Goal: Task Accomplishment & Management: Complete application form

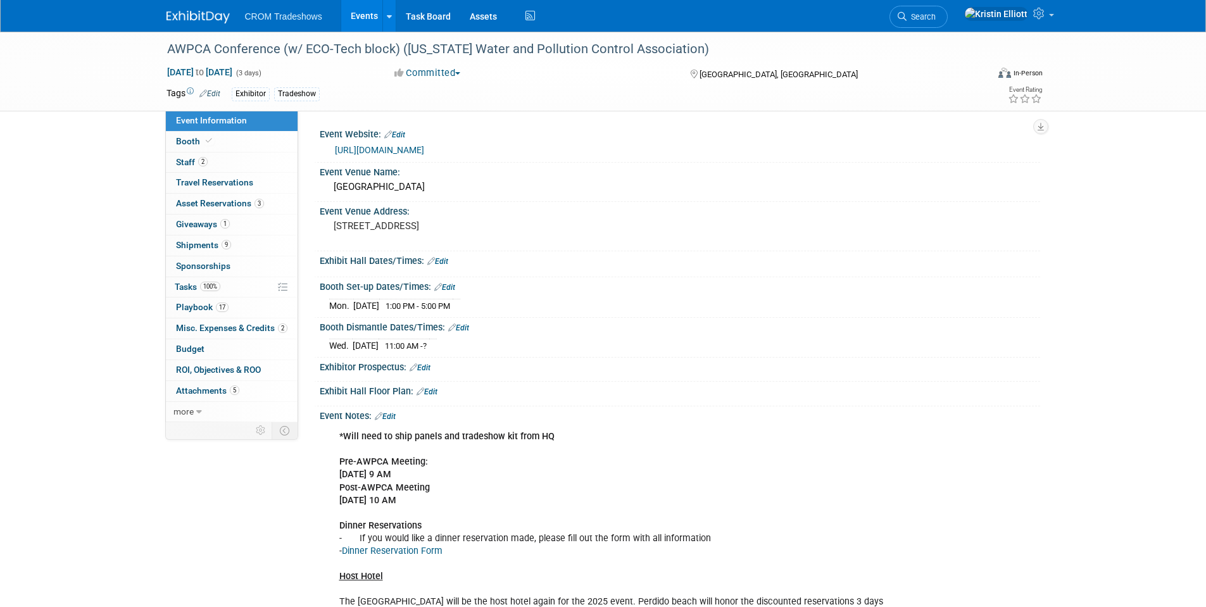
click at [357, 11] on link "Events" at bounding box center [364, 16] width 46 height 32
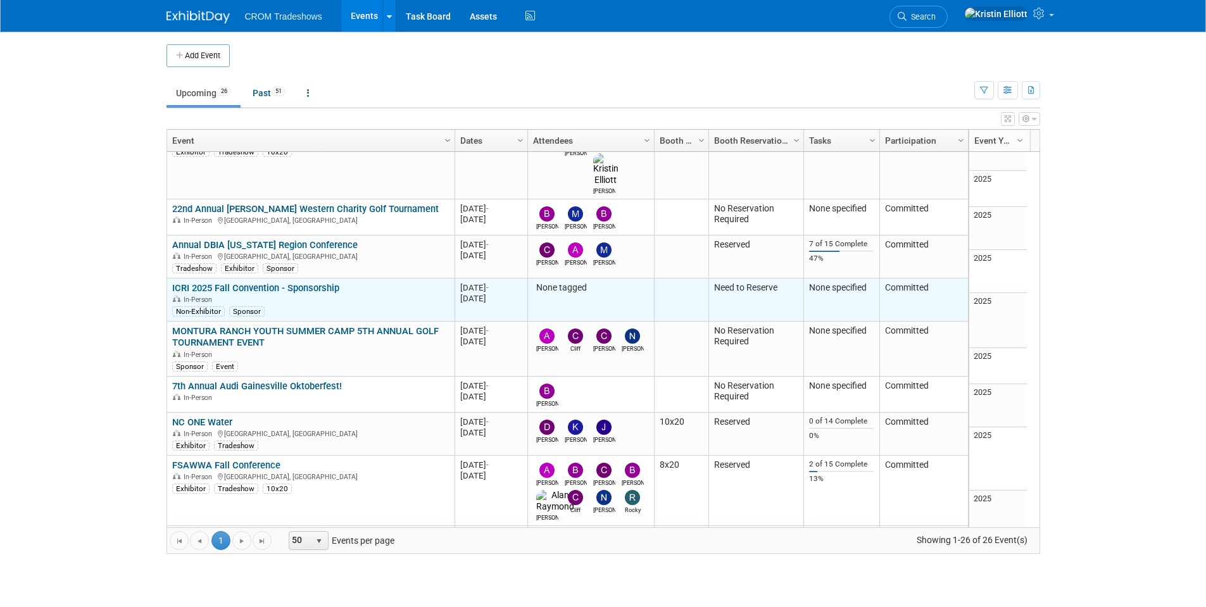
scroll to position [37, 0]
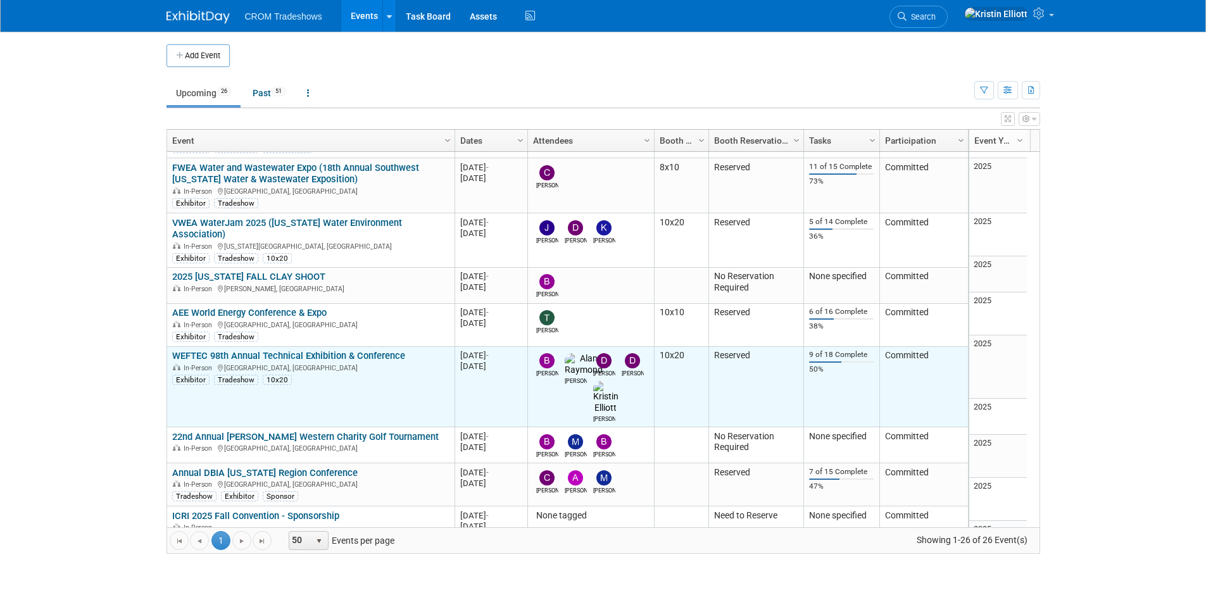
click at [263, 350] on link "WEFTEC 98th Annual Technical Exhibition & Conference" at bounding box center [288, 355] width 233 height 11
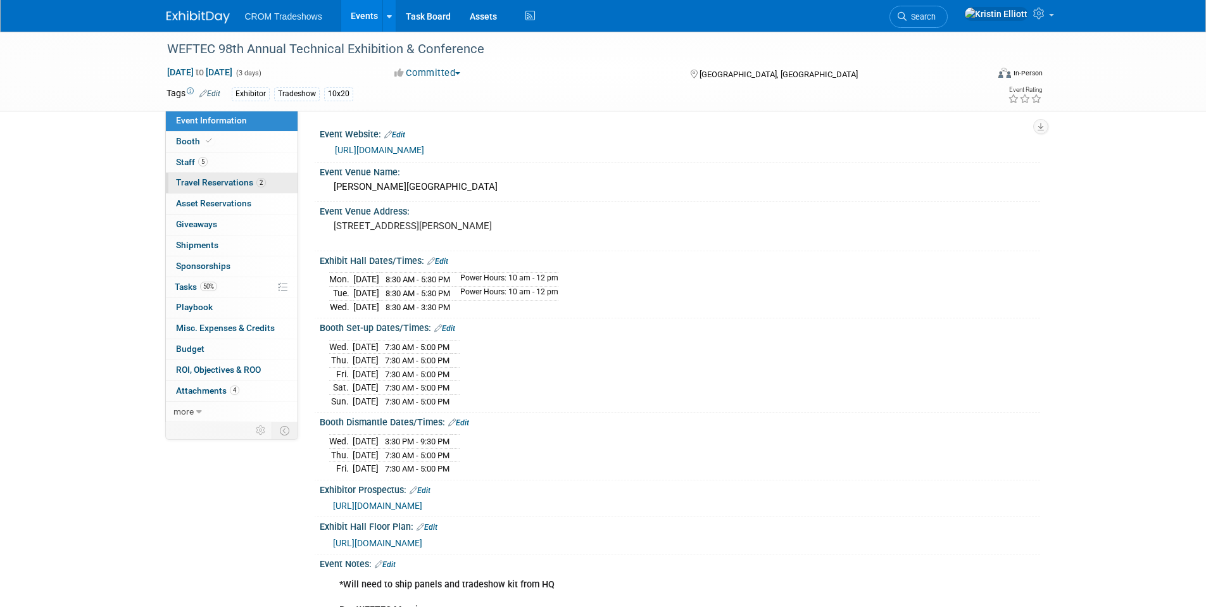
click at [229, 189] on link "2 Travel Reservations 2" at bounding box center [232, 183] width 132 height 20
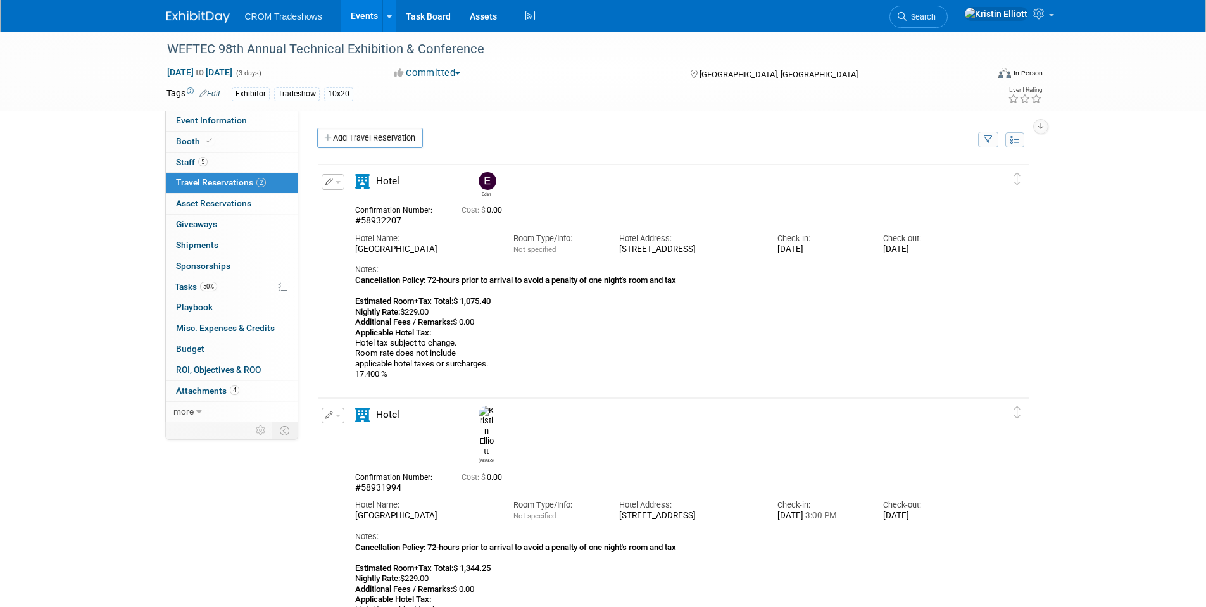
click at [334, 186] on button "button" at bounding box center [332, 182] width 23 height 16
click at [377, 209] on button "Edit Reservation" at bounding box center [375, 204] width 107 height 18
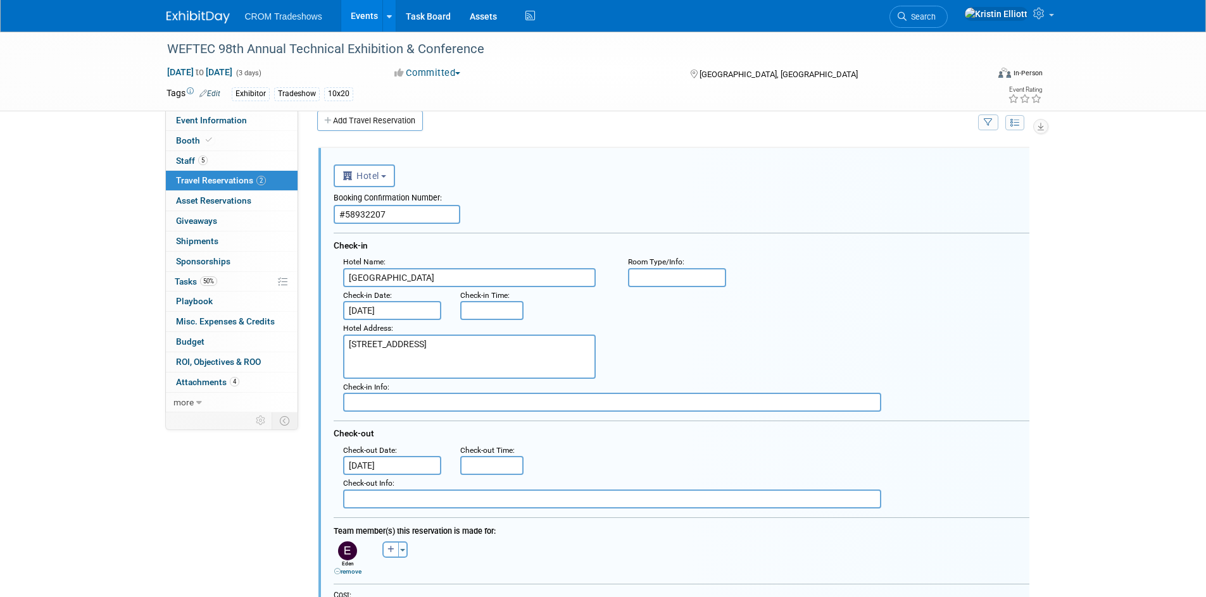
scroll to position [22, 0]
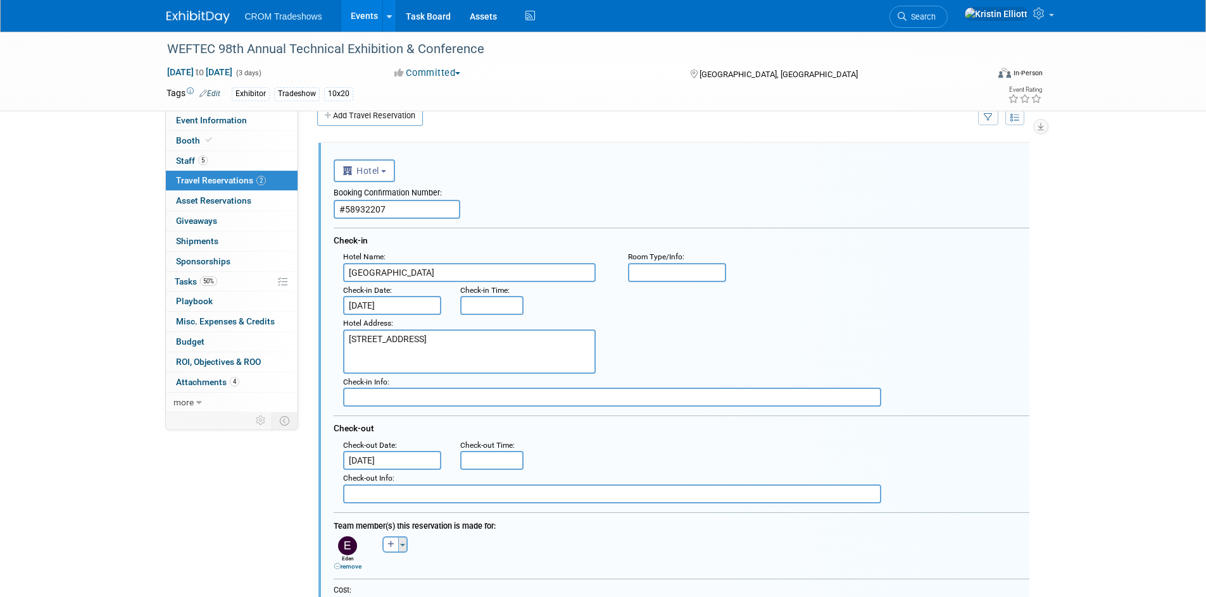
click at [402, 549] on button "Toggle Dropdown" at bounding box center [402, 545] width 9 height 16
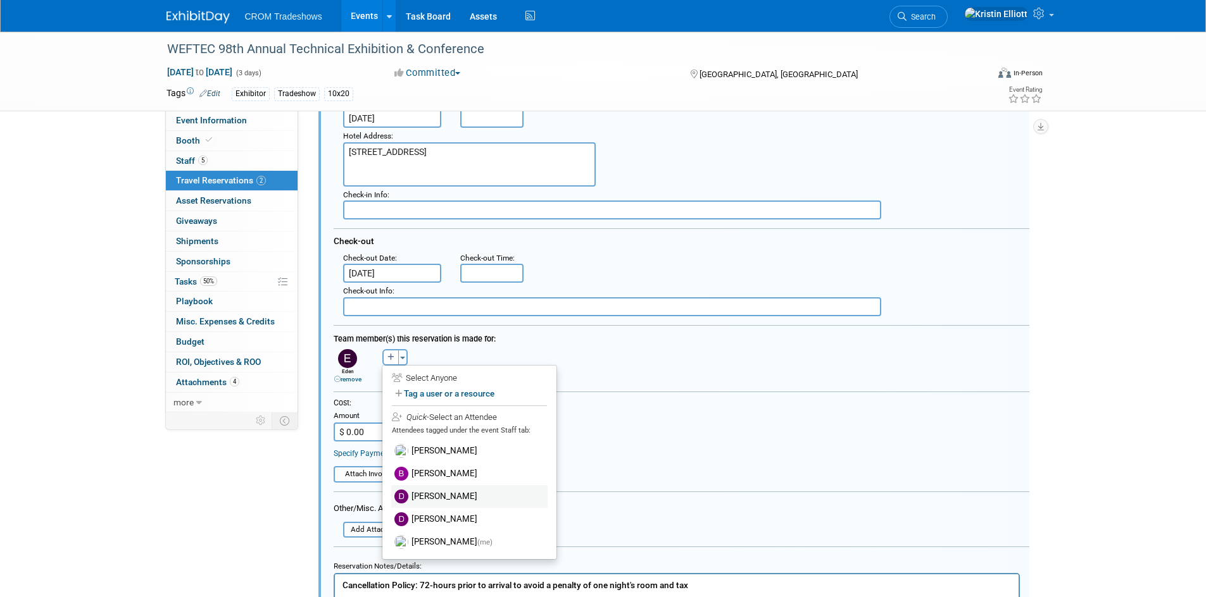
scroll to position [212, 0]
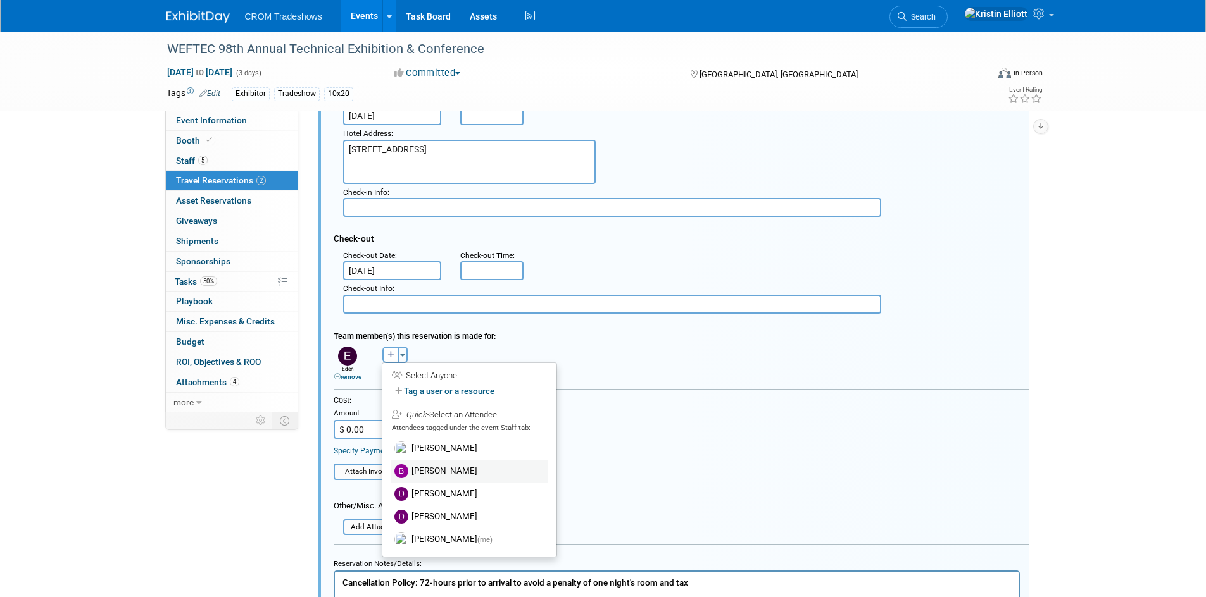
click at [435, 477] on label "[PERSON_NAME]" at bounding box center [469, 471] width 156 height 23
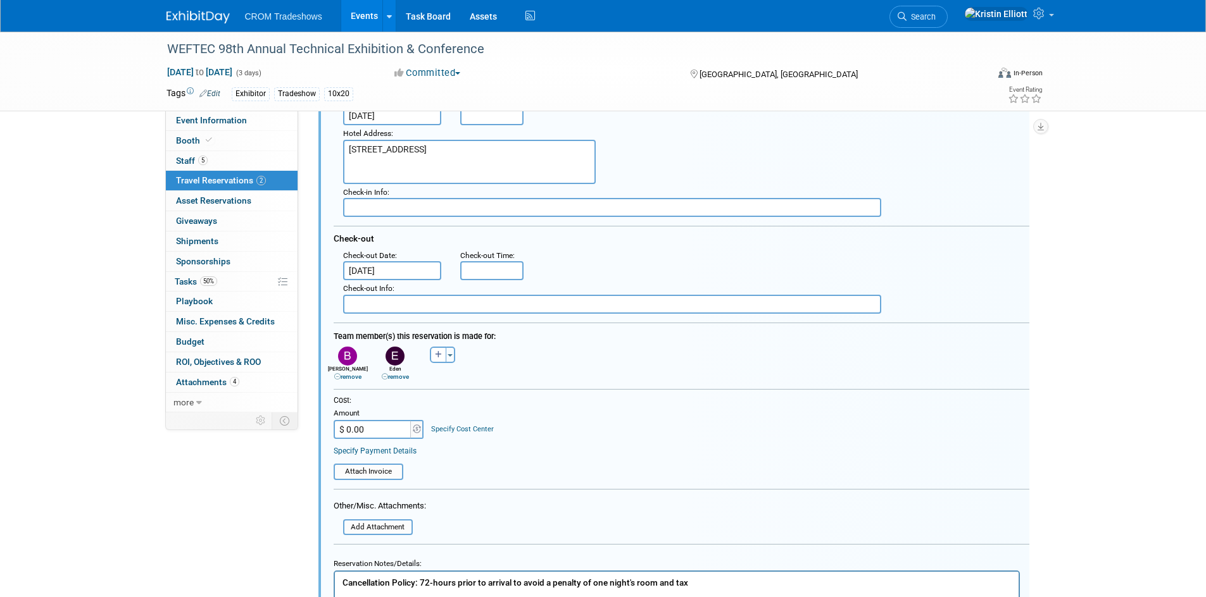
click at [385, 381] on div "remove" at bounding box center [395, 377] width 41 height 8
click at [385, 377] on icon at bounding box center [385, 377] width 6 height 6
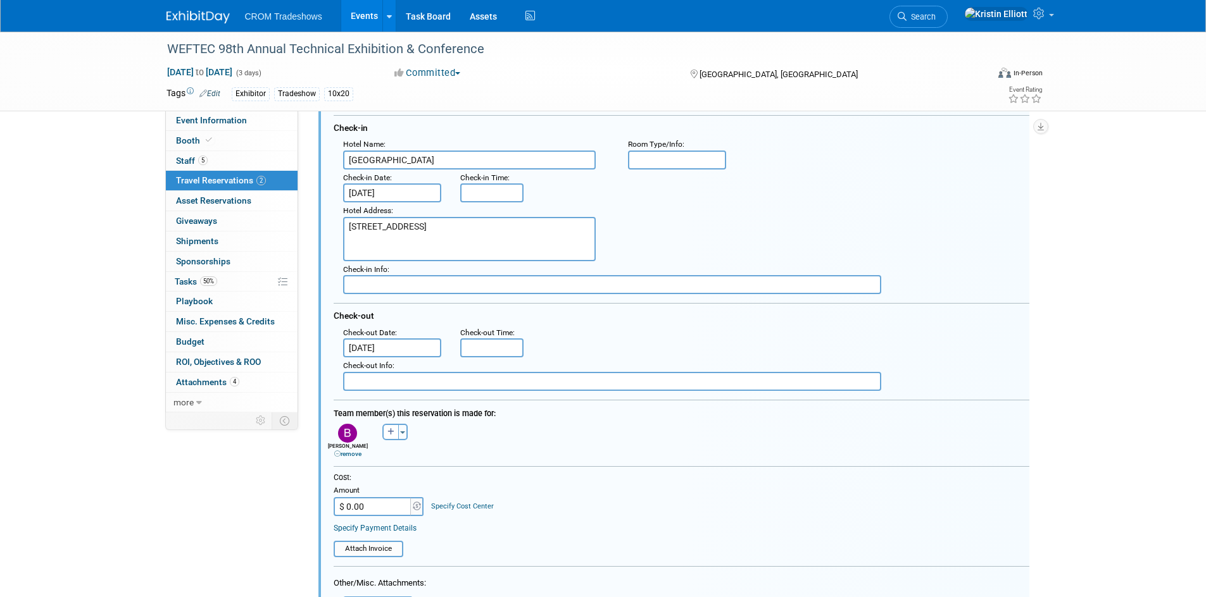
scroll to position [85, 0]
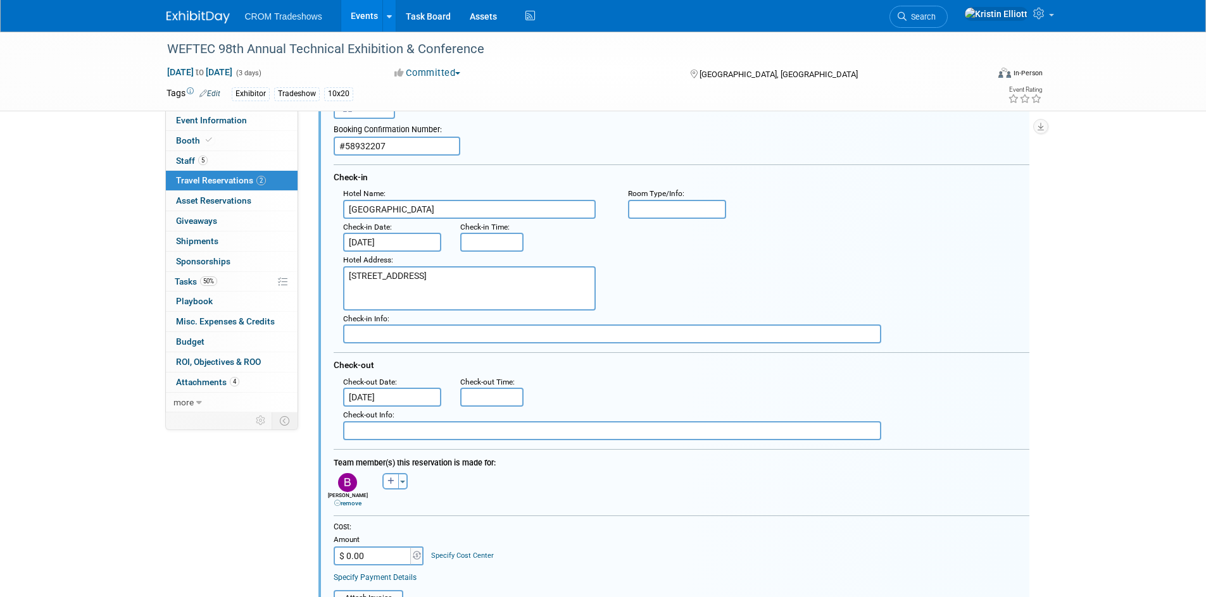
click at [387, 247] on body "CROM Tradeshows Events Add Event Bulk Upload Events Shareable Event Boards Rece…" at bounding box center [603, 213] width 1206 height 597
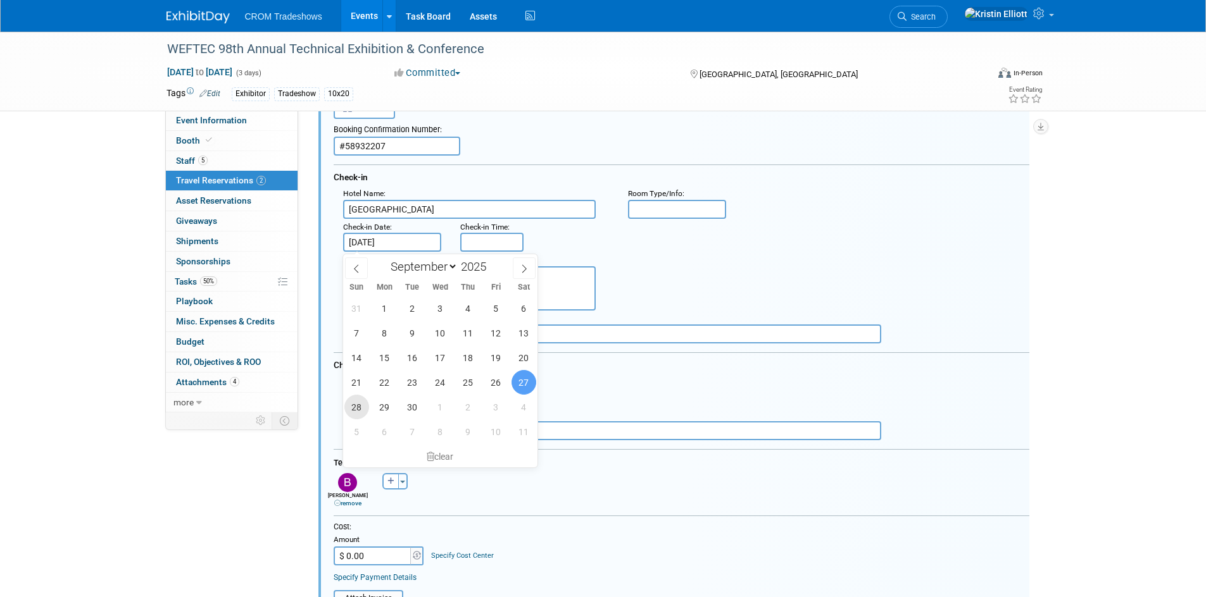
click at [348, 408] on span "28" at bounding box center [356, 407] width 25 height 25
type input "Sep 28, 2025"
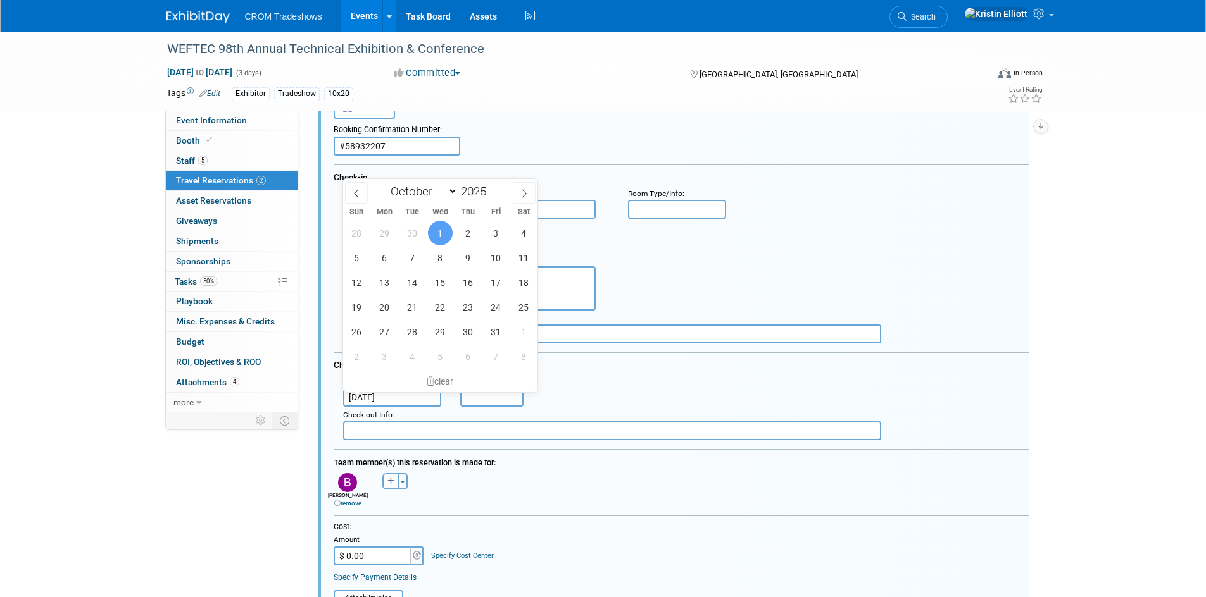
click at [377, 396] on input "Oct 1, 2025" at bounding box center [392, 397] width 99 height 19
click at [414, 233] on span "30" at bounding box center [412, 233] width 25 height 25
type input "Sep 30, 2025"
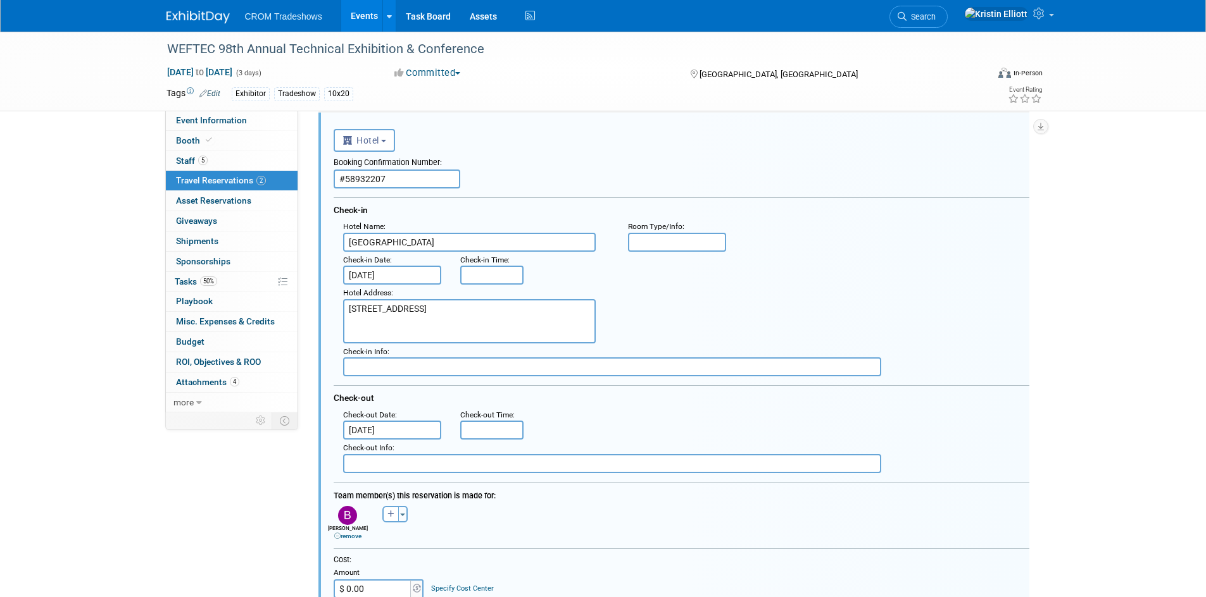
scroll to position [22, 0]
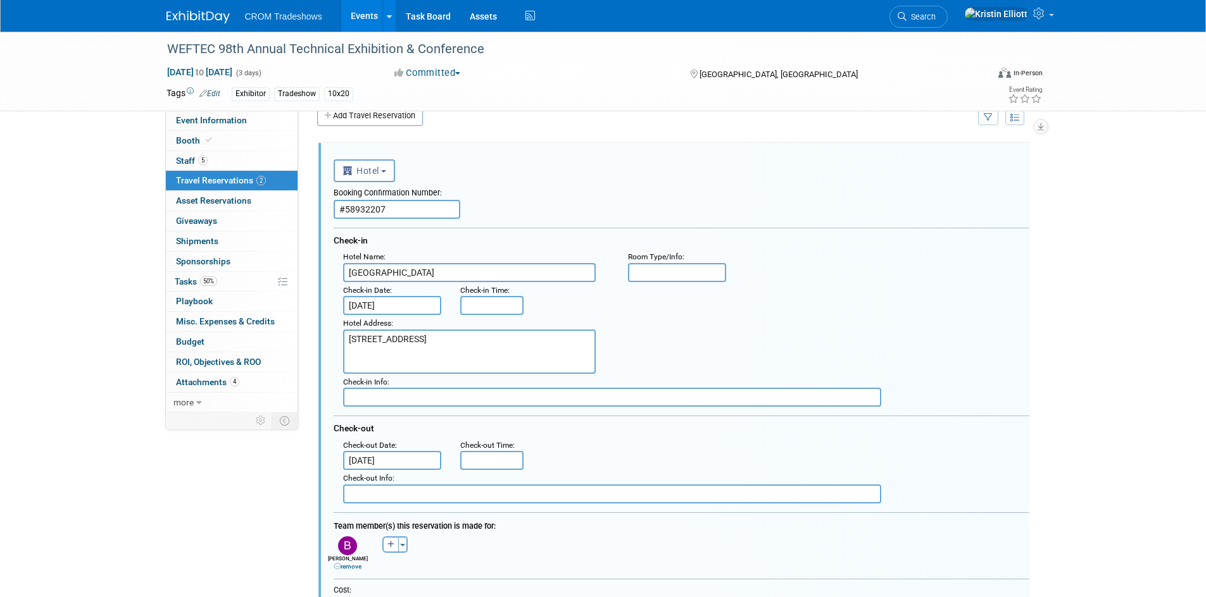
click at [661, 270] on input "text" at bounding box center [677, 272] width 99 height 19
paste input ": 1 King Bed or 2 Queen Beds"
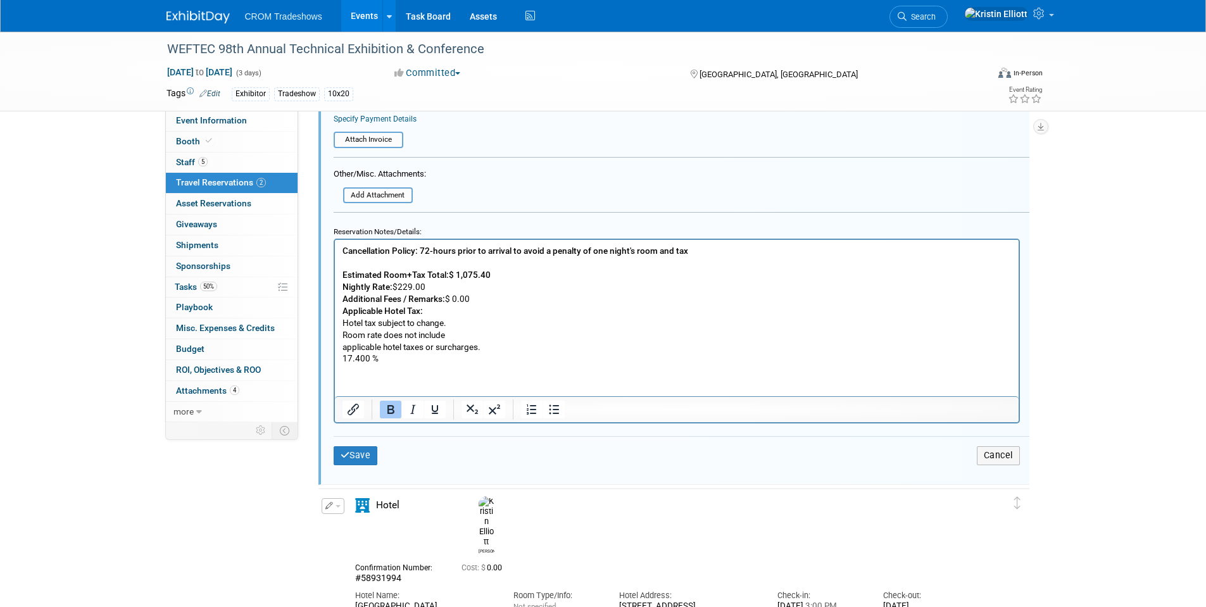
scroll to position [655, 0]
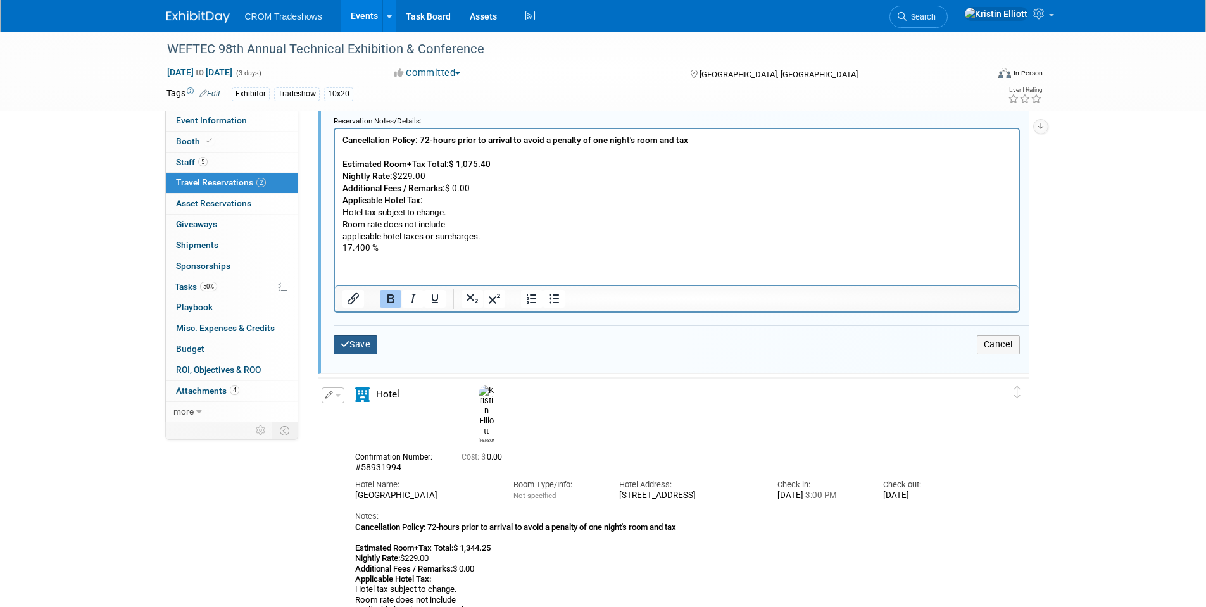
type input ": 1 King Bed or 2 Queen Beds"
click at [362, 341] on button "Save" at bounding box center [356, 344] width 44 height 18
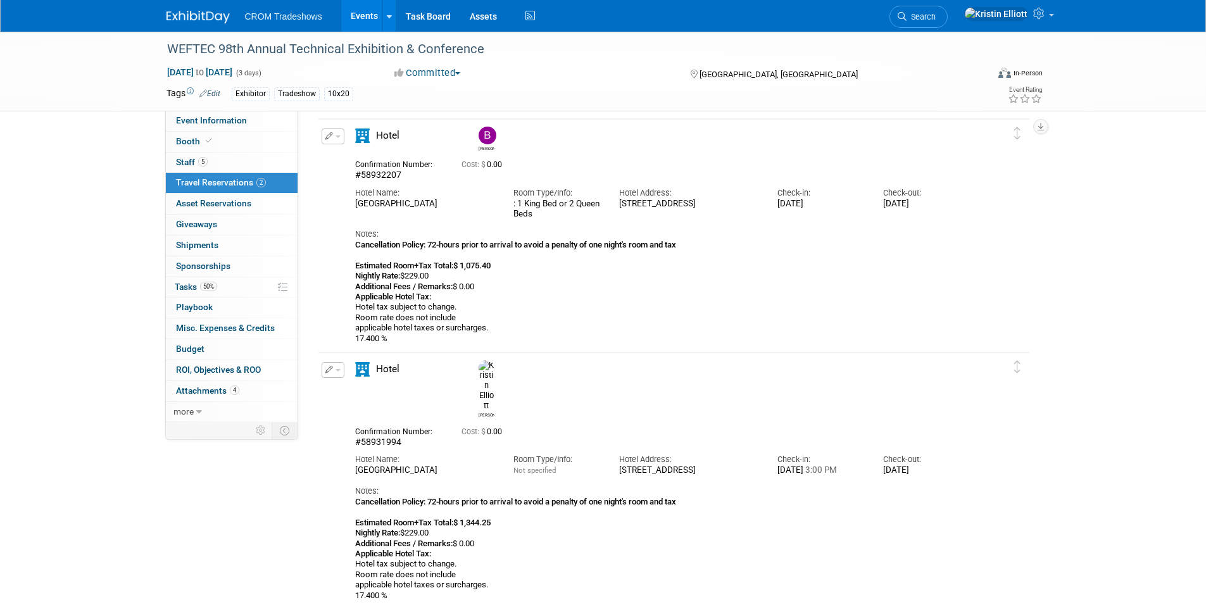
scroll to position [0, 0]
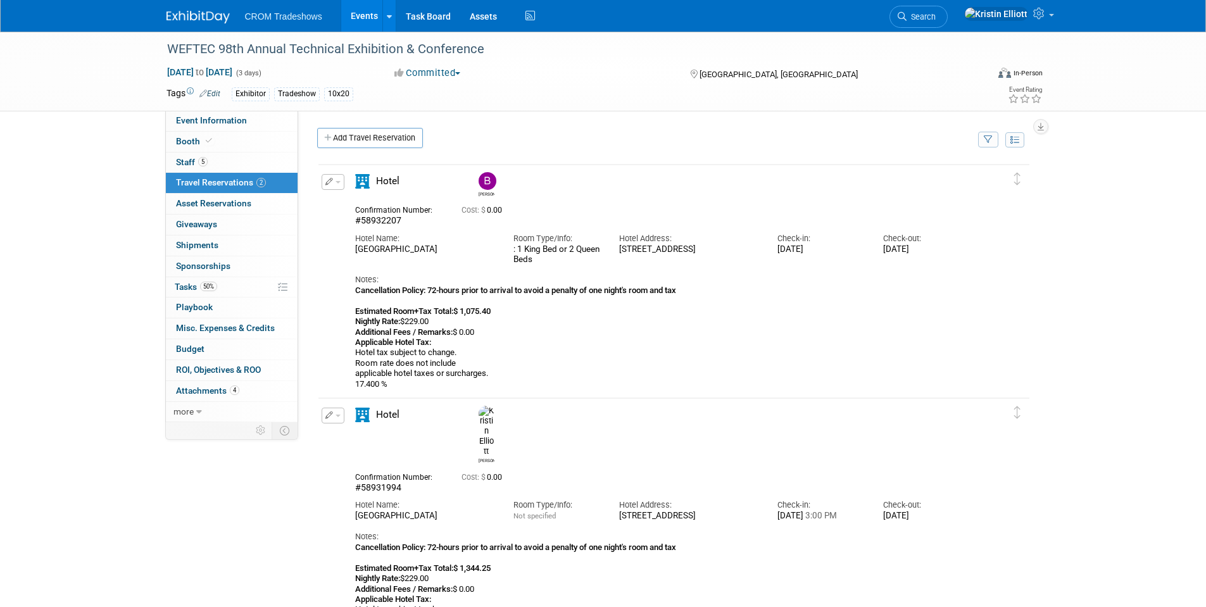
click link "Events"
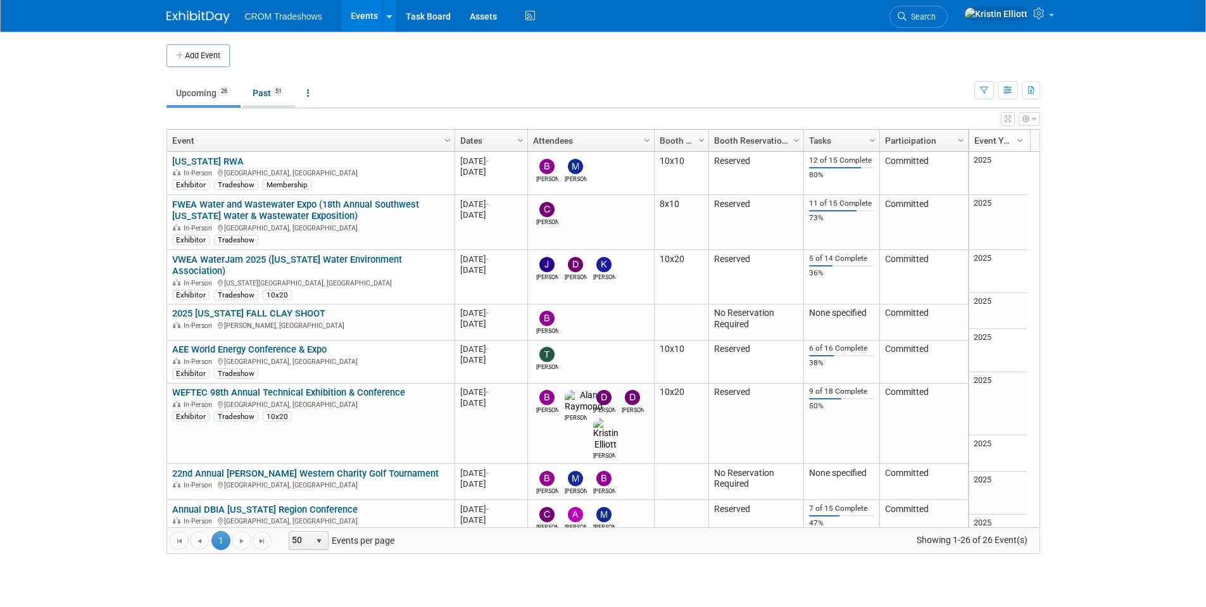
click at [261, 101] on link "Past 51" at bounding box center [269, 93] width 52 height 24
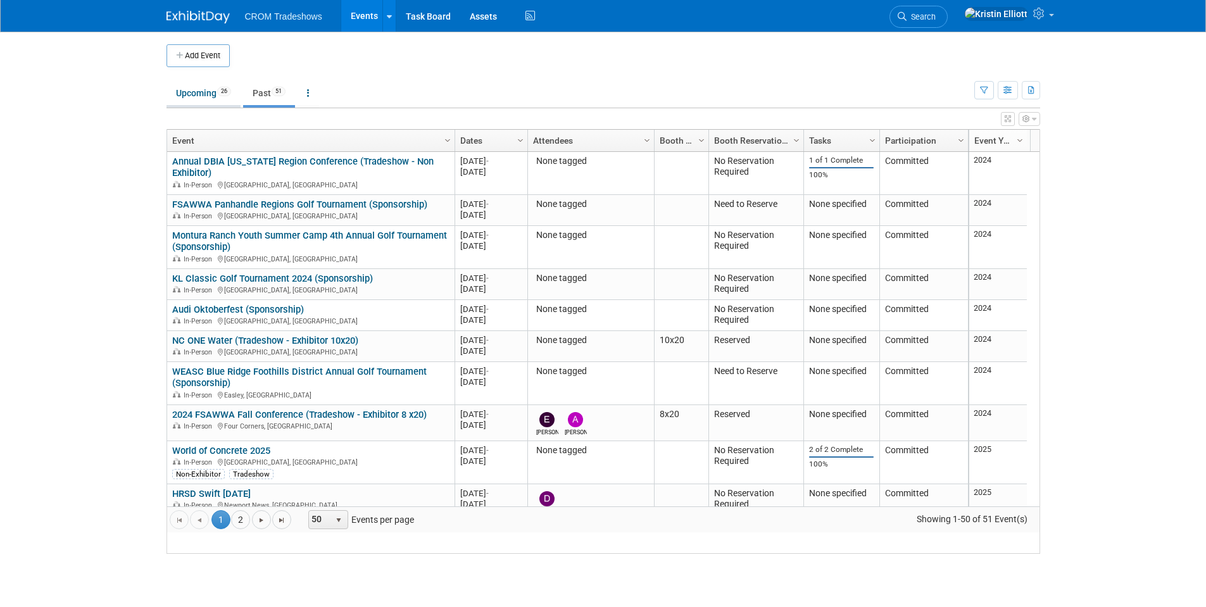
click at [205, 97] on link "Upcoming 26" at bounding box center [203, 93] width 74 height 24
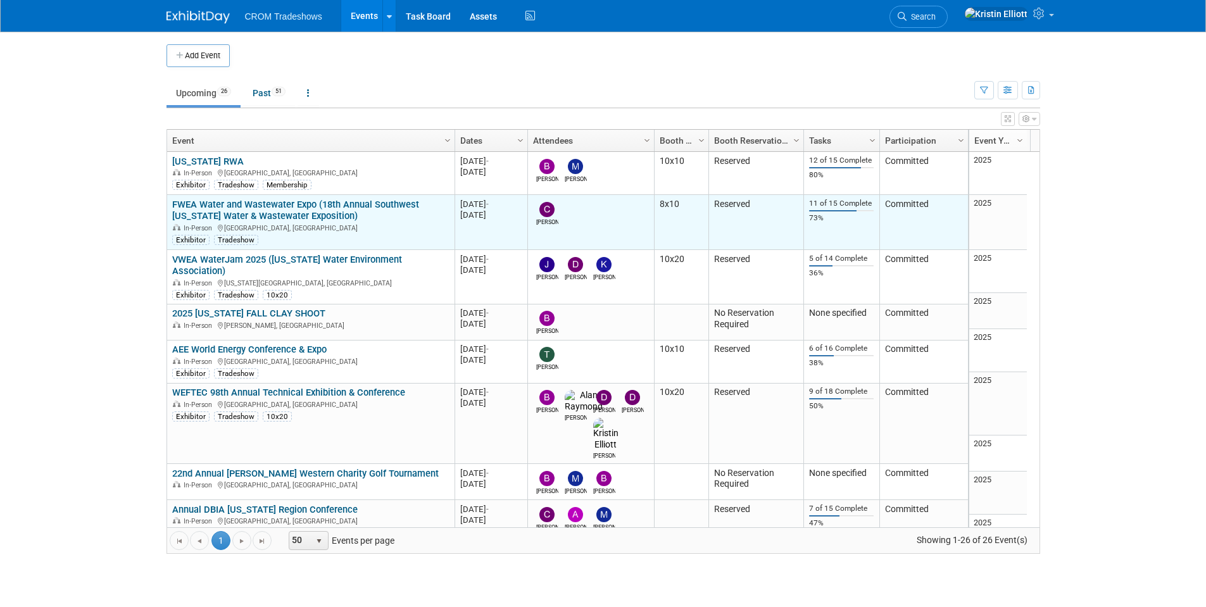
click at [265, 213] on link "FWEA Water and Wastewater Expo (18th Annual Southwest [US_STATE] Water & Wastew…" at bounding box center [295, 210] width 247 height 23
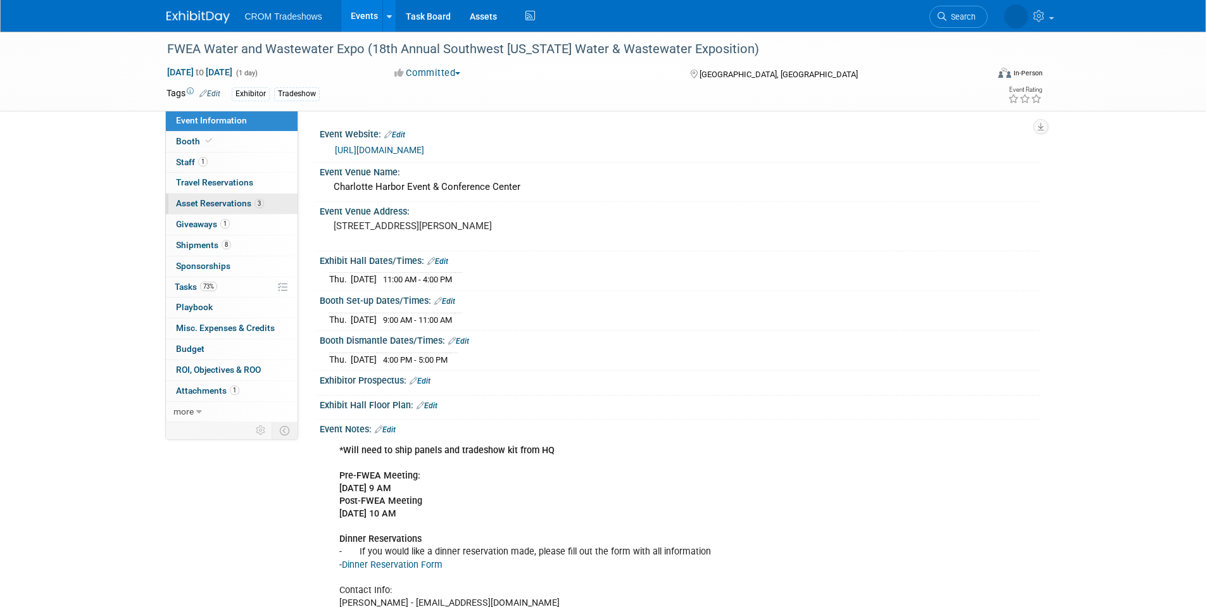
click at [230, 208] on span "Asset Reservations 3" at bounding box center [220, 203] width 88 height 10
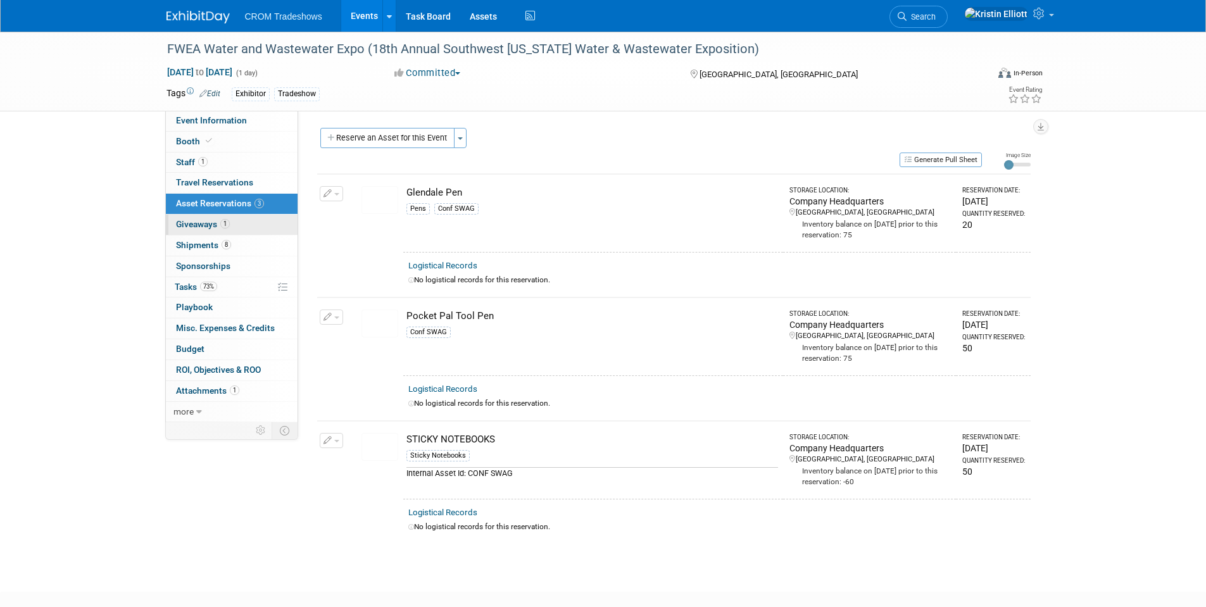
click at [225, 226] on span "1" at bounding box center [224, 223] width 9 height 9
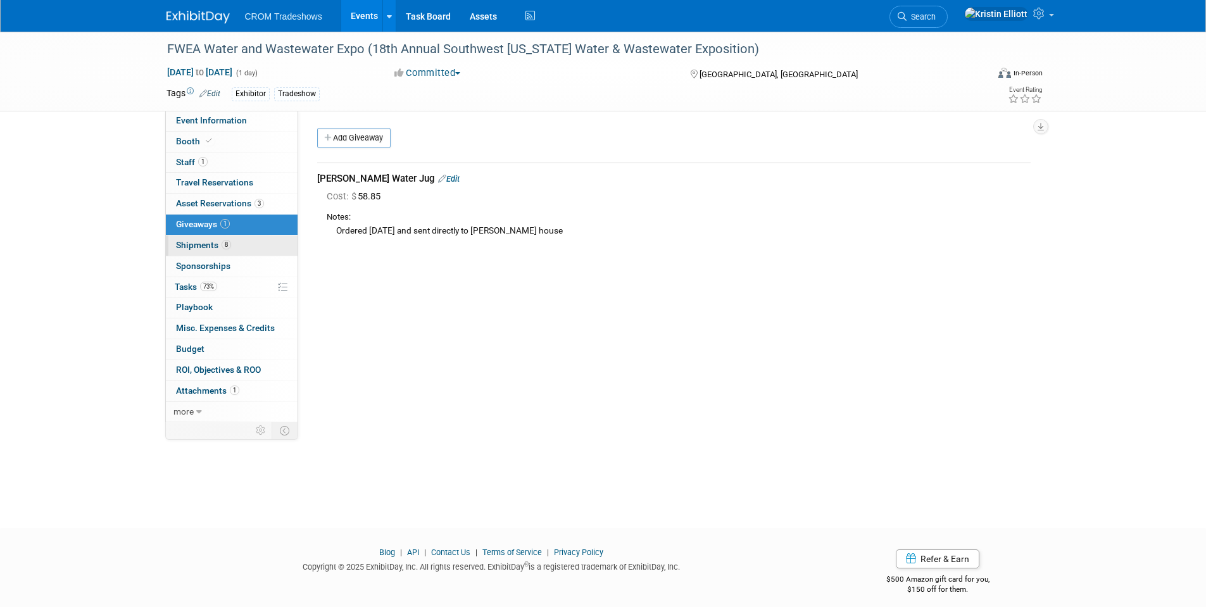
click at [223, 244] on span "8" at bounding box center [225, 244] width 9 height 9
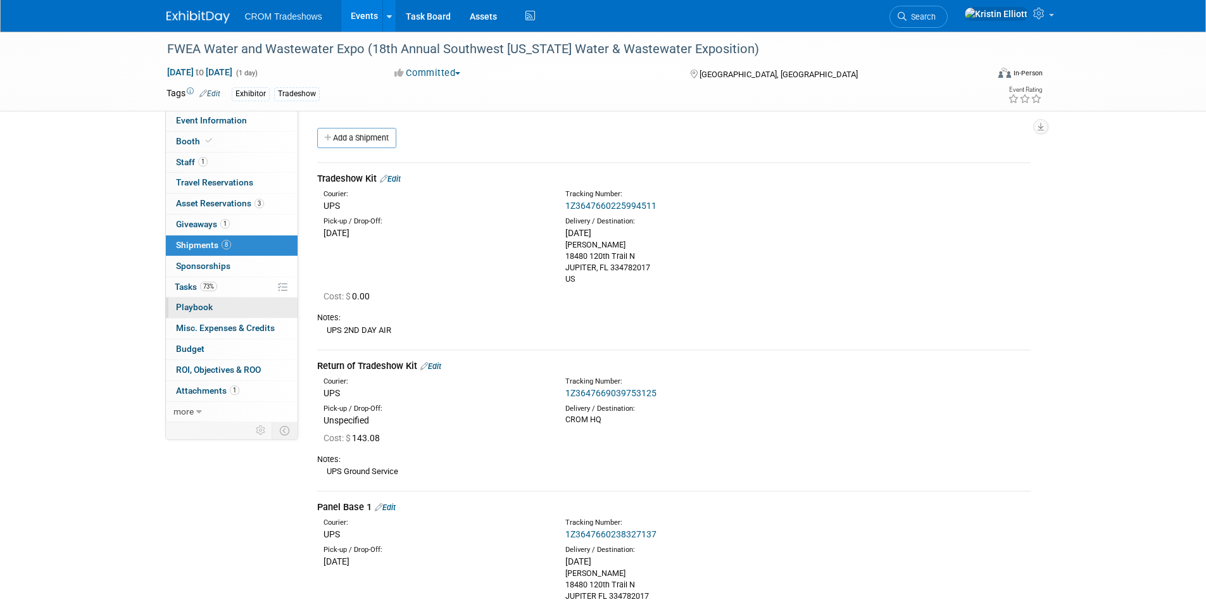
click at [209, 311] on span "Playbook 0" at bounding box center [194, 307] width 37 height 10
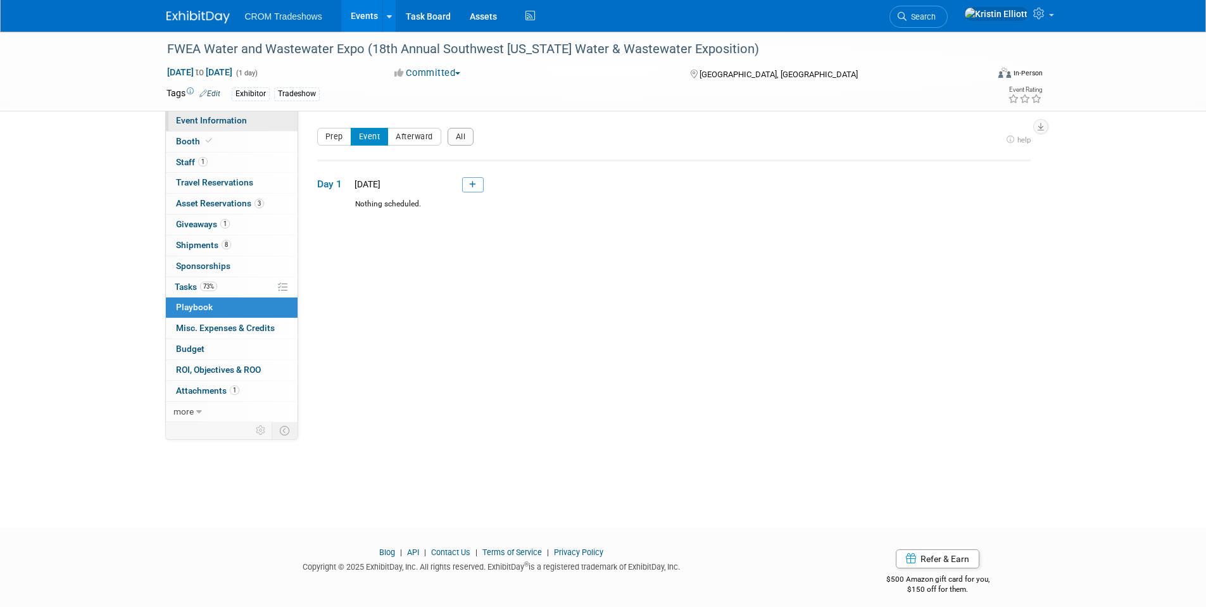
click at [243, 126] on link "Event Information" at bounding box center [232, 121] width 132 height 20
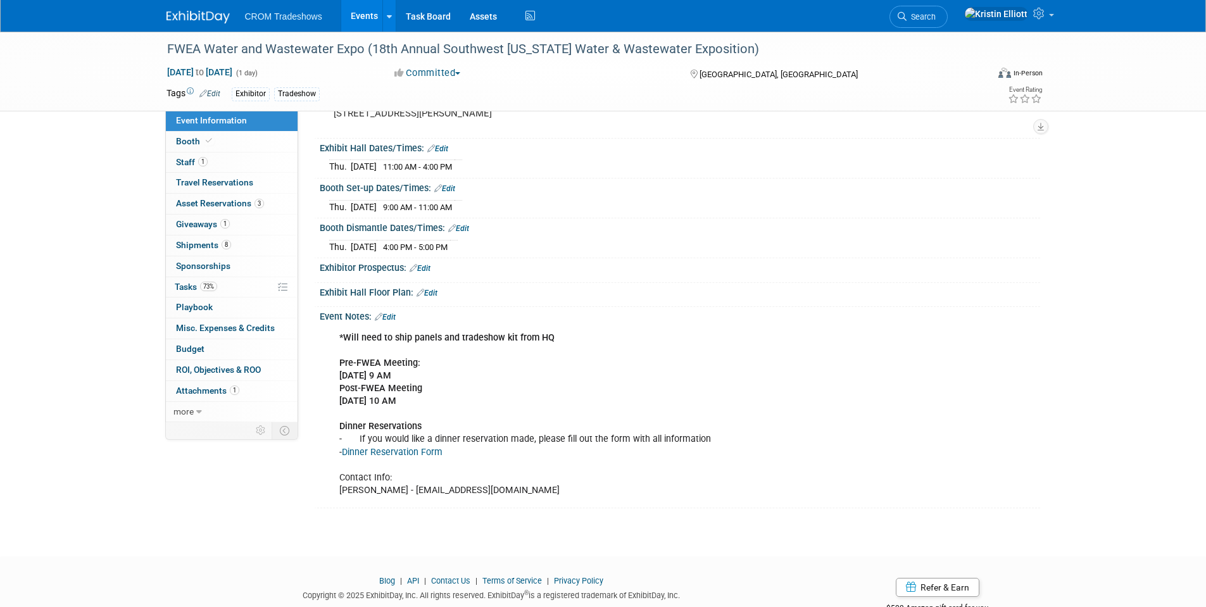
scroll to position [149, 0]
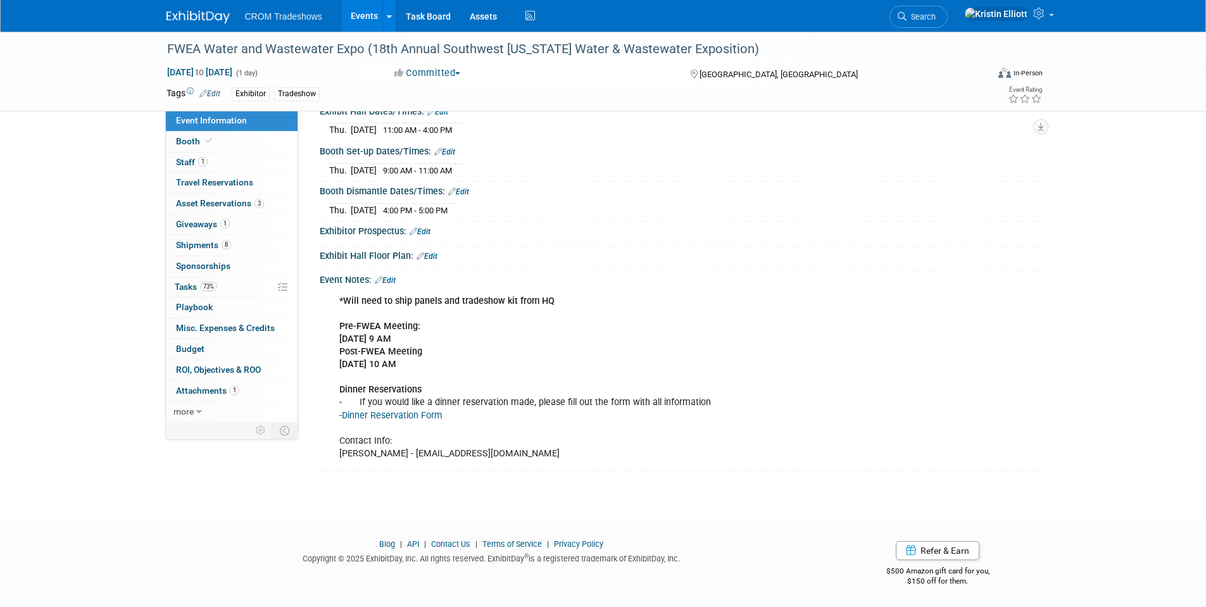
click at [570, 430] on div "*Will need to ship panels and tradeshow kit from HQ Pre-FWEA Meeting: 8/05/25 @…" at bounding box center [615, 378] width 570 height 178
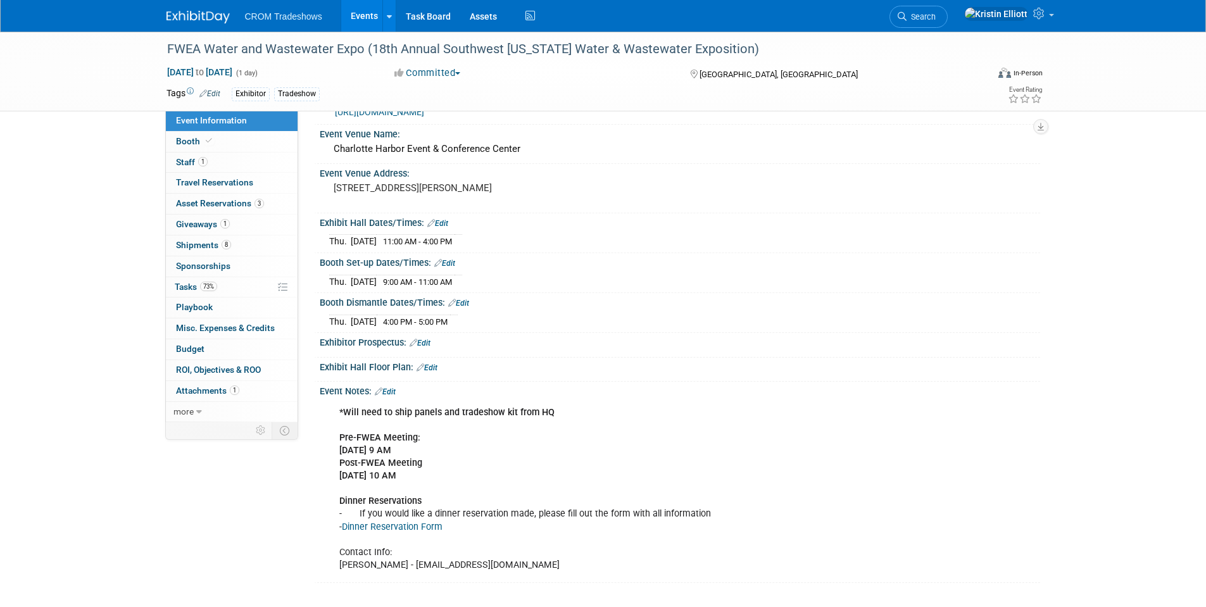
scroll to position [23, 0]
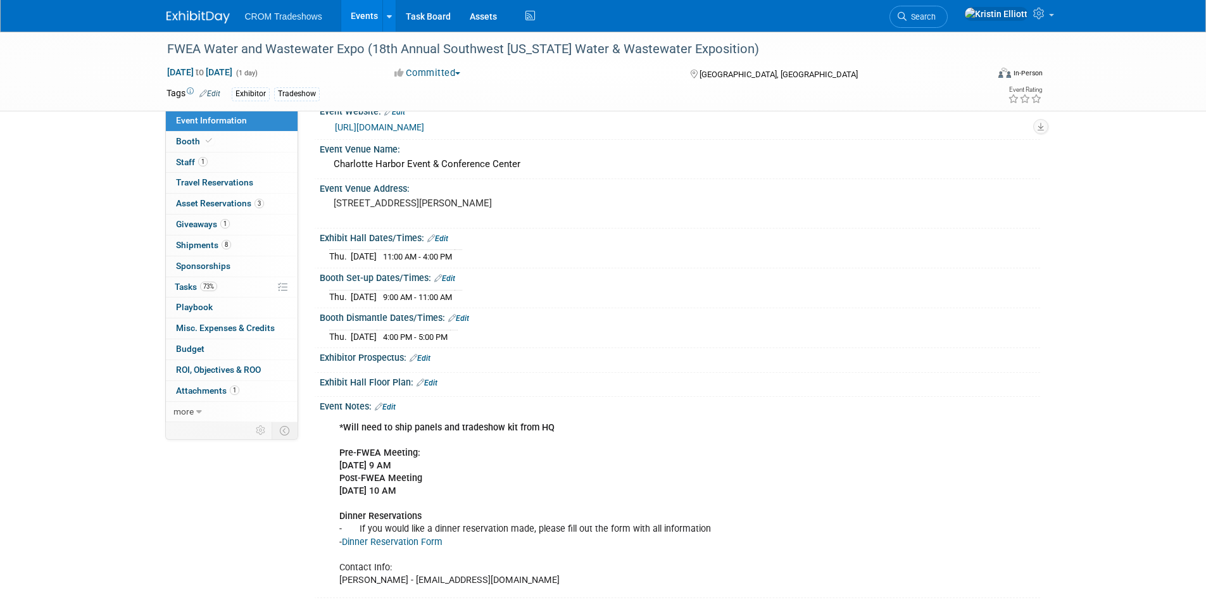
click at [505, 458] on div "*Will need to ship panels and tradeshow kit from HQ Pre-FWEA Meeting: 8/05/25 @…" at bounding box center [615, 504] width 570 height 178
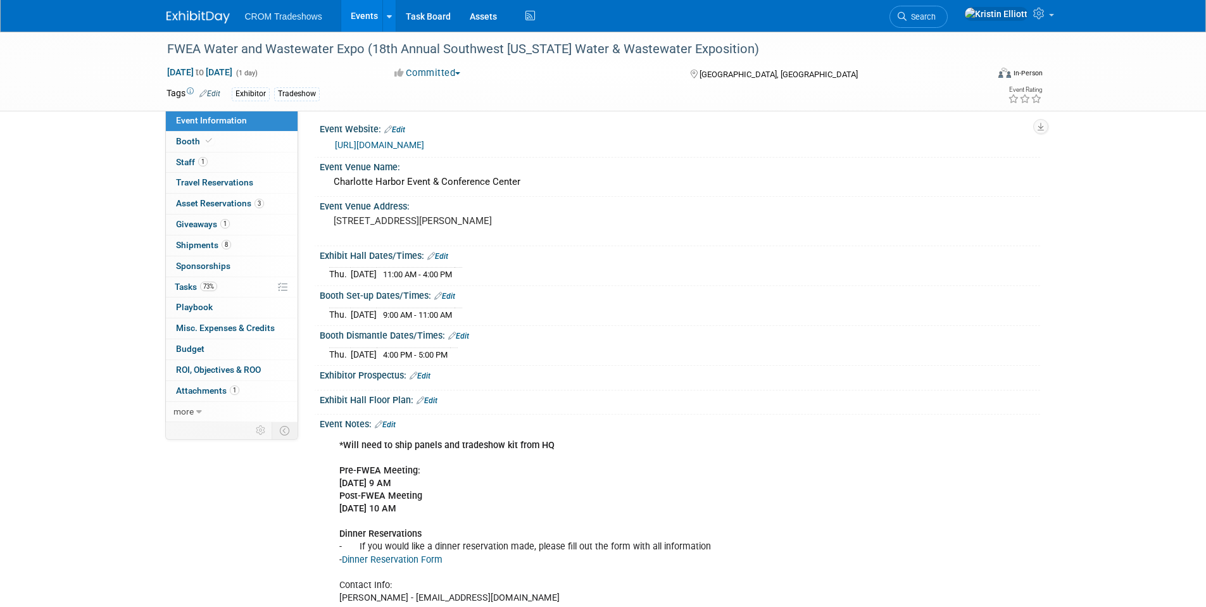
scroll to position [0, 0]
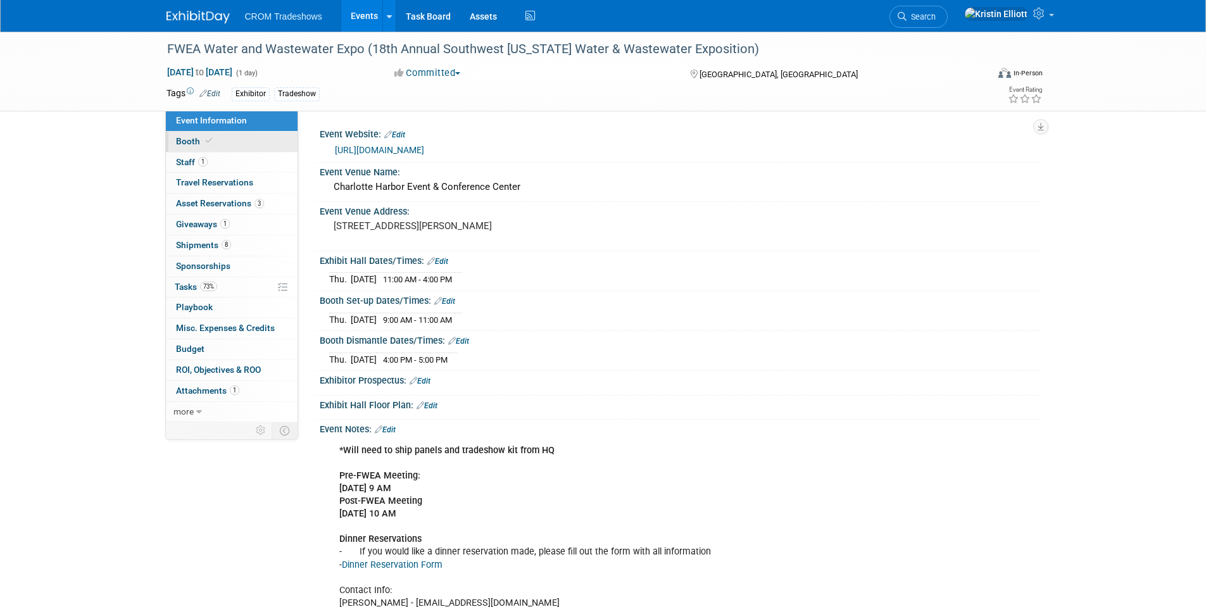
click at [206, 139] on icon at bounding box center [209, 140] width 6 height 7
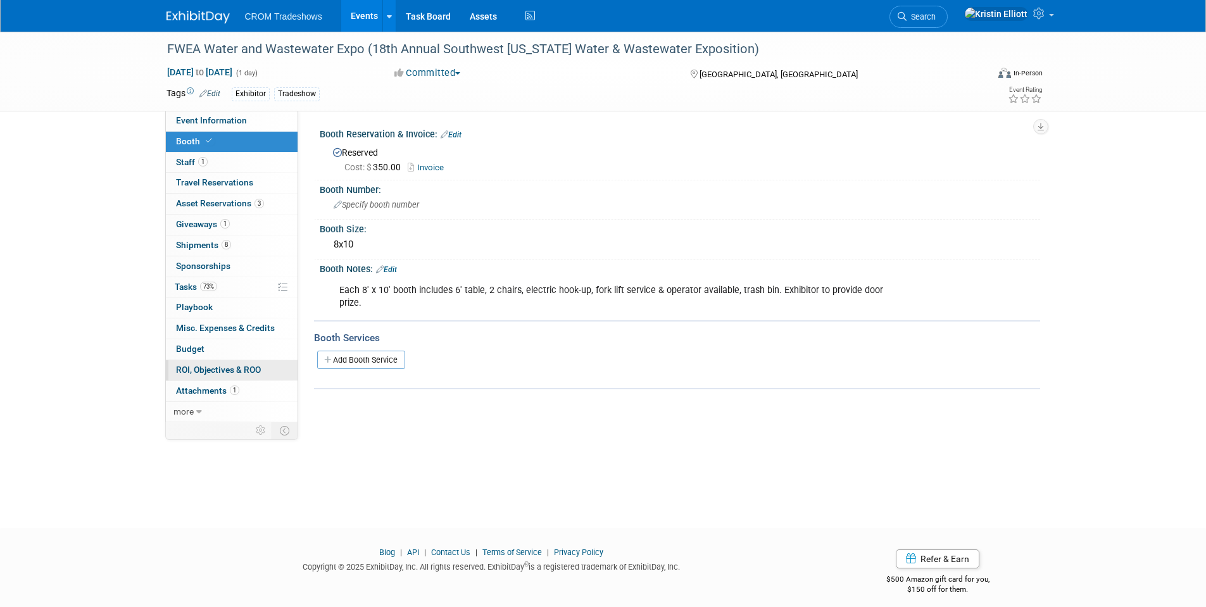
click at [238, 369] on span "ROI, Objectives & ROO 0" at bounding box center [218, 370] width 85 height 10
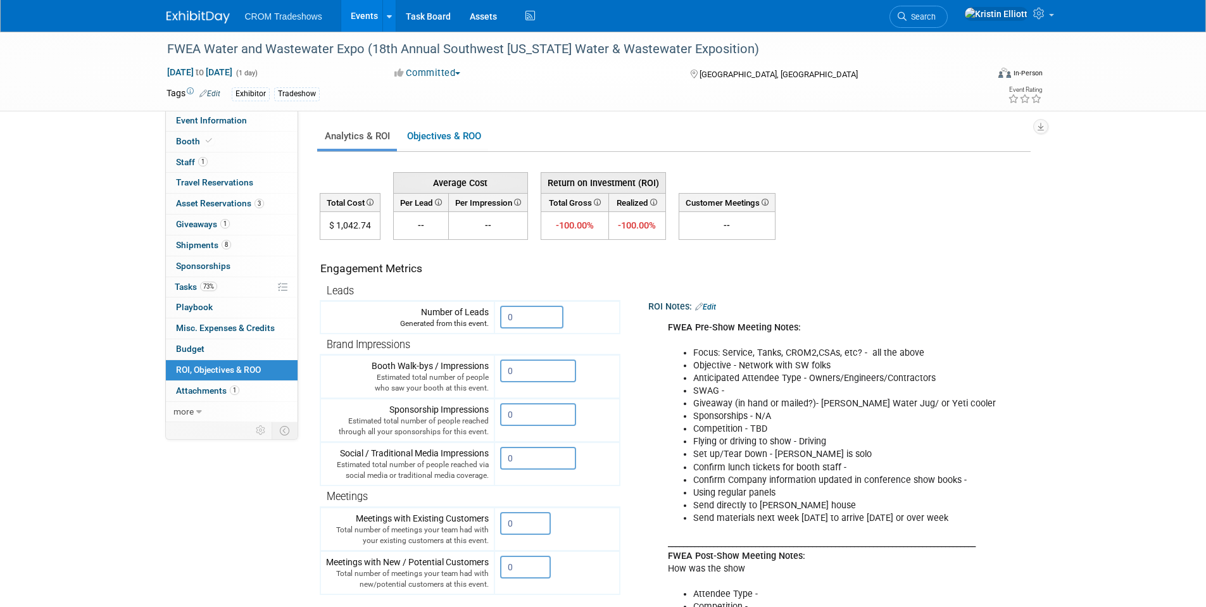
click at [310, 323] on div "Event Website: Edit https://mms.fwea.org/Calendar/moreinfo.php?eventid=168238 E…" at bounding box center [669, 266] width 742 height 311
click at [1091, 295] on div "FWEA Water and Wastewater Expo (18th Annual Southwest Florida Water & Wastewate…" at bounding box center [603, 417] width 1206 height 771
click at [1097, 302] on div "FWEA Water and Wastewater Expo (18th Annual Southwest Florida Water & Wastewate…" at bounding box center [603, 417] width 1206 height 771
click at [1111, 275] on div "FWEA Water and Wastewater Expo (18th Annual Southwest Florida Water & Wastewate…" at bounding box center [603, 417] width 1206 height 771
drag, startPoint x: 209, startPoint y: 126, endPoint x: 265, endPoint y: 126, distance: 55.1
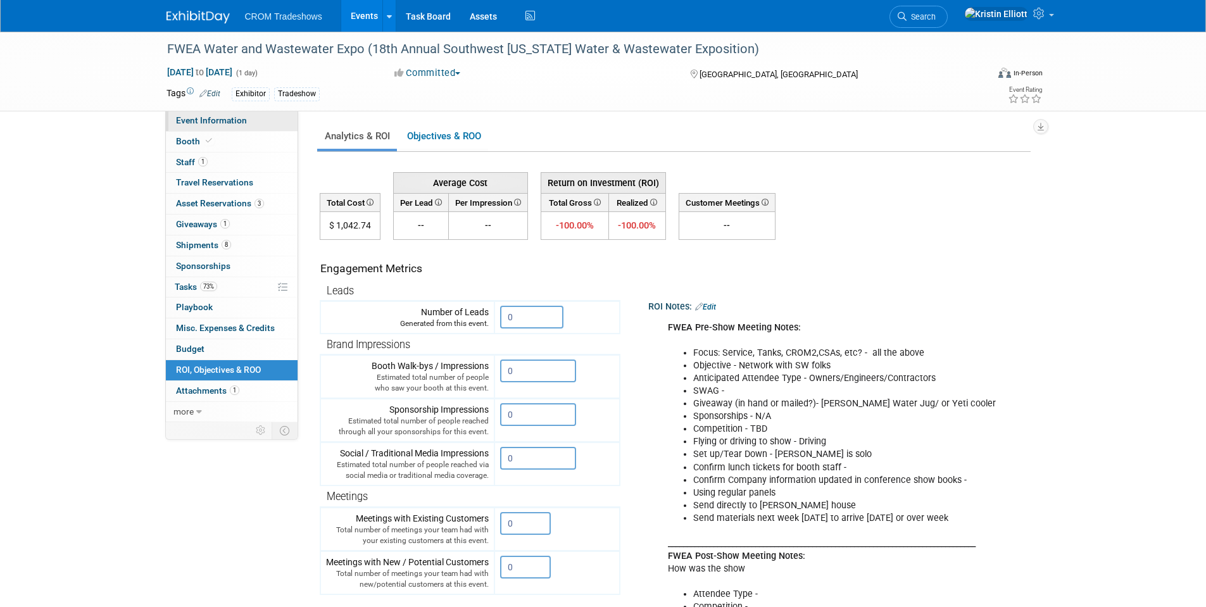
click at [209, 126] on link "Event Information" at bounding box center [232, 121] width 132 height 20
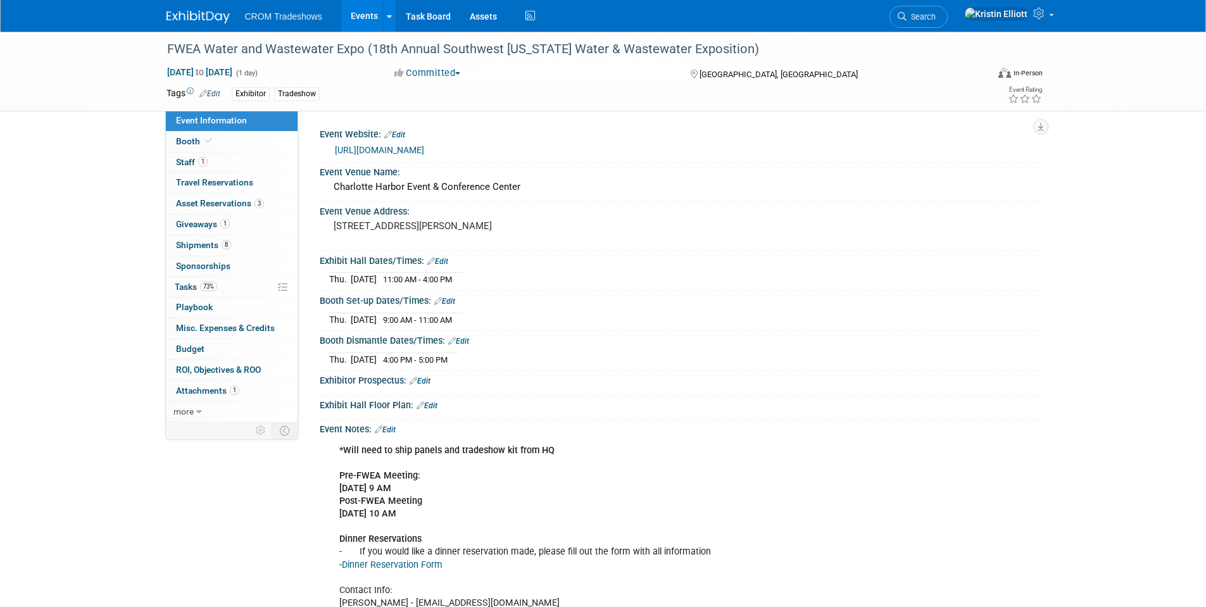
click at [349, 21] on link "Events" at bounding box center [364, 16] width 46 height 32
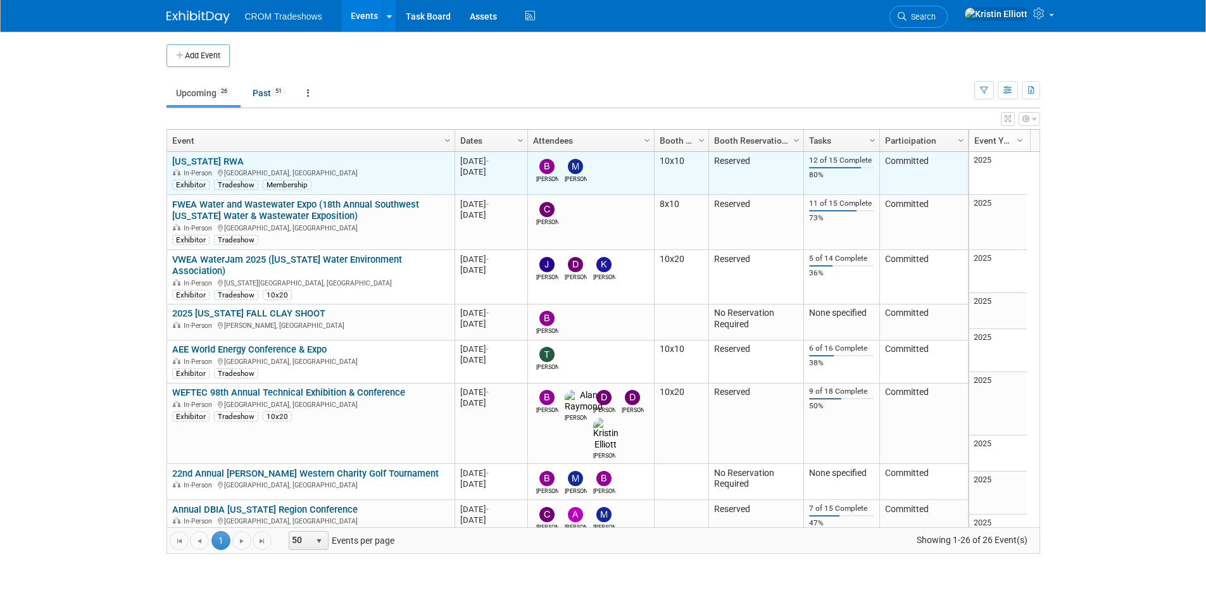
drag, startPoint x: 1104, startPoint y: 127, endPoint x: 665, endPoint y: 182, distance: 441.9
click at [1104, 127] on body "CROM Tradeshows Events Add Event Bulk Upload Events Shareable Event Boards Rece…" at bounding box center [603, 303] width 1206 height 607
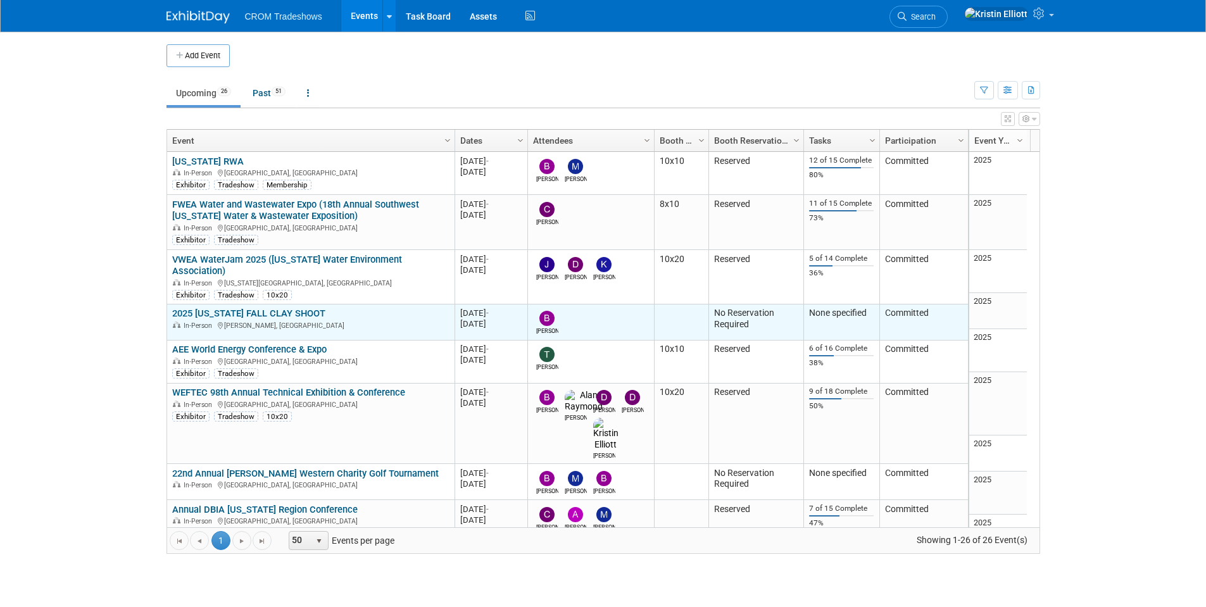
click at [296, 308] on link "2025 [US_STATE] FALL CLAY SHOOT" at bounding box center [248, 313] width 153 height 11
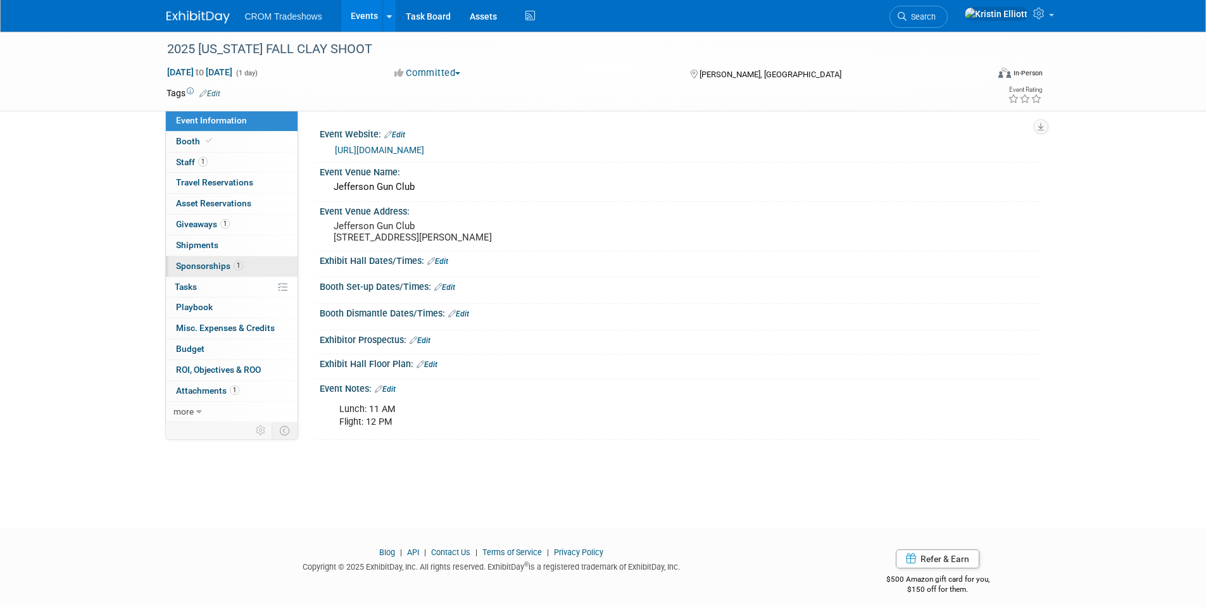
click at [228, 267] on span "Sponsorships 1" at bounding box center [209, 266] width 67 height 10
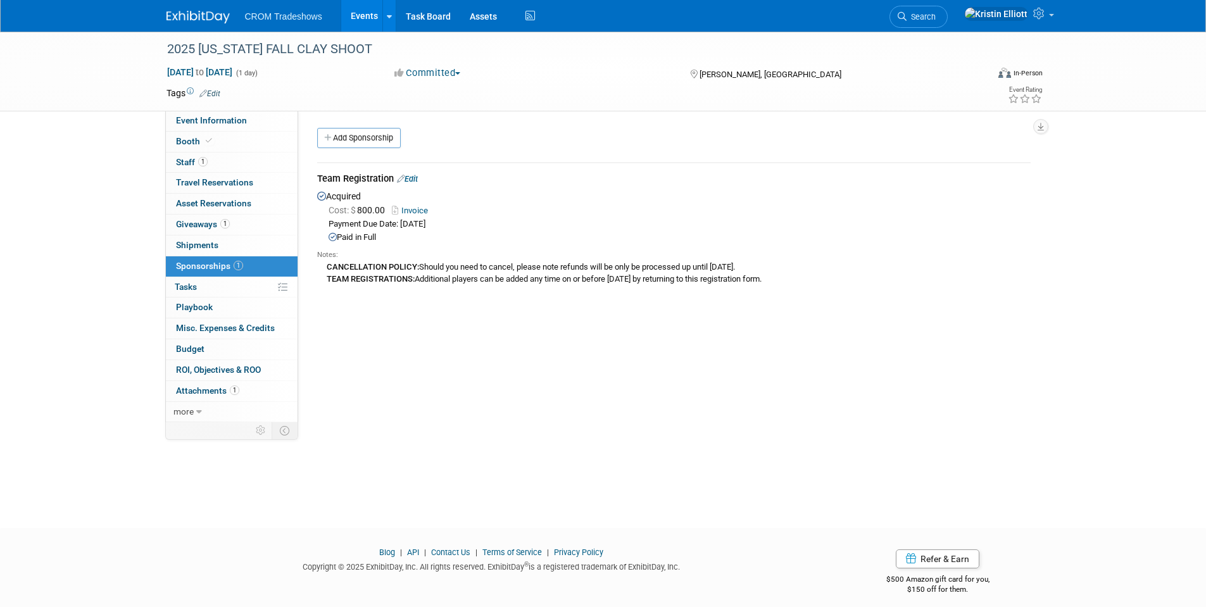
click at [361, 31] on link "Events" at bounding box center [364, 16] width 46 height 32
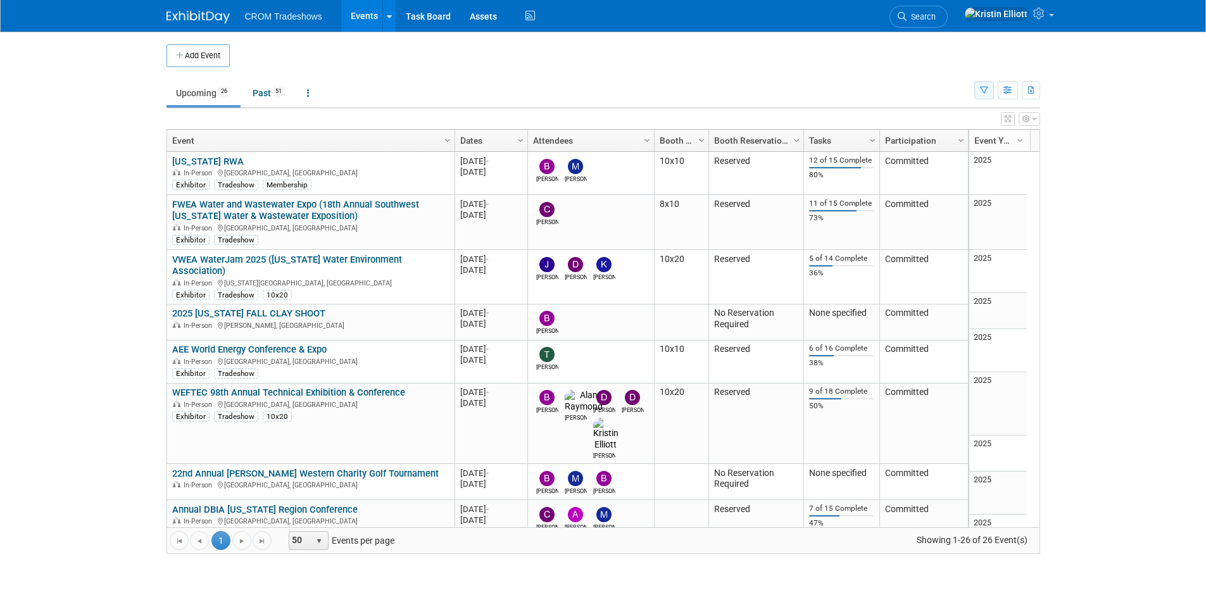
click at [992, 92] on button "button" at bounding box center [984, 90] width 20 height 18
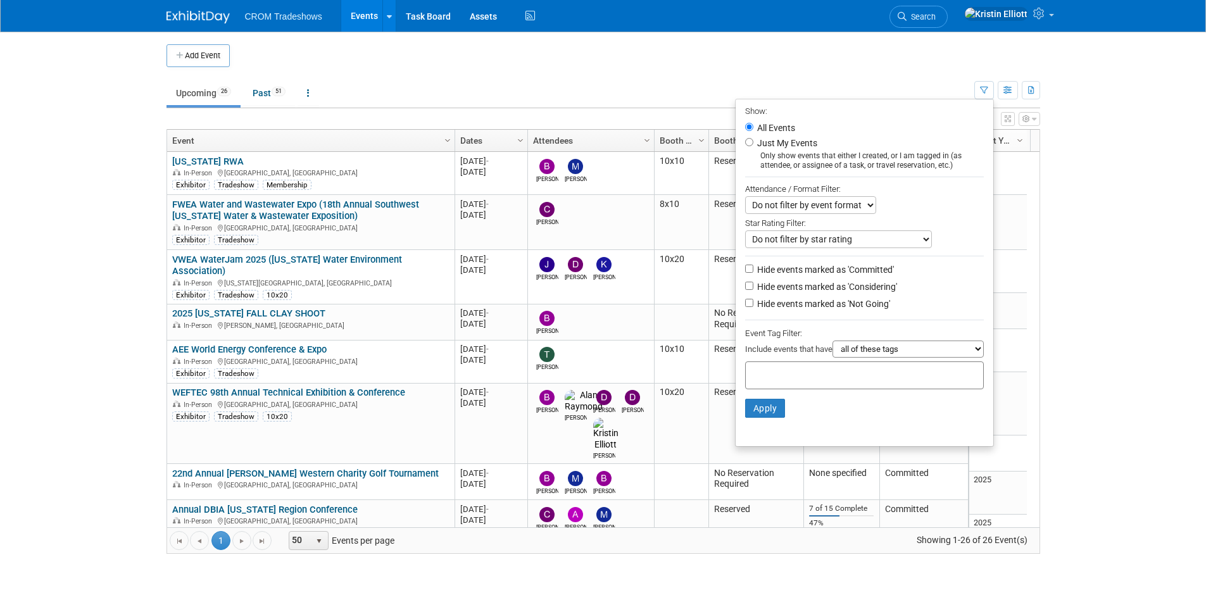
click at [786, 205] on select "Do not filter by event format Only show In-Person events Only show Virtual even…" at bounding box center [810, 205] width 131 height 18
click at [900, 183] on div "Attendance / Format Filter:" at bounding box center [864, 189] width 239 height 15
click at [408, 111] on div "View Grid Tips & Tricks Advanced Options Reset Grid Layout (back to default)" at bounding box center [602, 117] width 873 height 18
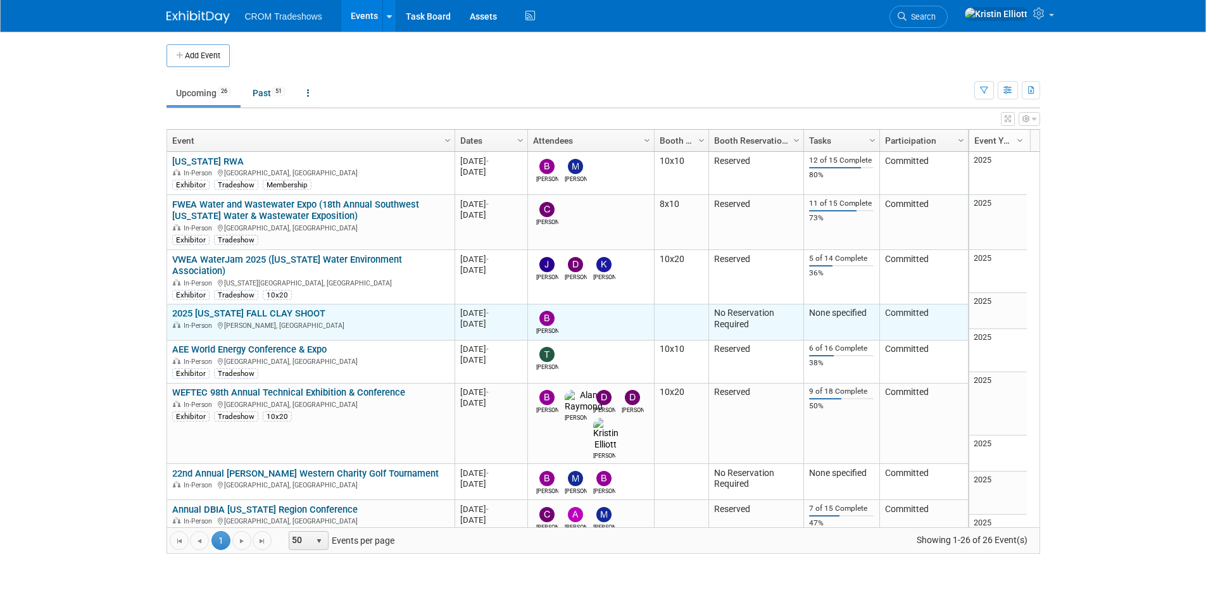
click at [296, 308] on link "2025 [US_STATE] FALL CLAY SHOOT" at bounding box center [248, 313] width 153 height 11
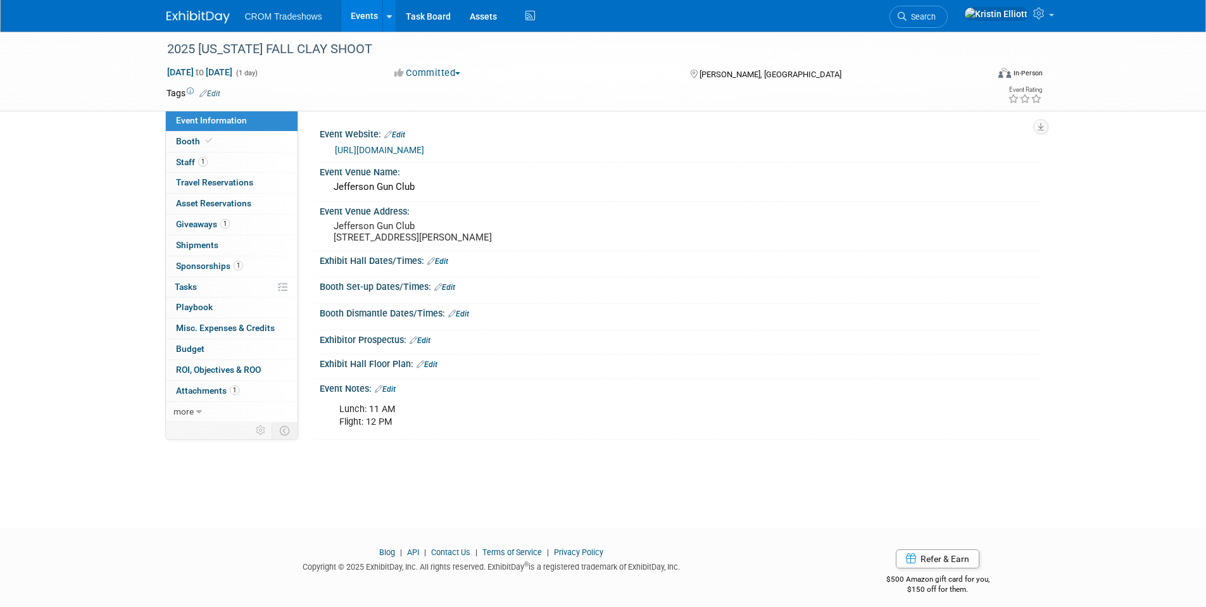
click at [216, 96] on link "Edit" at bounding box center [209, 93] width 21 height 9
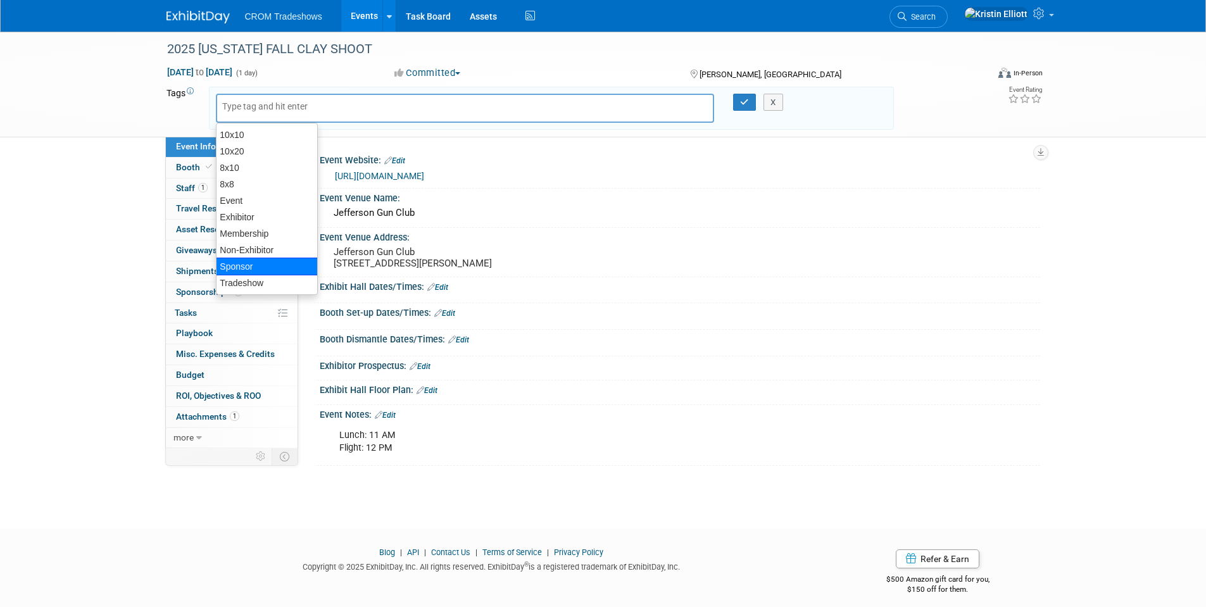
click at [254, 267] on div "Sponsor" at bounding box center [267, 267] width 102 height 18
type input "Sponsor"
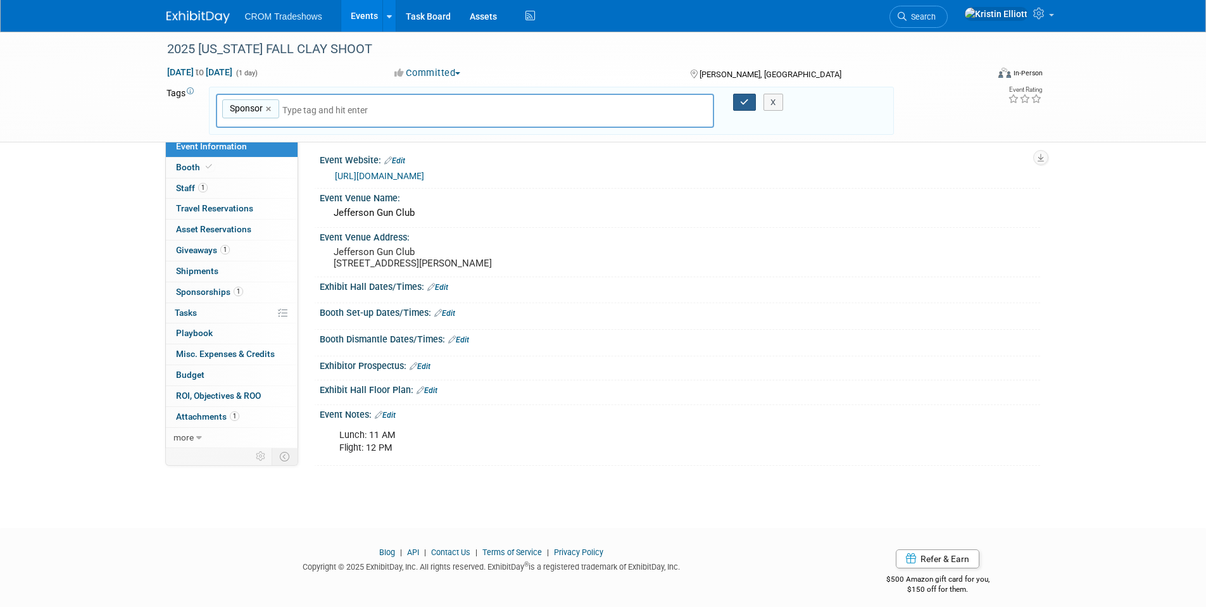
click at [739, 103] on button "button" at bounding box center [744, 103] width 23 height 18
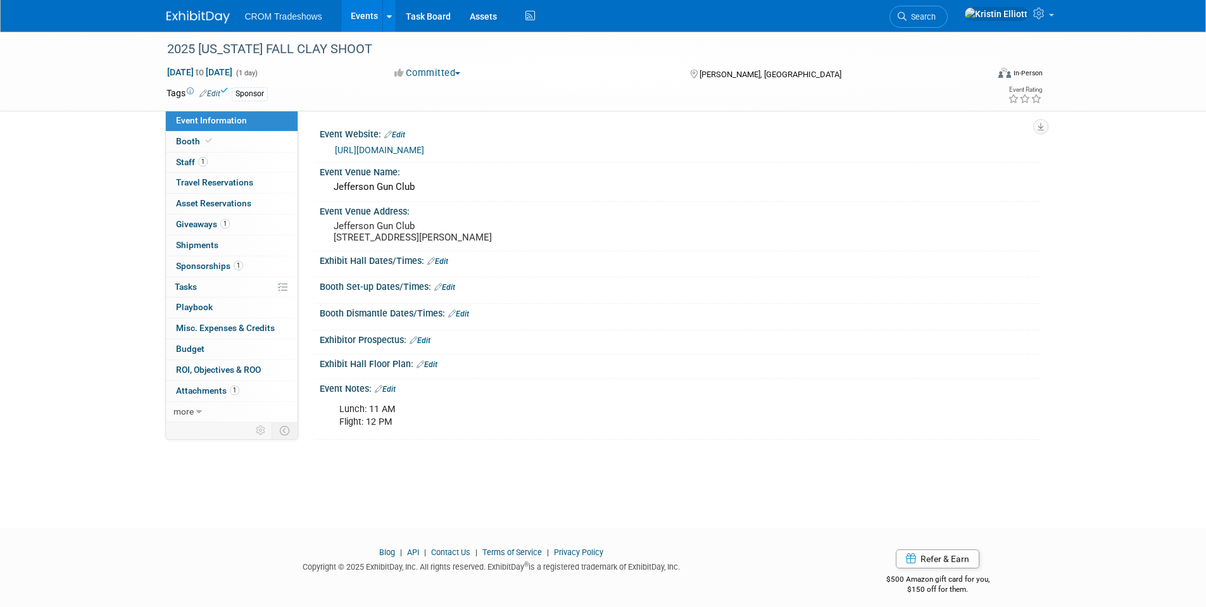
click at [361, 12] on link "Events" at bounding box center [364, 16] width 46 height 32
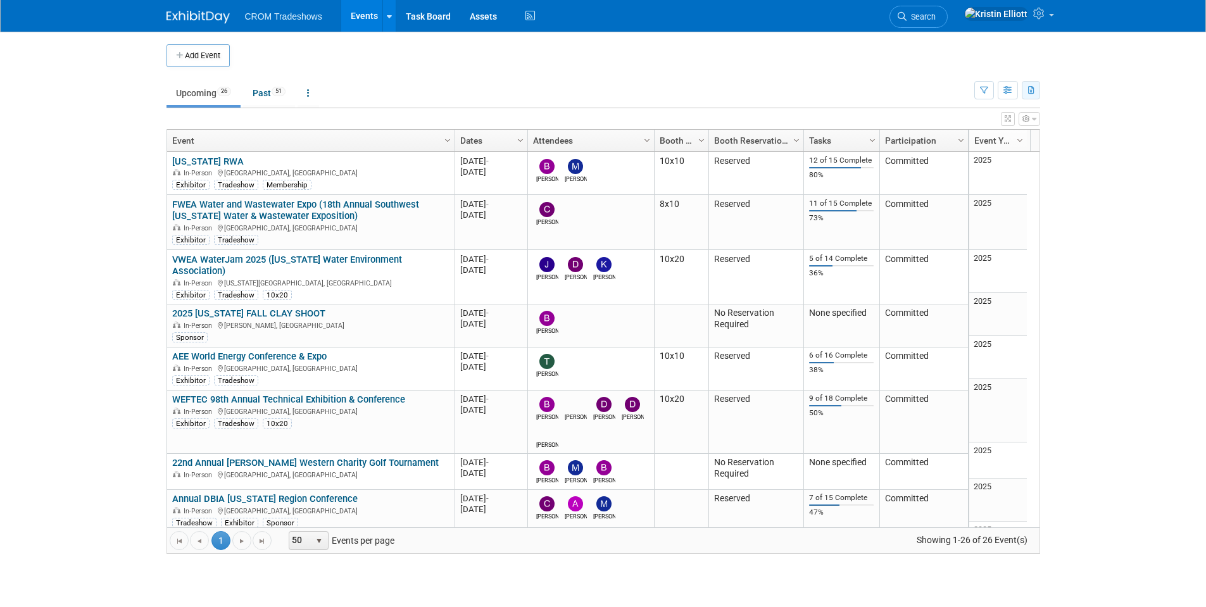
click at [1033, 92] on icon "button" at bounding box center [1031, 91] width 7 height 8
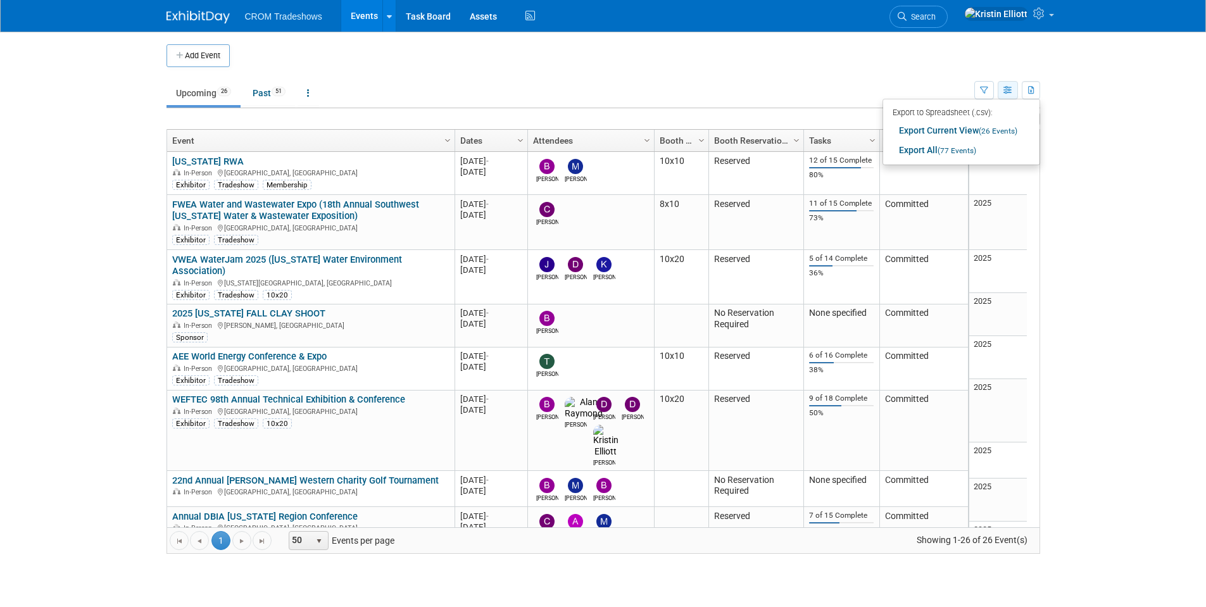
click at [1014, 93] on button "button" at bounding box center [1007, 90] width 20 height 18
click at [984, 96] on button "button" at bounding box center [984, 90] width 20 height 18
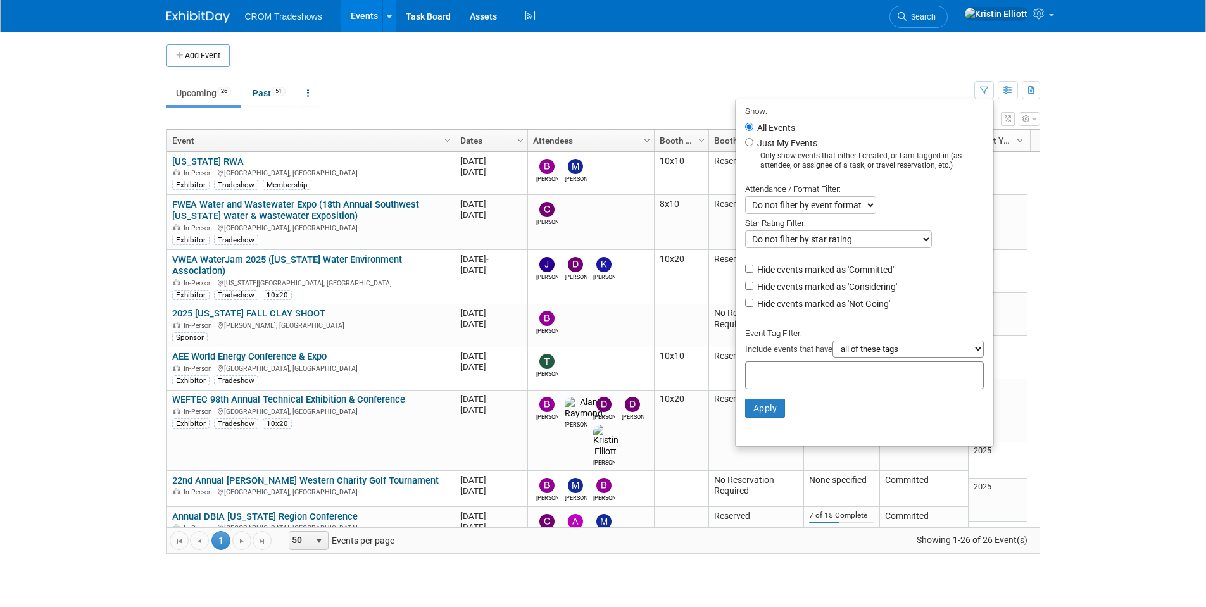
click at [855, 355] on select "all of these tags any one of these tags only and exactly these specific tags" at bounding box center [907, 348] width 151 height 17
select select "only"
click at [832, 345] on select "all of these tags any one of these tags only and exactly these specific tags" at bounding box center [907, 348] width 151 height 17
click at [815, 367] on div at bounding box center [864, 375] width 239 height 28
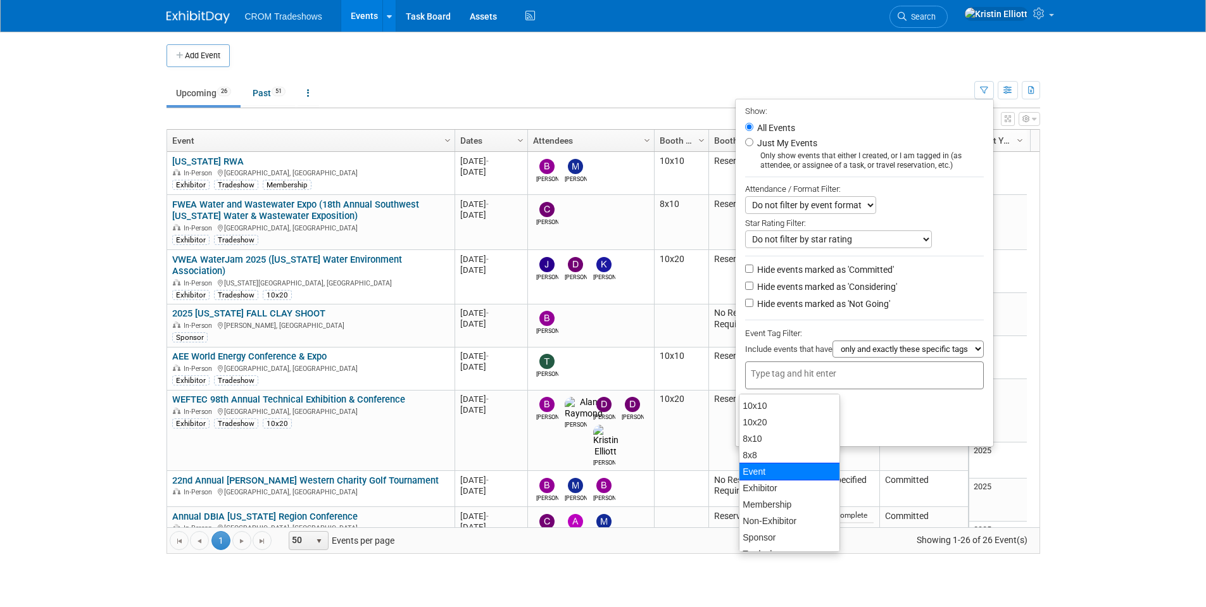
scroll to position [14, 0]
click at [771, 525] on div "Sponsor" at bounding box center [789, 524] width 101 height 18
type input "Sponsor"
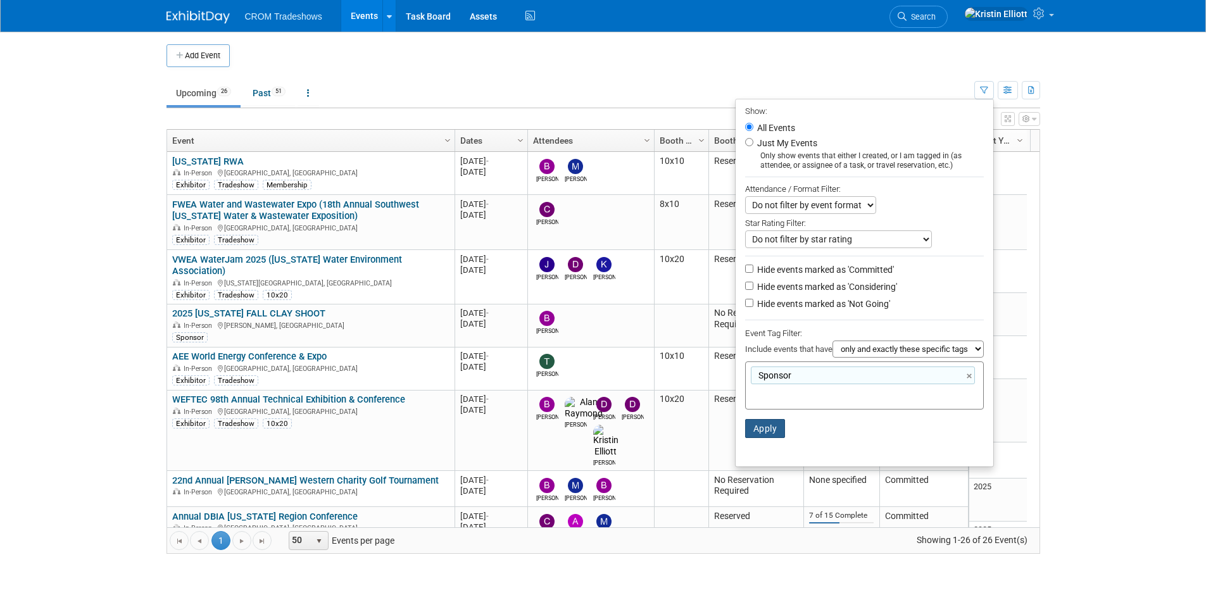
click at [763, 435] on button "Apply" at bounding box center [765, 428] width 41 height 19
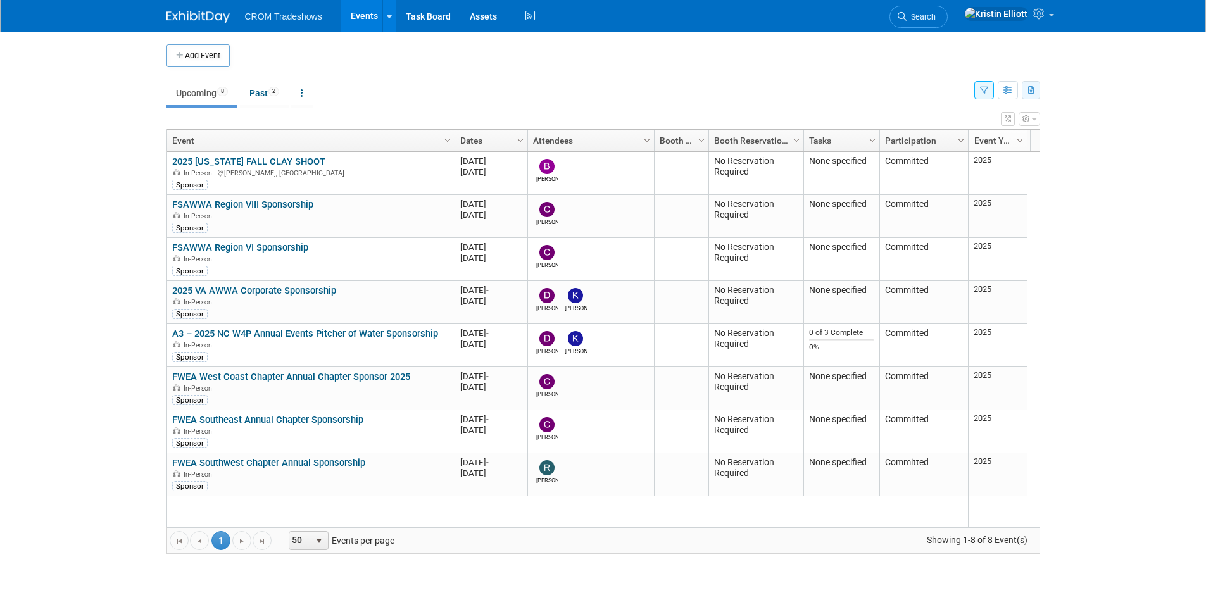
click at [1032, 93] on icon "button" at bounding box center [1031, 91] width 7 height 8
click at [971, 151] on span "(77 Events)" at bounding box center [961, 150] width 39 height 9
click at [1066, 89] on body "CROM Tradeshows Events Add Event Bulk Upload Events Shareable Event Boards Rece…" at bounding box center [603, 303] width 1206 height 607
click at [1039, 88] on div "Add Event New Event Duplicate Event Warning There is another event in your work…" at bounding box center [603, 305] width 892 height 547
click at [1036, 90] on button "button" at bounding box center [1030, 90] width 18 height 18
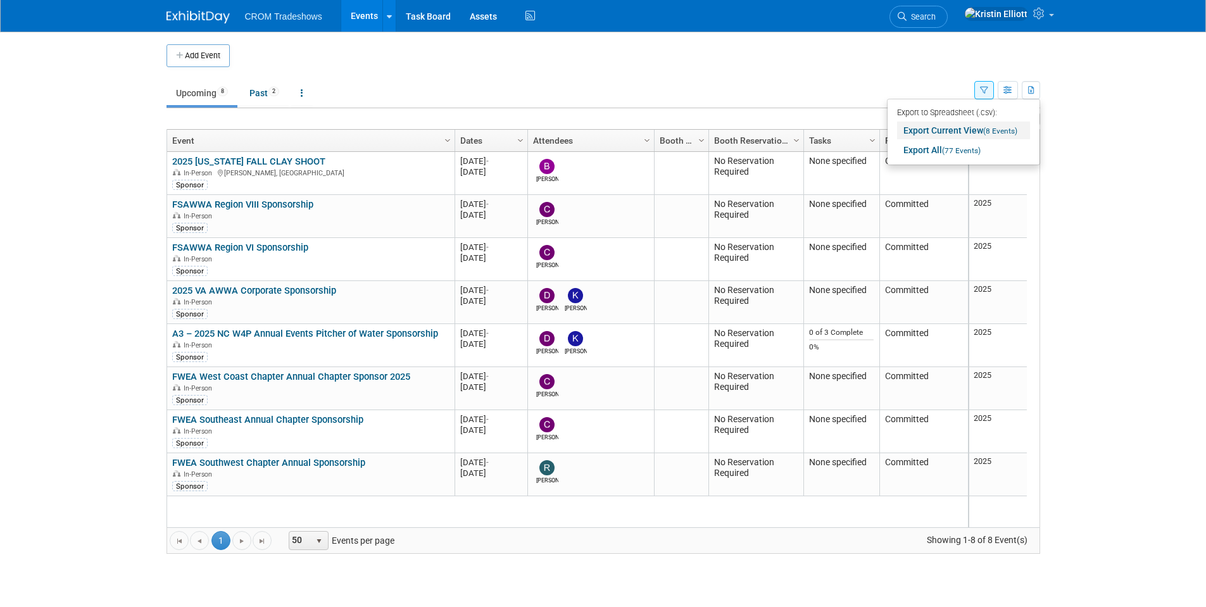
click at [978, 124] on link "Export Current View (8 Events)" at bounding box center [963, 131] width 133 height 18
click at [311, 92] on link at bounding box center [302, 93] width 22 height 24
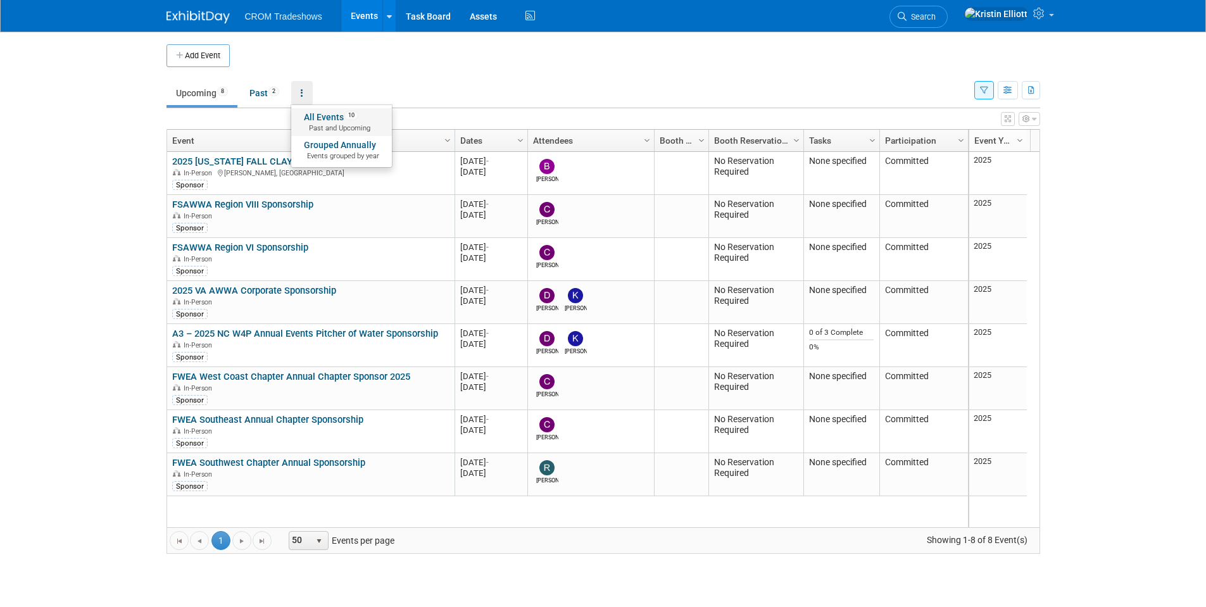
click at [333, 120] on link "All Events 10 Past and Upcoming" at bounding box center [341, 122] width 101 height 28
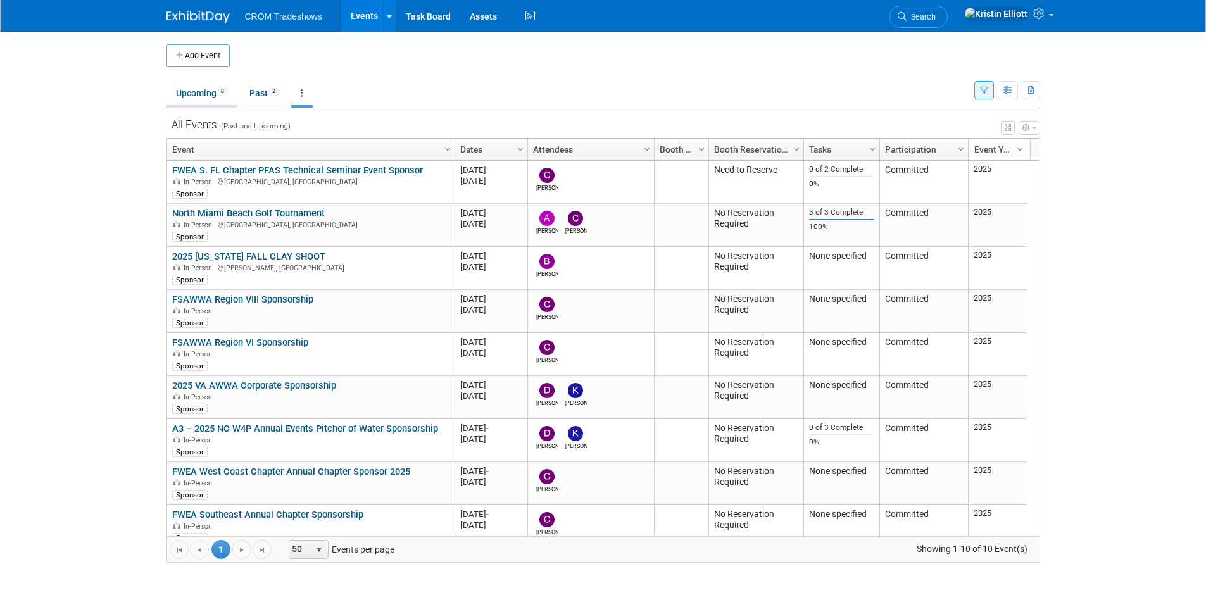
click at [224, 94] on span "8" at bounding box center [222, 91] width 11 height 9
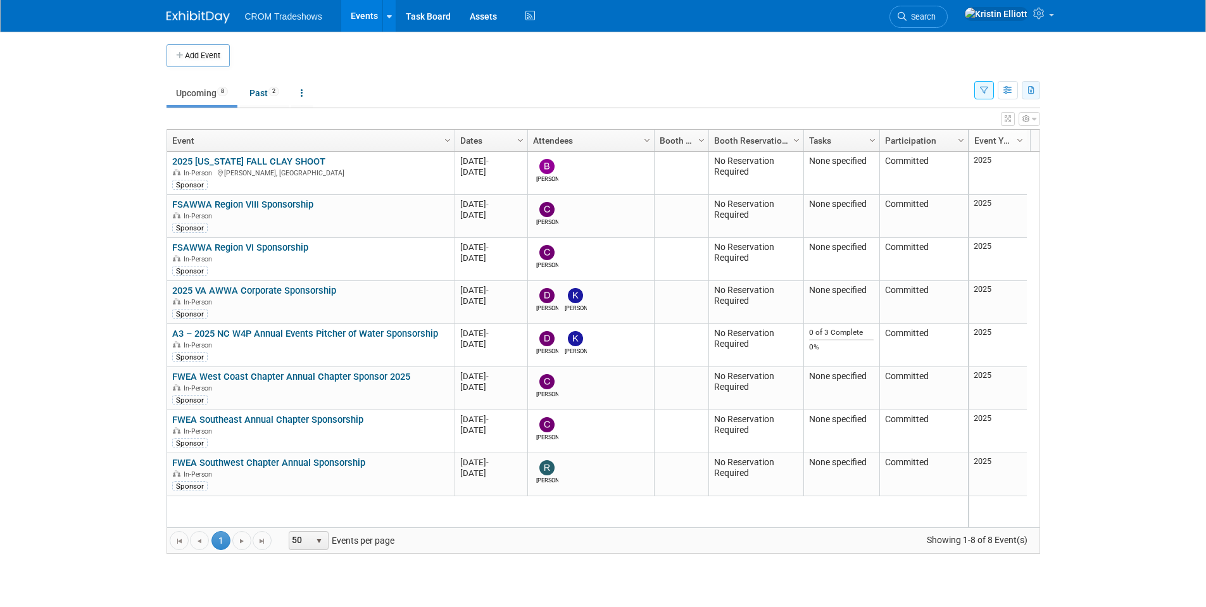
click at [1030, 92] on icon "button" at bounding box center [1031, 91] width 7 height 8
click at [1005, 92] on icon "button" at bounding box center [1007, 91] width 9 height 8
click at [990, 92] on button "button" at bounding box center [984, 90] width 20 height 18
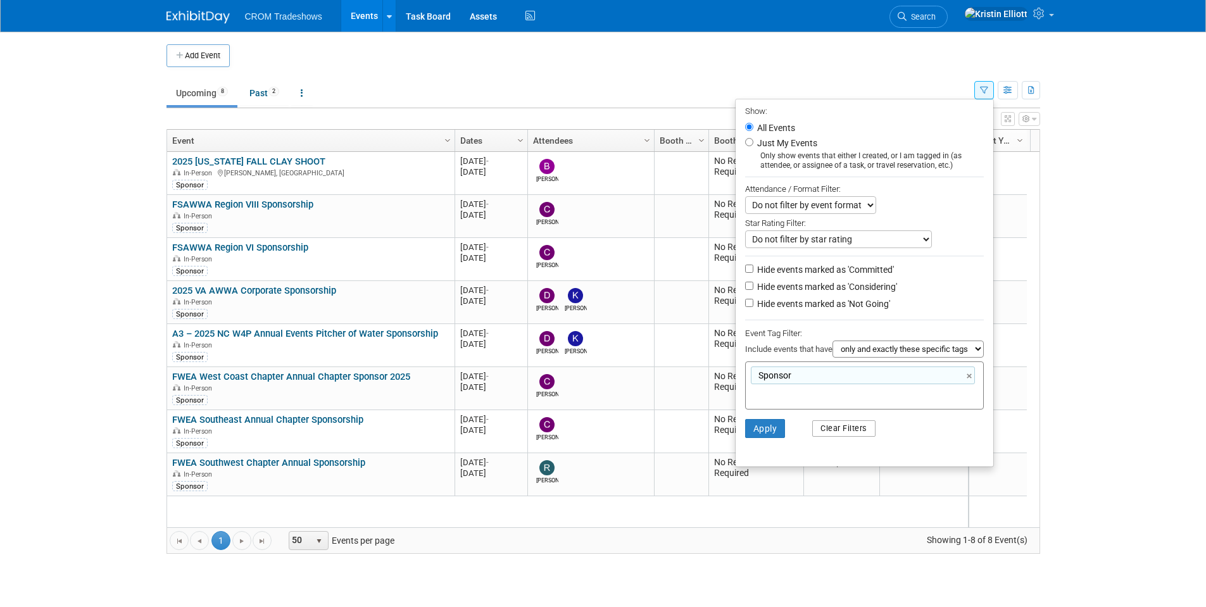
click at [832, 429] on button "Clear Filters" at bounding box center [843, 428] width 63 height 16
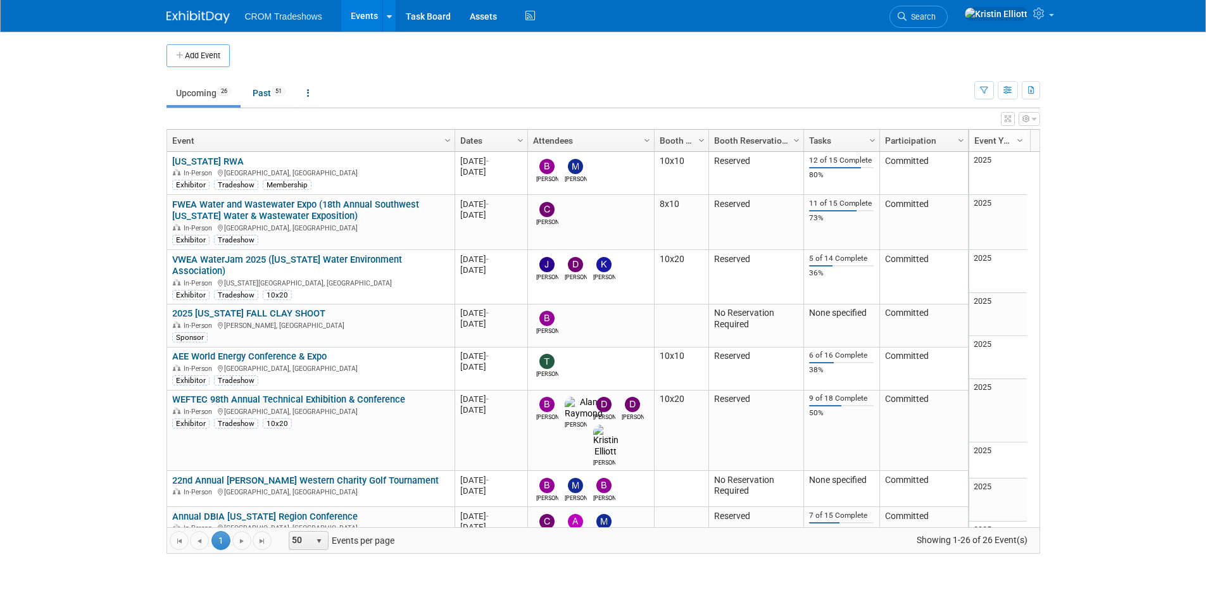
click at [239, 96] on link "Upcoming 26" at bounding box center [203, 93] width 74 height 24
click at [273, 96] on link "Past 51" at bounding box center [269, 93] width 52 height 24
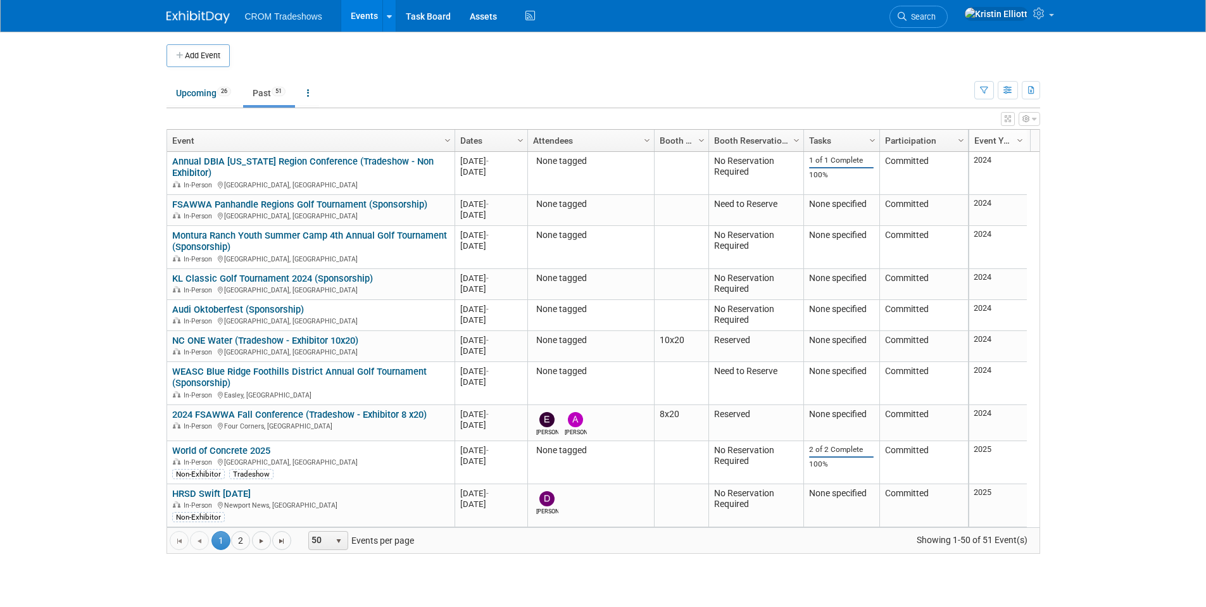
click at [1083, 196] on body "CROM Tradeshows Events Add Event Bulk Upload Events Shareable Event Boards Rece…" at bounding box center [603, 303] width 1206 height 607
click at [1007, 88] on icon "button" at bounding box center [1007, 91] width 9 height 8
click at [1035, 94] on button "button" at bounding box center [1030, 90] width 18 height 18
click at [992, 93] on button "button" at bounding box center [984, 90] width 20 height 18
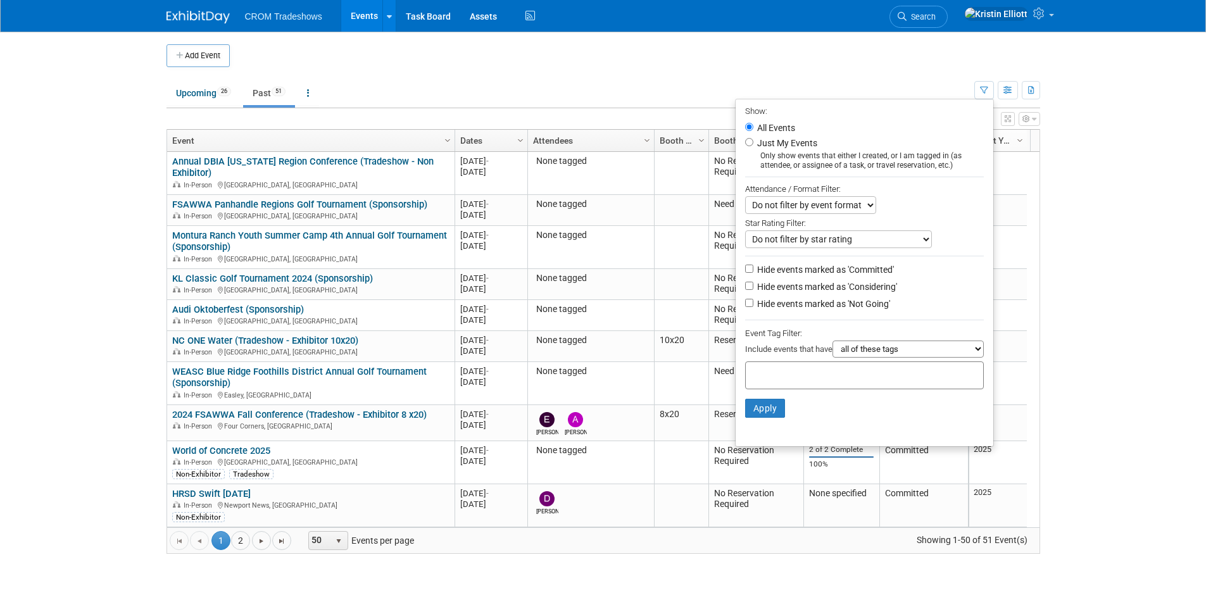
click at [1100, 133] on body "CROM Tradeshows Events Add Event Bulk Upload Events Shareable Event Boards Rece…" at bounding box center [603, 303] width 1206 height 607
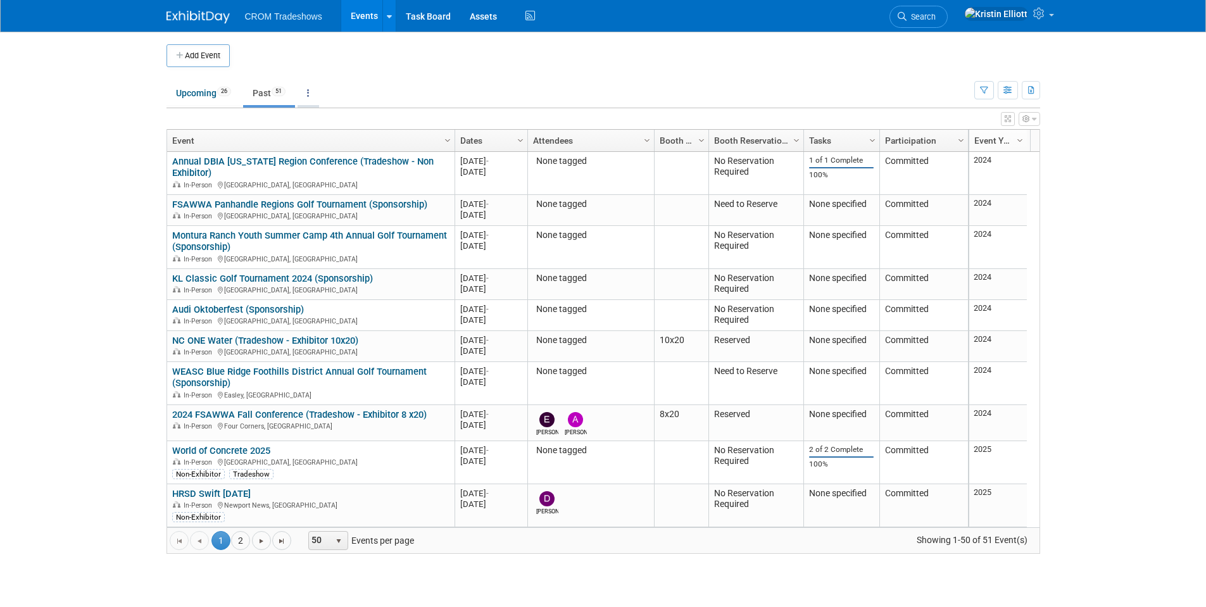
click at [319, 93] on link at bounding box center [308, 93] width 22 height 24
click at [437, 67] on td "Upcoming 26 Past 51 All Events 77 Past and Upcoming Grouped Annually Events gro…" at bounding box center [570, 87] width 808 height 41
click at [1035, 15] on icon at bounding box center [1040, 13] width 15 height 11
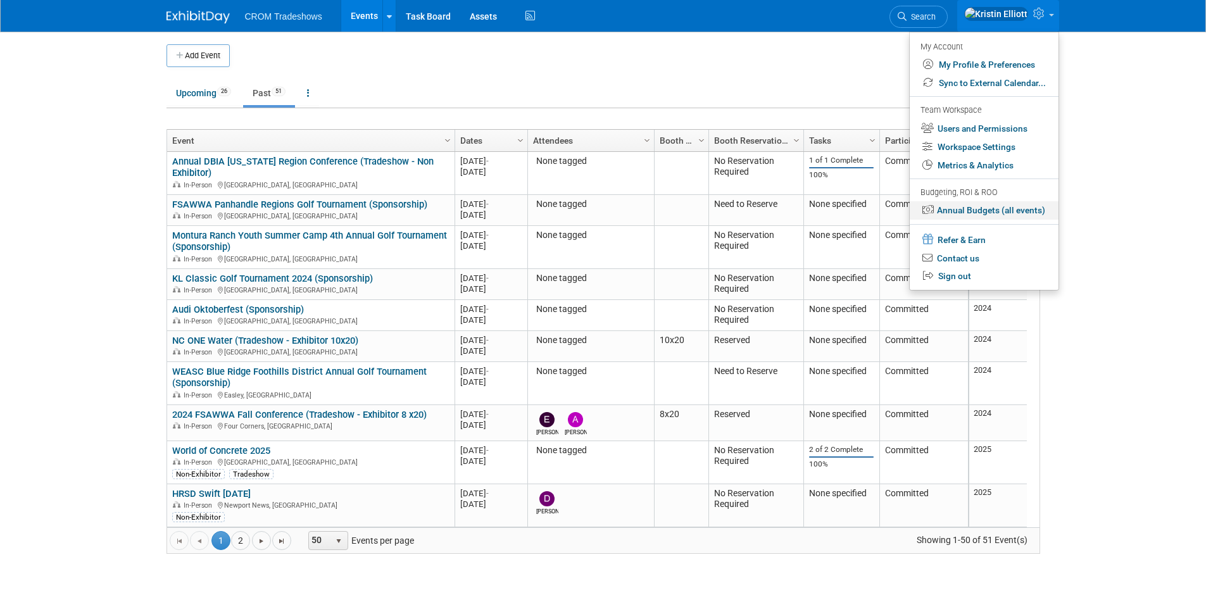
click at [993, 208] on link "Annual Budgets (all events)" at bounding box center [983, 210] width 149 height 18
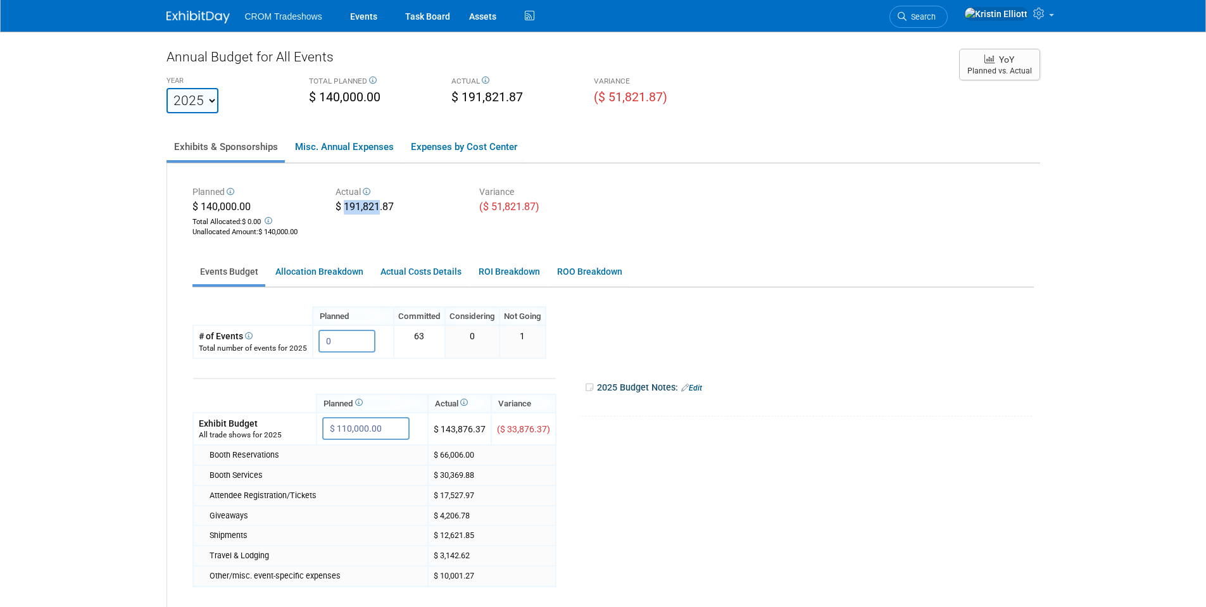
drag, startPoint x: 346, startPoint y: 208, endPoint x: 378, endPoint y: 208, distance: 31.6
click at [378, 208] on div "$ 191,821.87" at bounding box center [397, 208] width 125 height 16
click at [389, 216] on div "$ 191,821.87" at bounding box center [397, 208] width 125 height 16
drag, startPoint x: 390, startPoint y: 211, endPoint x: 336, endPoint y: 212, distance: 54.4
click at [336, 212] on div "$ 191,821.87" at bounding box center [397, 208] width 125 height 16
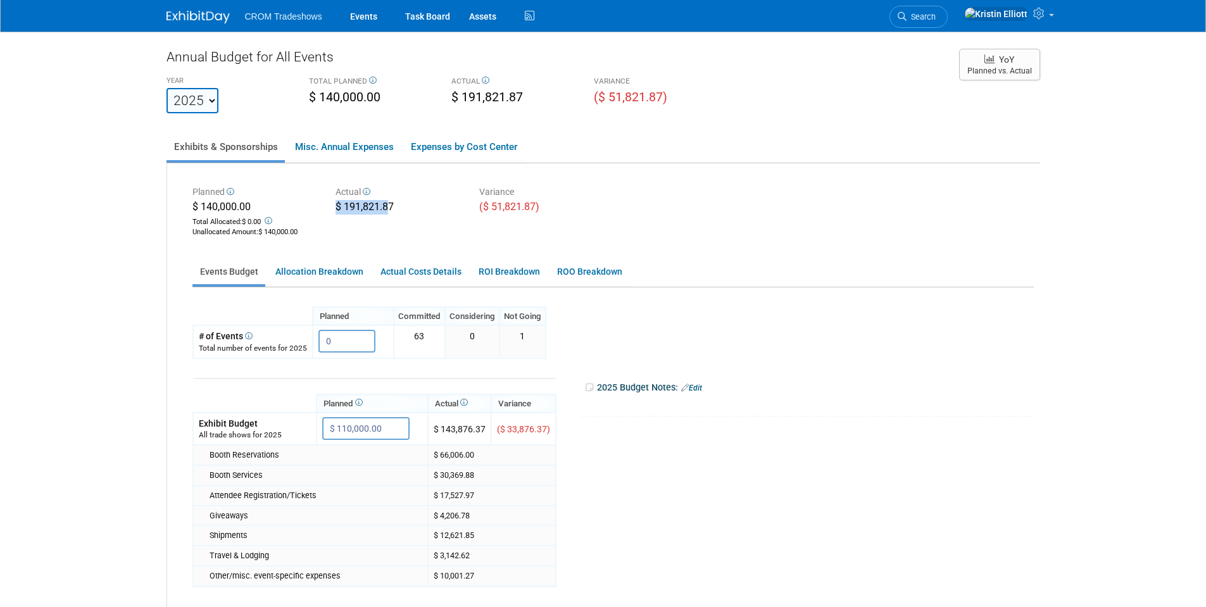
click at [354, 222] on div "Planned $ 140,000.00 Total Allocated: $ 0.00 Unallocated Amount : $ 140,000.00 …" at bounding box center [613, 210] width 860 height 57
click at [335, 271] on link "Allocation Breakdown" at bounding box center [319, 271] width 103 height 25
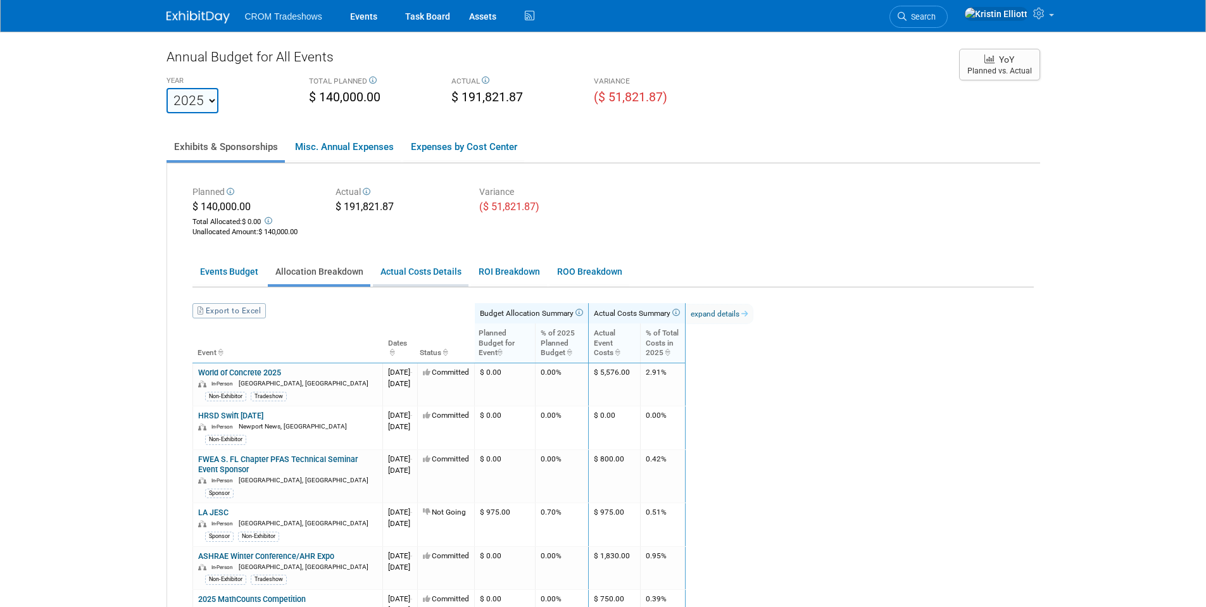
click at [408, 277] on link "Actual Costs Details" at bounding box center [421, 271] width 96 height 25
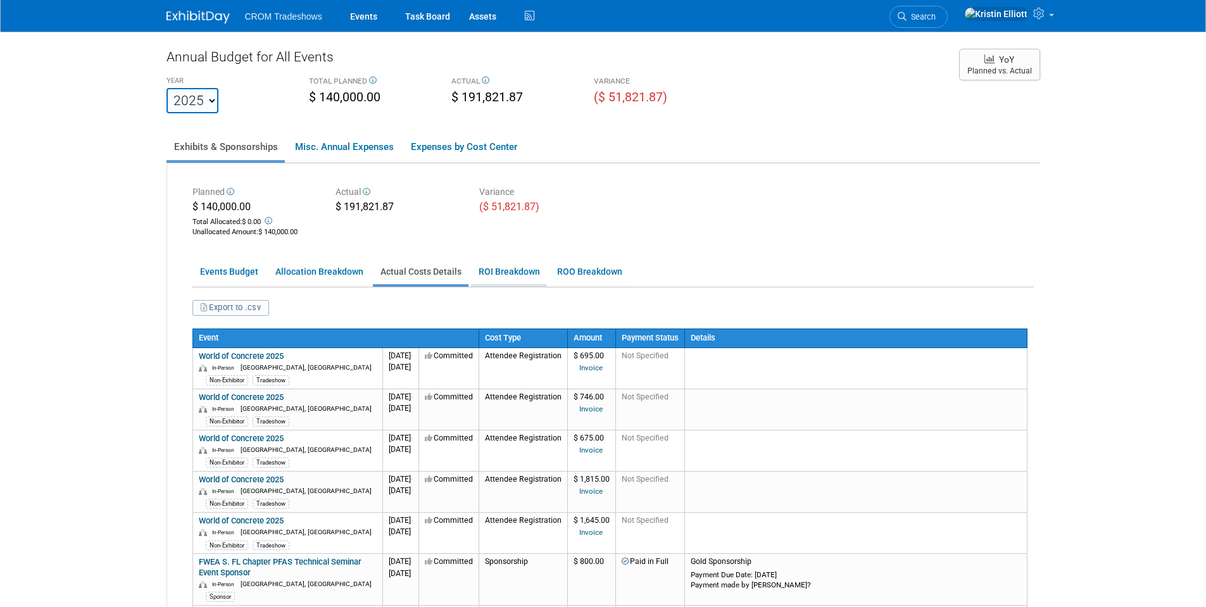
click at [494, 268] on link "ROI Breakdown" at bounding box center [509, 271] width 76 height 25
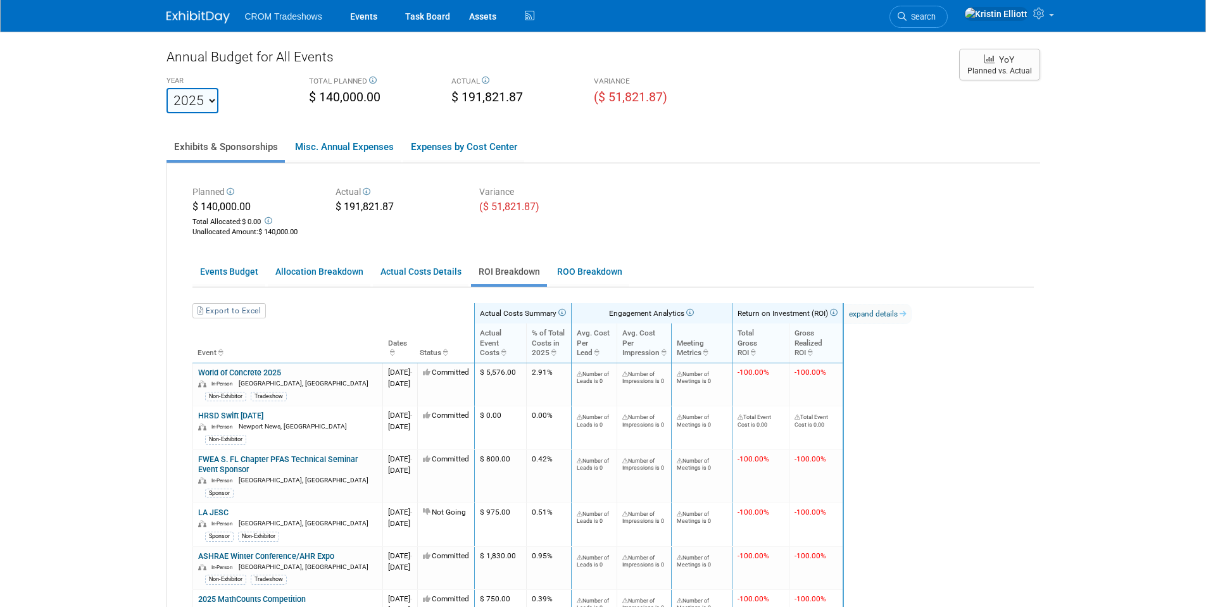
click at [115, 201] on body "CROM Tradeshows Events Task Board Assets Activity Feed" at bounding box center [603, 303] width 1206 height 607
click at [369, 20] on link "Events" at bounding box center [363, 16] width 46 height 32
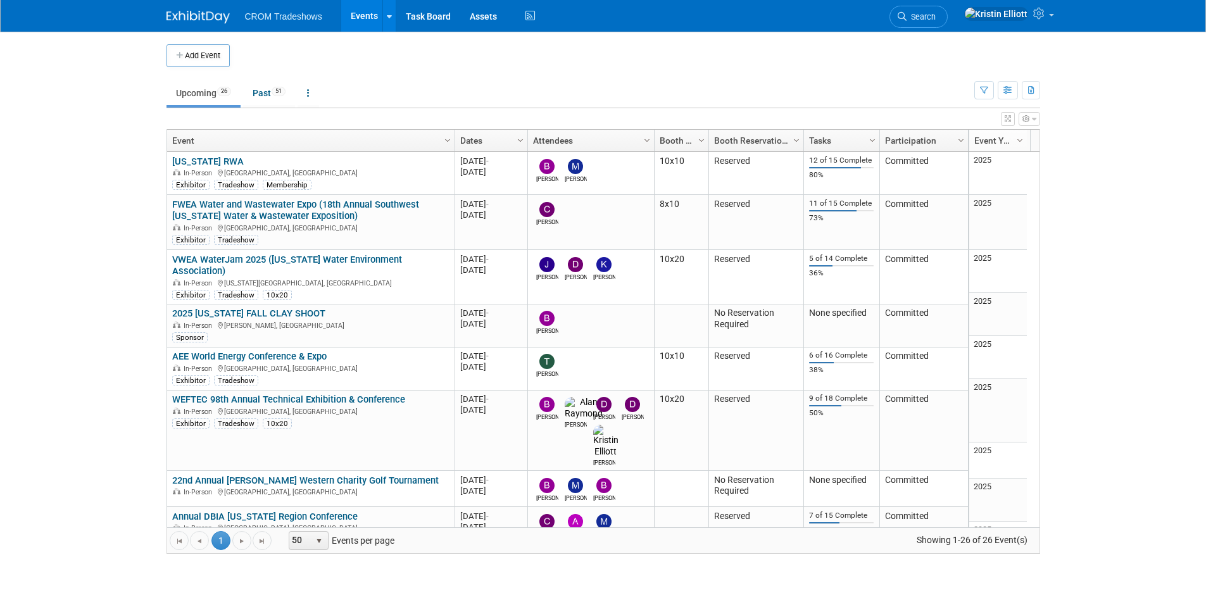
click at [203, 53] on button "Add Event" at bounding box center [197, 55] width 63 height 23
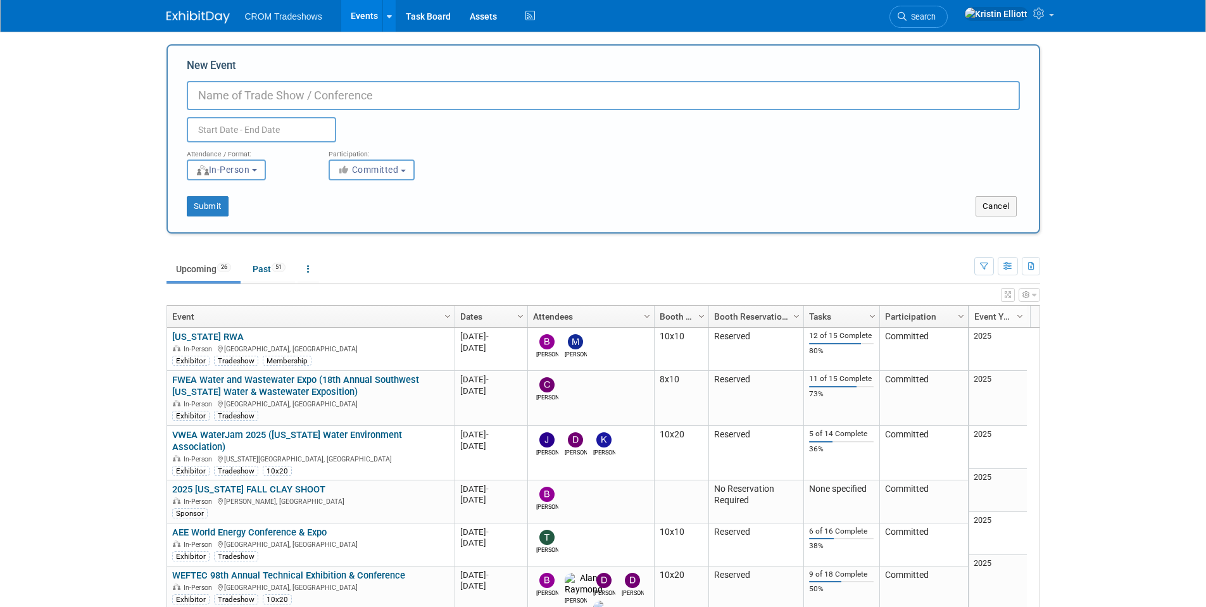
click at [307, 94] on input "New Event" at bounding box center [603, 95] width 833 height 29
paste input "[PERSON_NAME] ProCorps' Annual Clay Shoot"
type input "[PERSON_NAME] ProCorps' Annual Clay Shoot"
click at [272, 132] on input "text" at bounding box center [261, 129] width 149 height 25
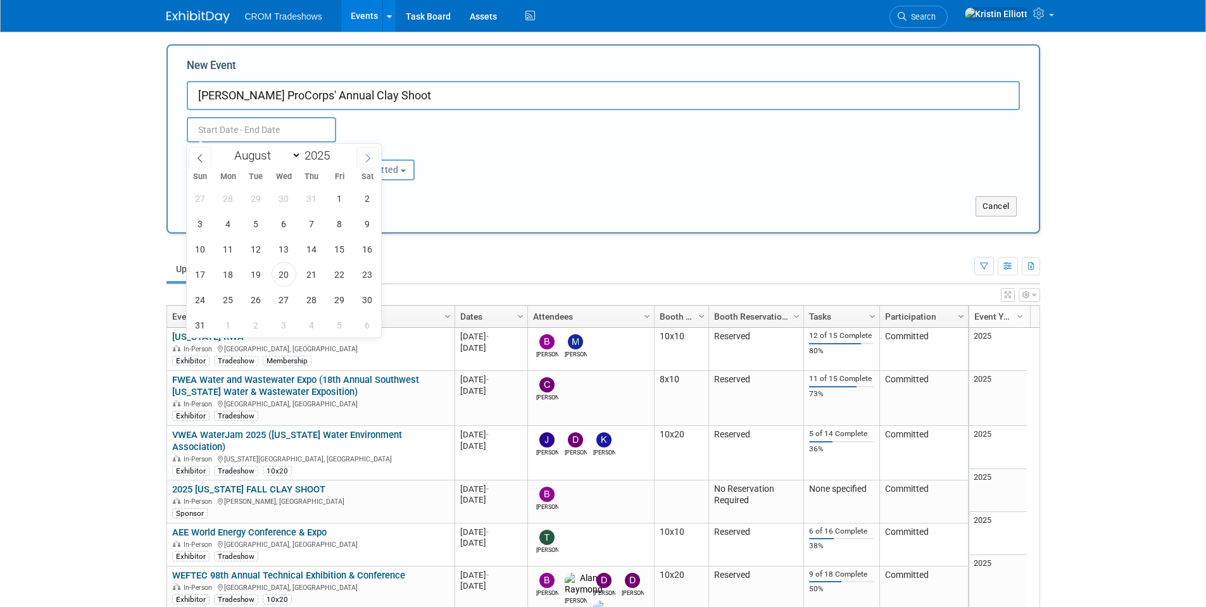
click at [363, 156] on icon at bounding box center [367, 158] width 9 height 9
click at [363, 158] on icon at bounding box center [367, 158] width 9 height 9
select select "9"
click at [343, 247] on span "17" at bounding box center [339, 249] width 25 height 25
type input "[DATE] to [DATE]"
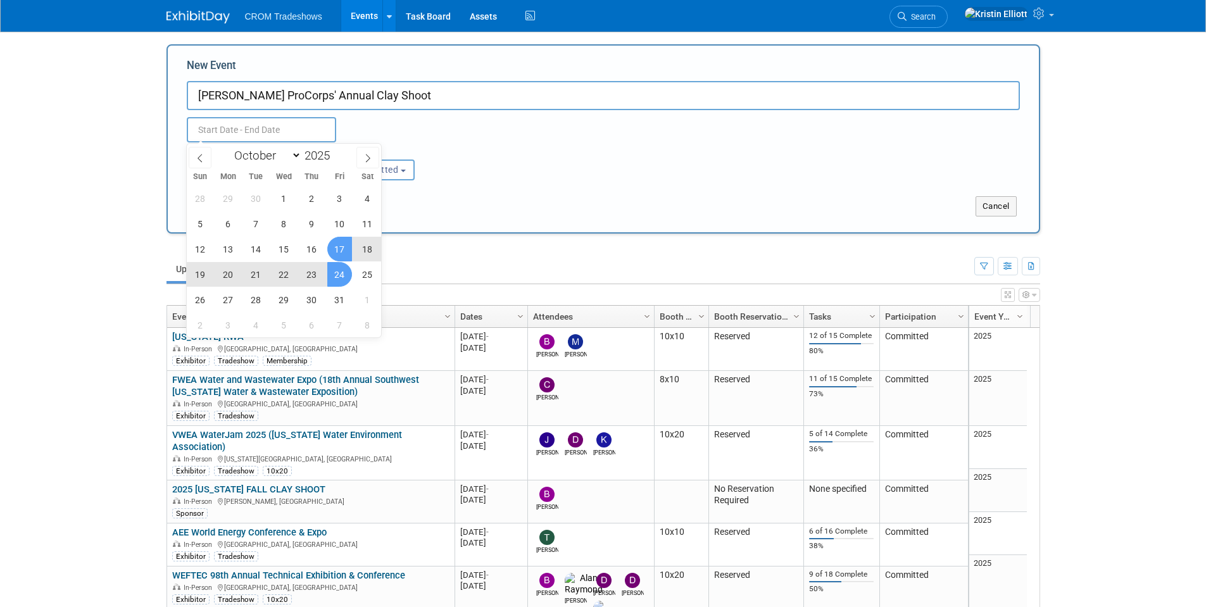
type input "[DATE] to [DATE]"
click at [418, 253] on td "Upcoming 26 Past 51 All Events 77 Past and Upcoming Grouped Annually Events gro…" at bounding box center [570, 263] width 808 height 41
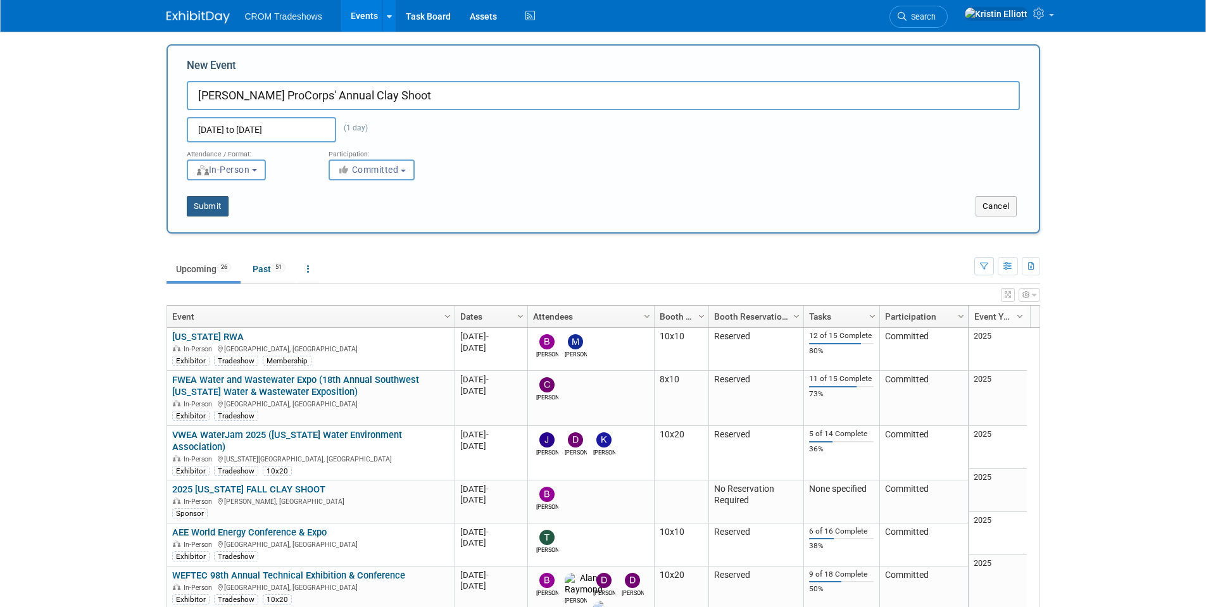
click at [216, 214] on button "Submit" at bounding box center [208, 206] width 42 height 20
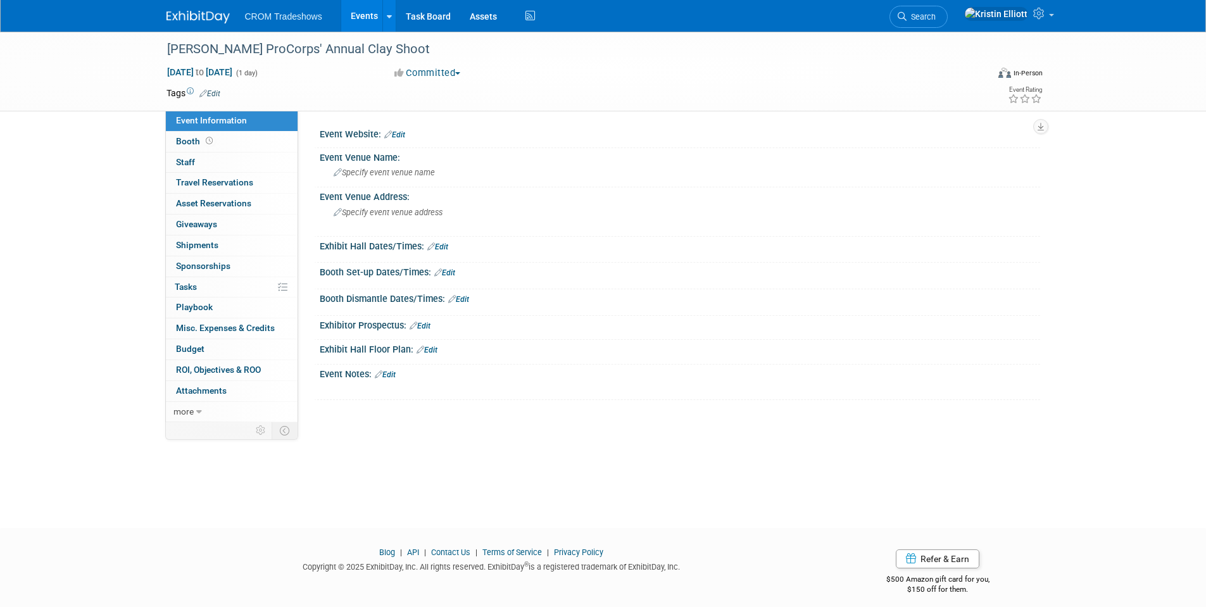
click at [211, 91] on link "Edit" at bounding box center [209, 93] width 21 height 9
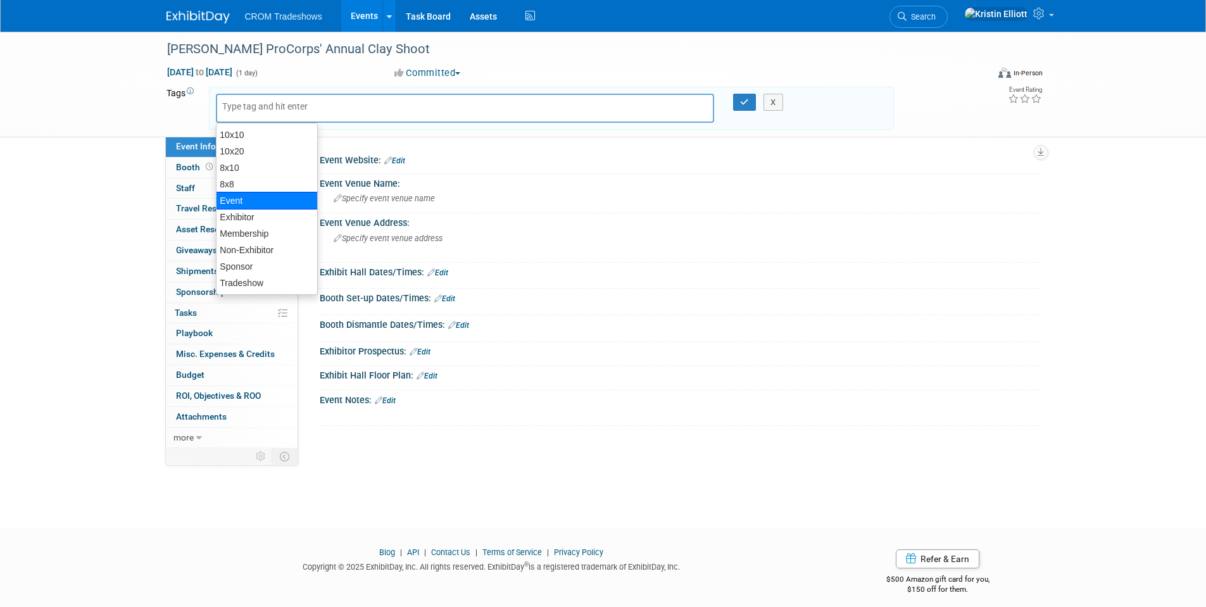
click at [244, 206] on div "Event" at bounding box center [267, 201] width 102 height 18
type input "Event"
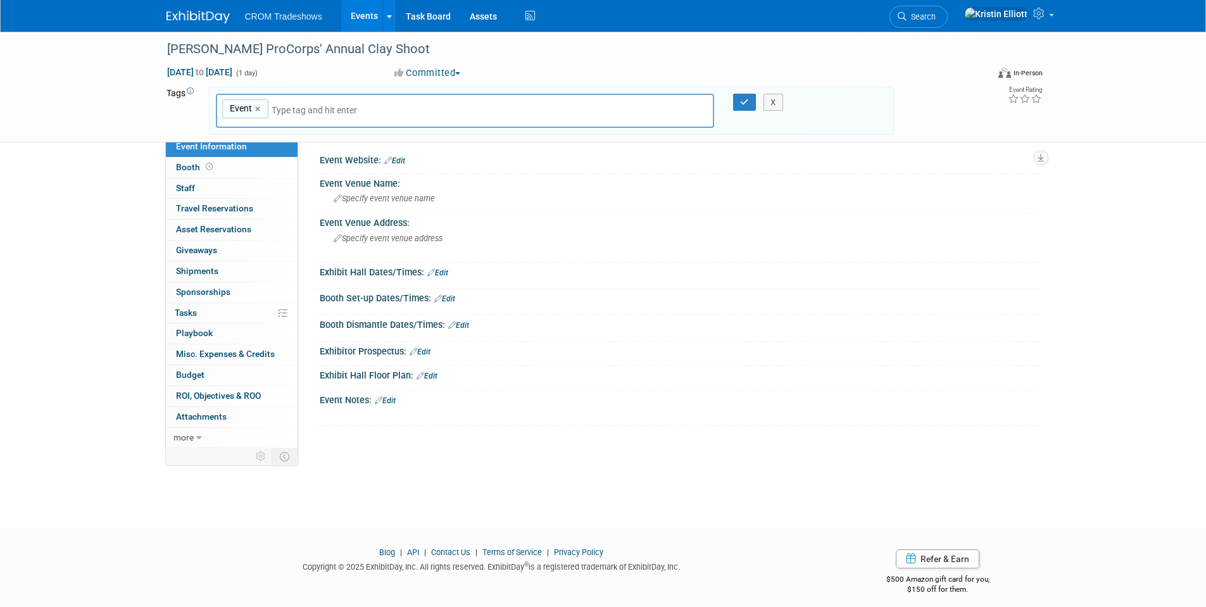
click at [294, 106] on input "text" at bounding box center [359, 110] width 177 height 13
click at [309, 113] on input "text" at bounding box center [359, 110] width 177 height 13
click at [312, 113] on input "text" at bounding box center [359, 110] width 177 height 13
type input "sp"
click at [261, 135] on div "Sponsor" at bounding box center [304, 141] width 177 height 18
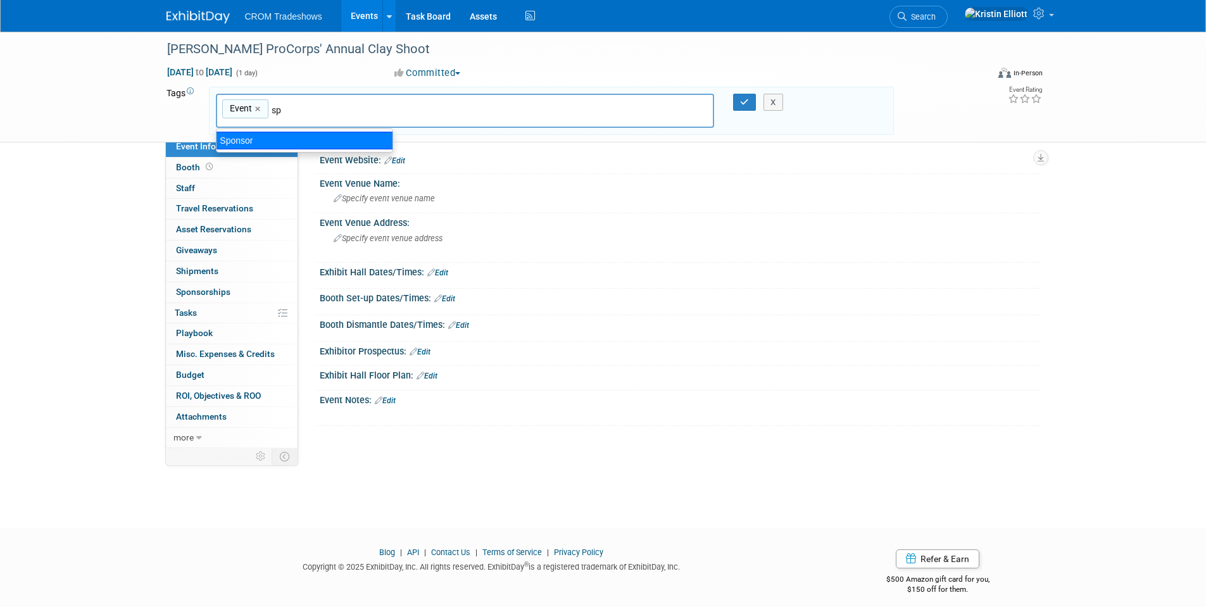
type input "Event, Sponsor"
click at [745, 104] on icon "button" at bounding box center [744, 102] width 9 height 8
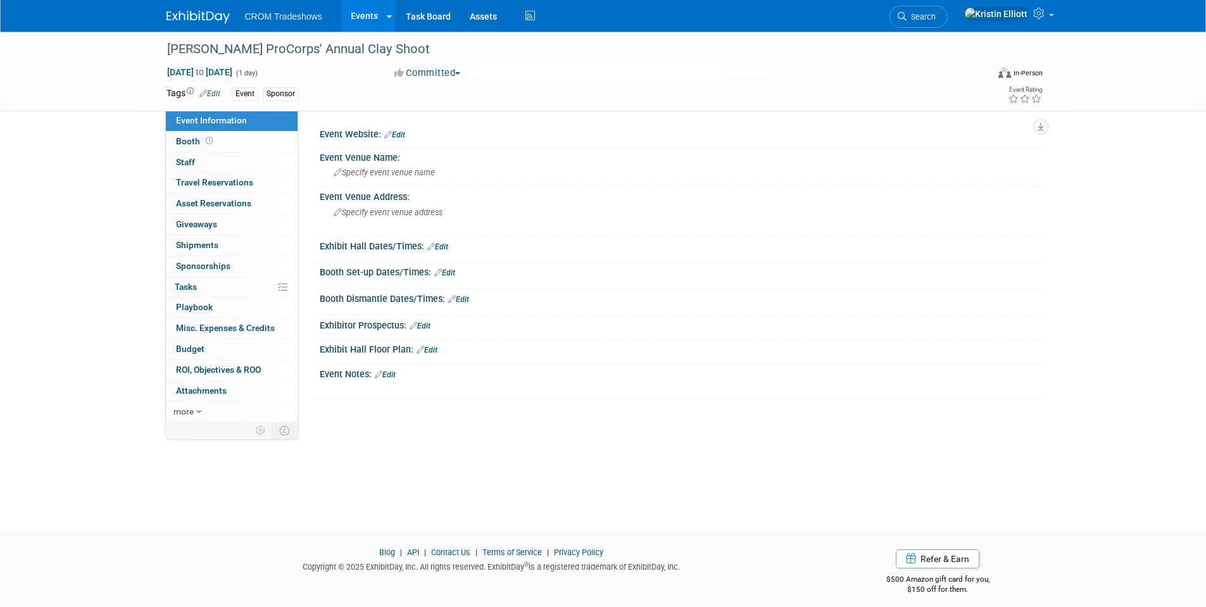
click at [405, 135] on link "Edit" at bounding box center [394, 134] width 21 height 9
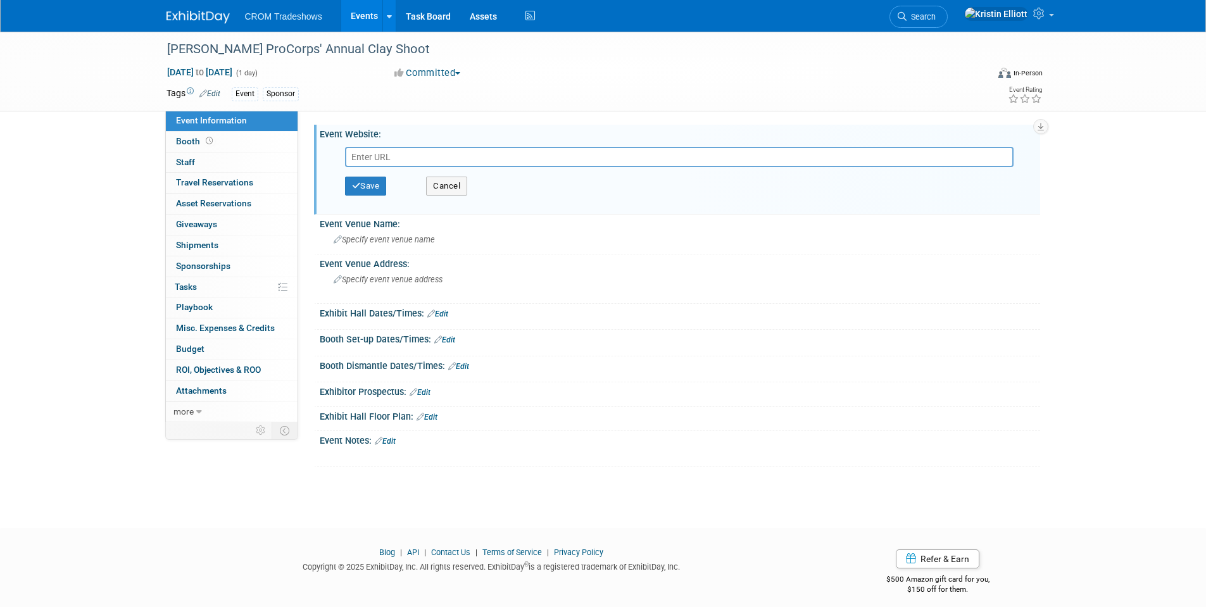
click at [396, 154] on input "text" at bounding box center [679, 157] width 668 height 20
type input "[URL][DOMAIN_NAME][DOMAIN_NAME]"
click at [368, 191] on button "Save" at bounding box center [366, 186] width 42 height 19
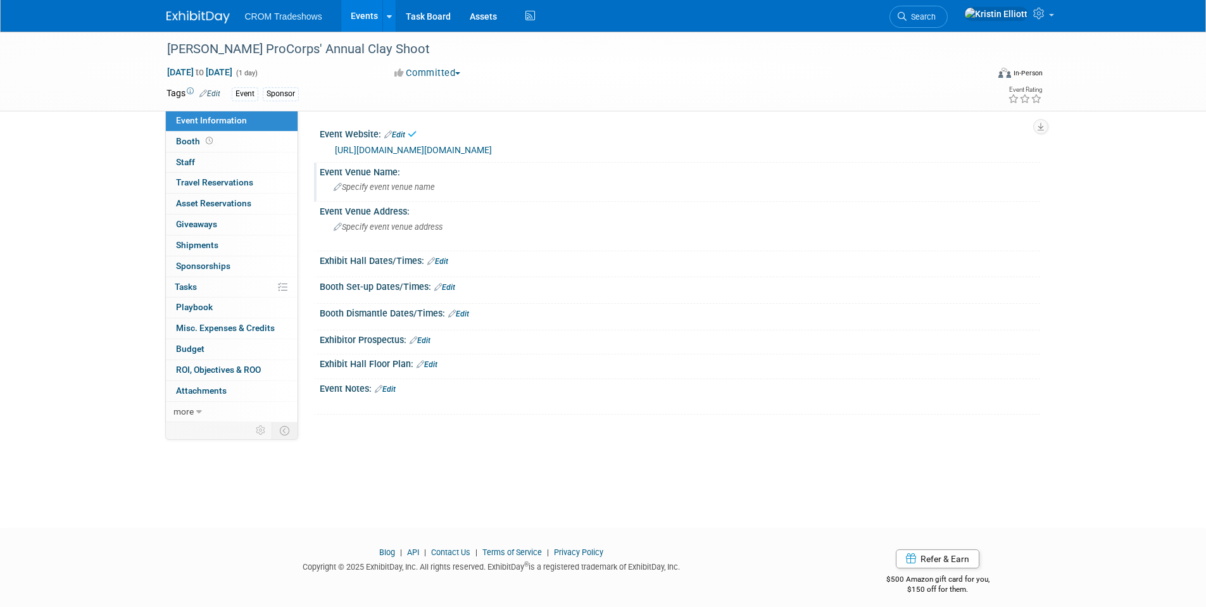
click at [391, 189] on span "Specify event venue name" at bounding box center [384, 186] width 101 height 9
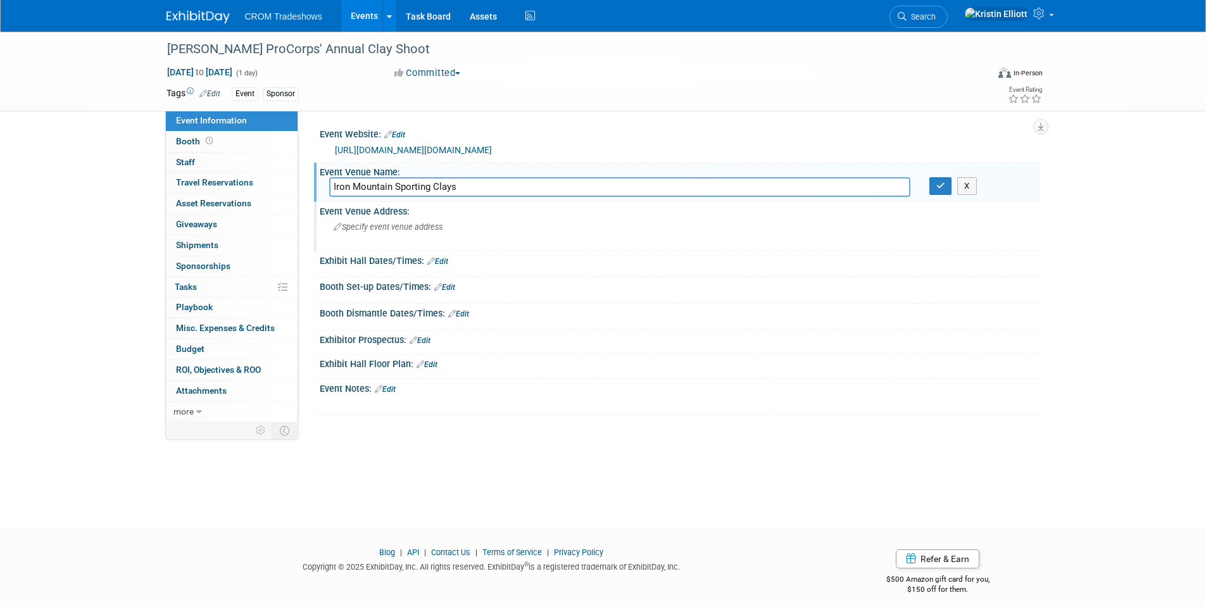
type input "Iron Mountain Sporting Clays"
click at [378, 238] on div "Specify event venue address" at bounding box center [469, 231] width 281 height 29
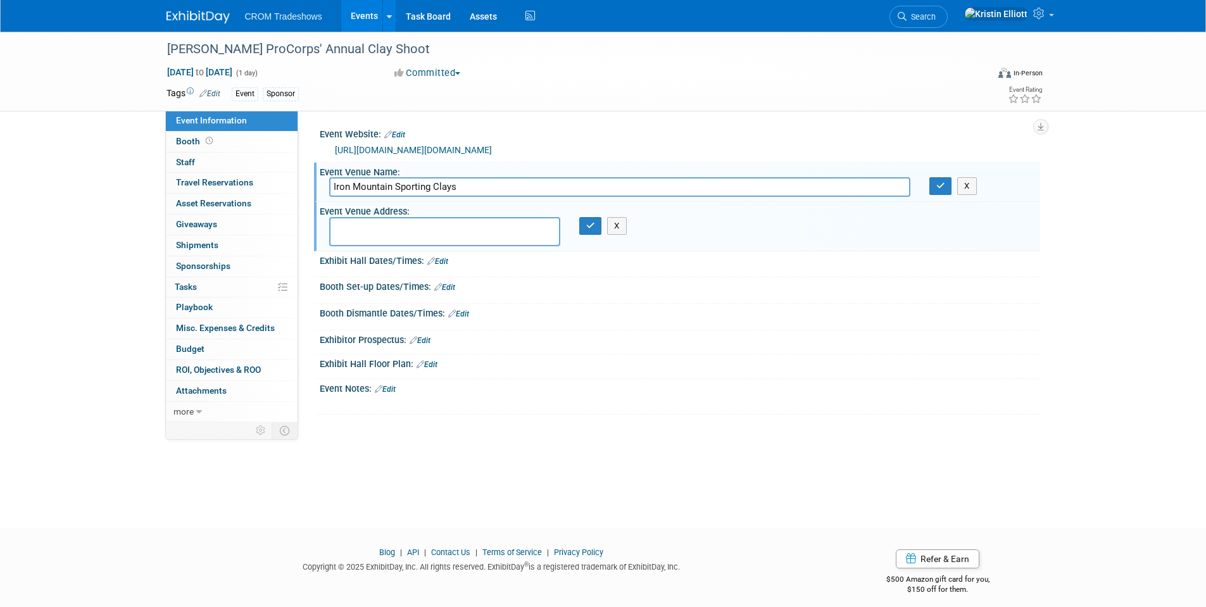
type textarea "1"
click at [392, 386] on link "Edit" at bounding box center [385, 389] width 21 height 9
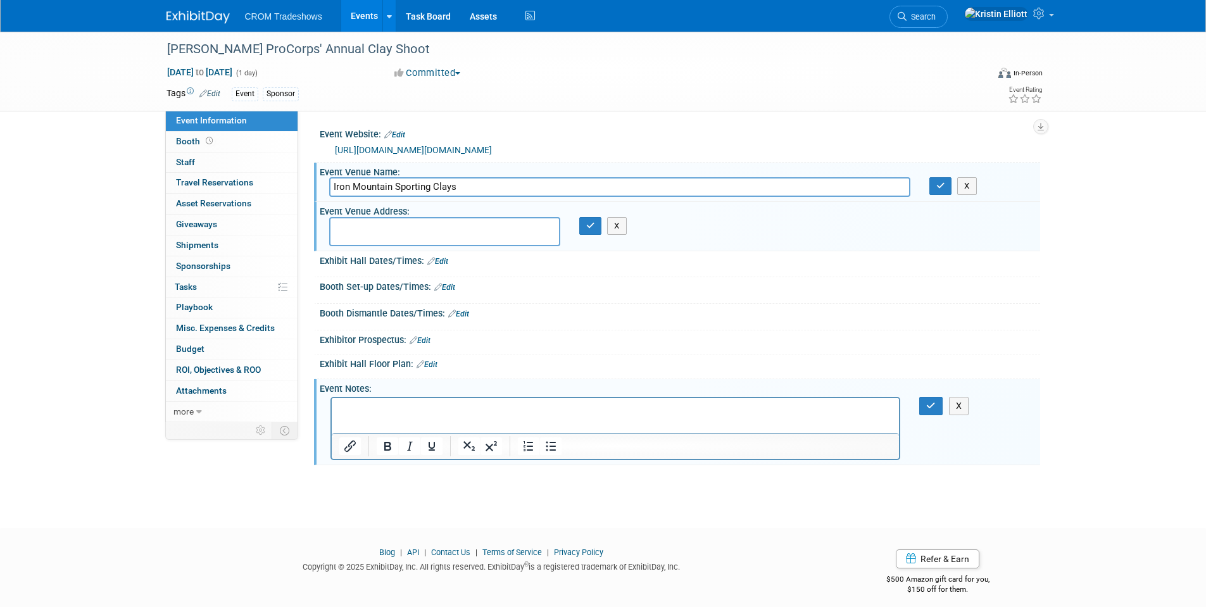
click at [398, 416] on html at bounding box center [615, 407] width 568 height 18
drag, startPoint x: 398, startPoint y: 416, endPoint x: 683, endPoint y: 404, distance: 285.6
click at [683, 404] on p "Rich Text Area. Press ALT-0 for help." at bounding box center [615, 409] width 553 height 13
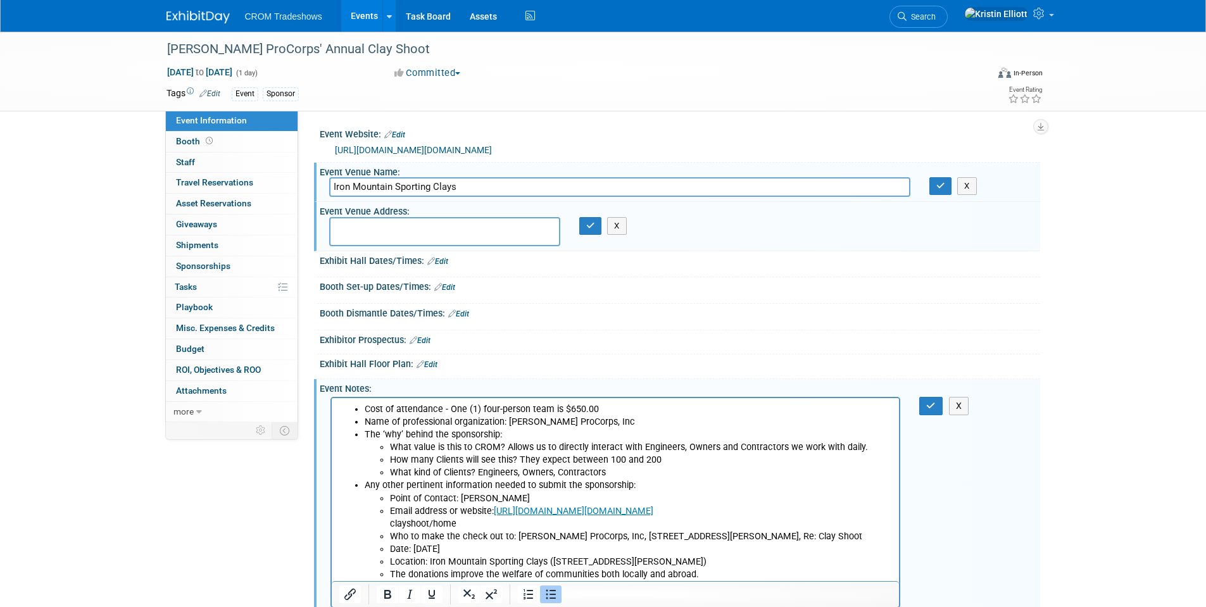
click at [439, 226] on textarea at bounding box center [444, 231] width 231 height 29
drag, startPoint x: 682, startPoint y: 566, endPoint x: 549, endPoint y: 563, distance: 133.6
click at [549, 563] on li "Location: Iron Mountain Sporting Clays ([STREET_ADDRESS][PERSON_NAME])" at bounding box center [640, 562] width 502 height 13
drag, startPoint x: 682, startPoint y: 564, endPoint x: 552, endPoint y: 564, distance: 129.1
click at [552, 564] on li "Location: Iron Mountain Sporting Clays ([STREET_ADDRESS][PERSON_NAME])" at bounding box center [640, 562] width 502 height 13
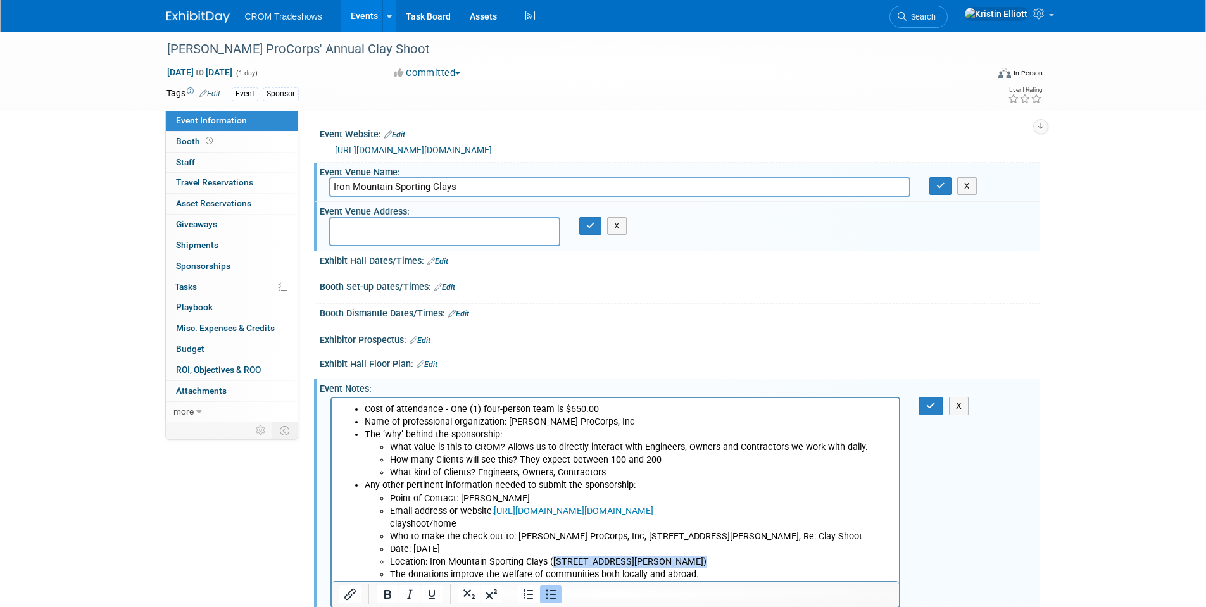
copy li "[STREET_ADDRESS][PERSON_NAME]"
click at [400, 234] on textarea at bounding box center [444, 231] width 231 height 29
type textarea "[STREET_ADDRESS][PERSON_NAME]"
click at [587, 228] on icon "button" at bounding box center [590, 225] width 9 height 8
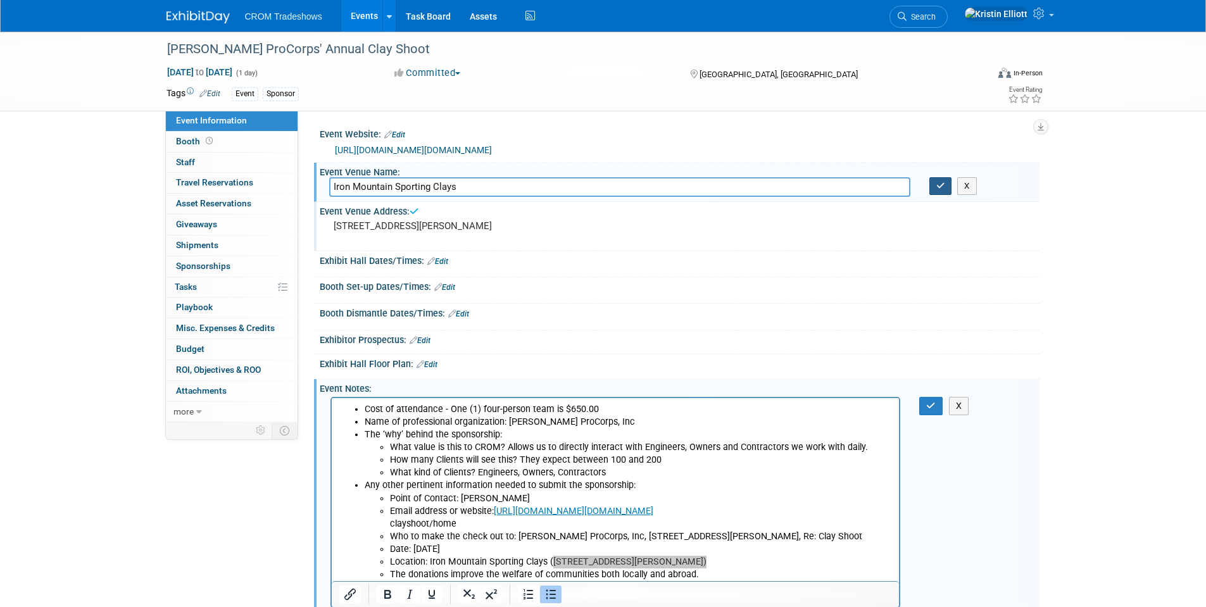
click at [942, 188] on icon "button" at bounding box center [940, 186] width 9 height 8
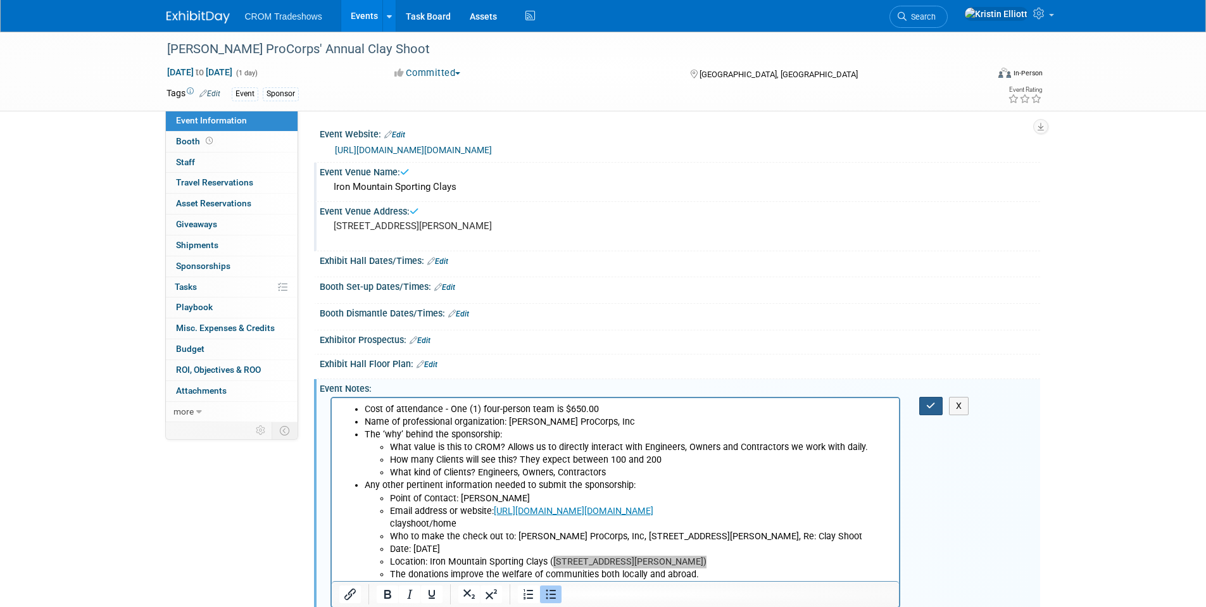
click at [926, 406] on icon "button" at bounding box center [930, 405] width 9 height 9
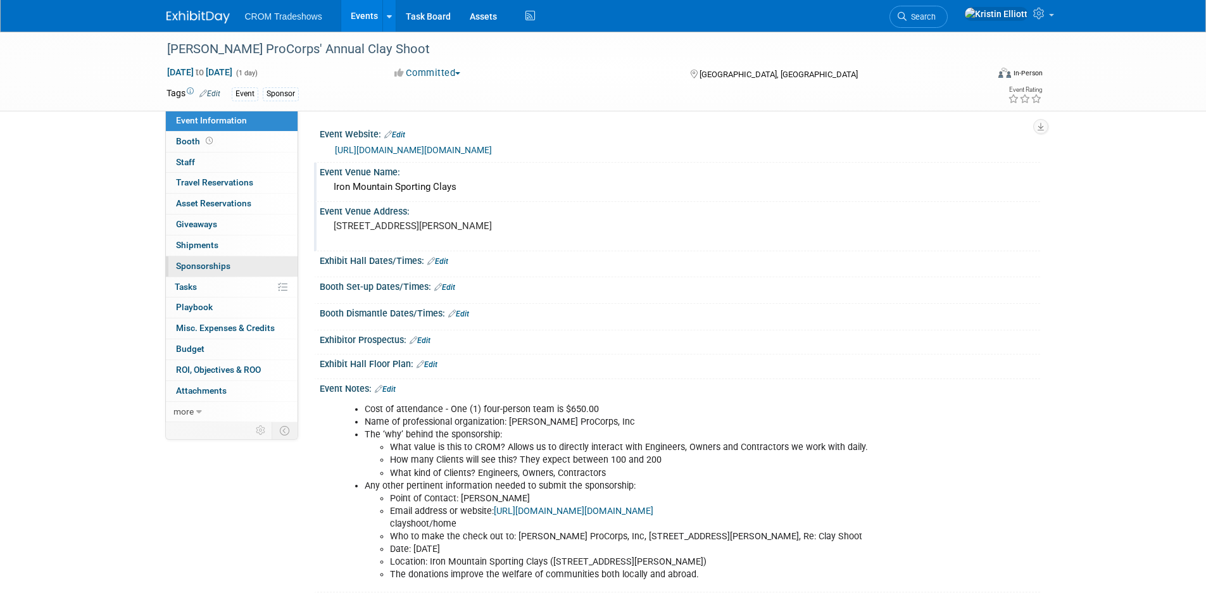
click at [233, 268] on link "0 Sponsorships 0" at bounding box center [232, 266] width 132 height 20
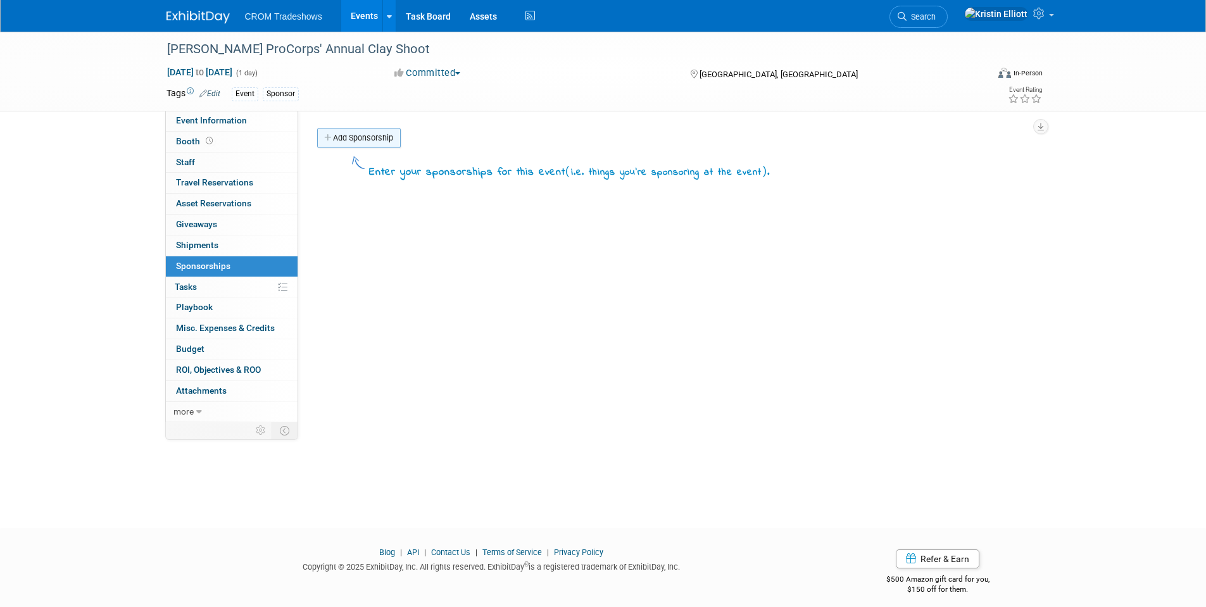
click at [352, 138] on link "Add Sponsorship" at bounding box center [359, 138] width 84 height 20
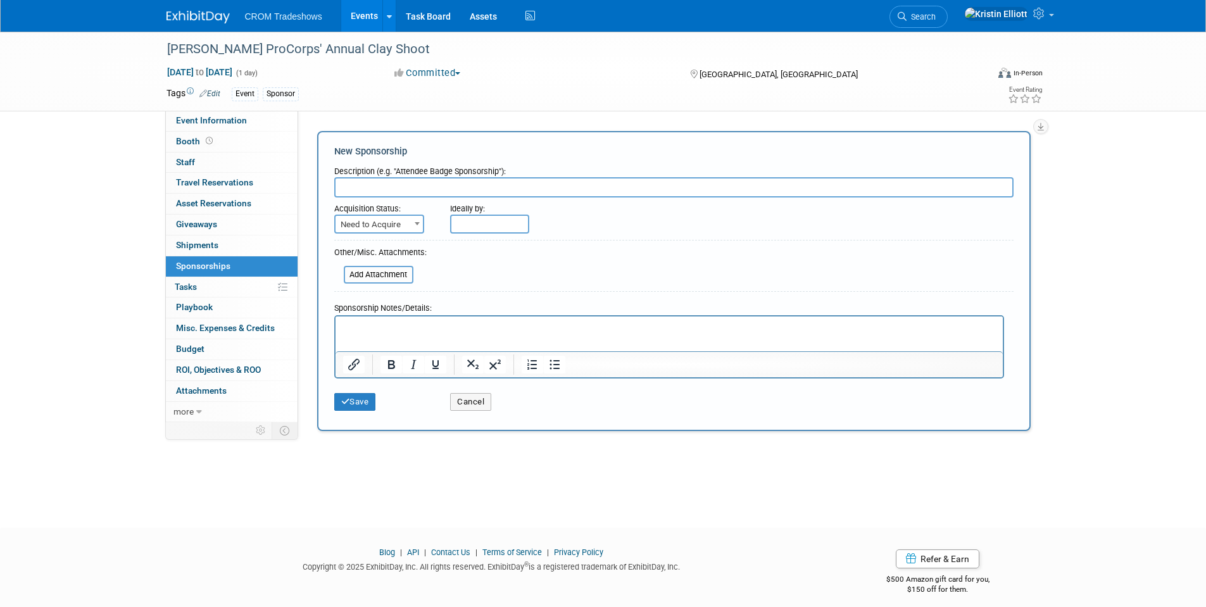
click at [368, 189] on input "text" at bounding box center [673, 187] width 679 height 20
type input "Team of Four"
click at [299, 53] on div "[PERSON_NAME] ProCorps' Annual Clay Shoot" at bounding box center [566, 49] width 806 height 23
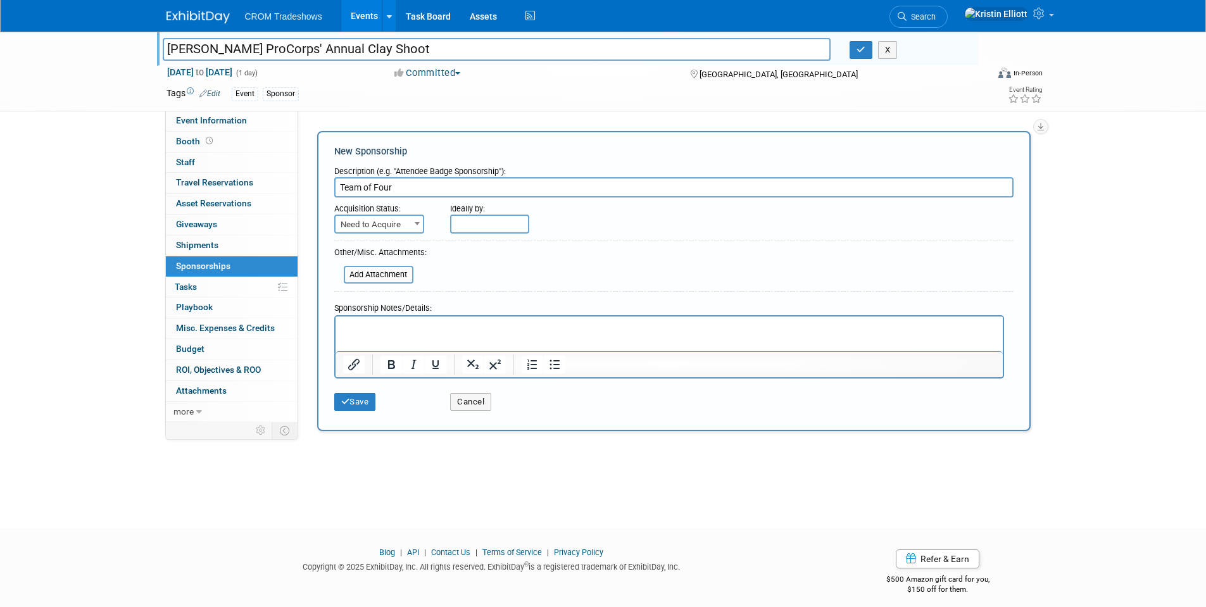
click at [299, 53] on input "[PERSON_NAME] ProCorps' Annual Clay Shoot" at bounding box center [497, 49] width 668 height 22
click at [856, 56] on button "button" at bounding box center [860, 50] width 23 height 18
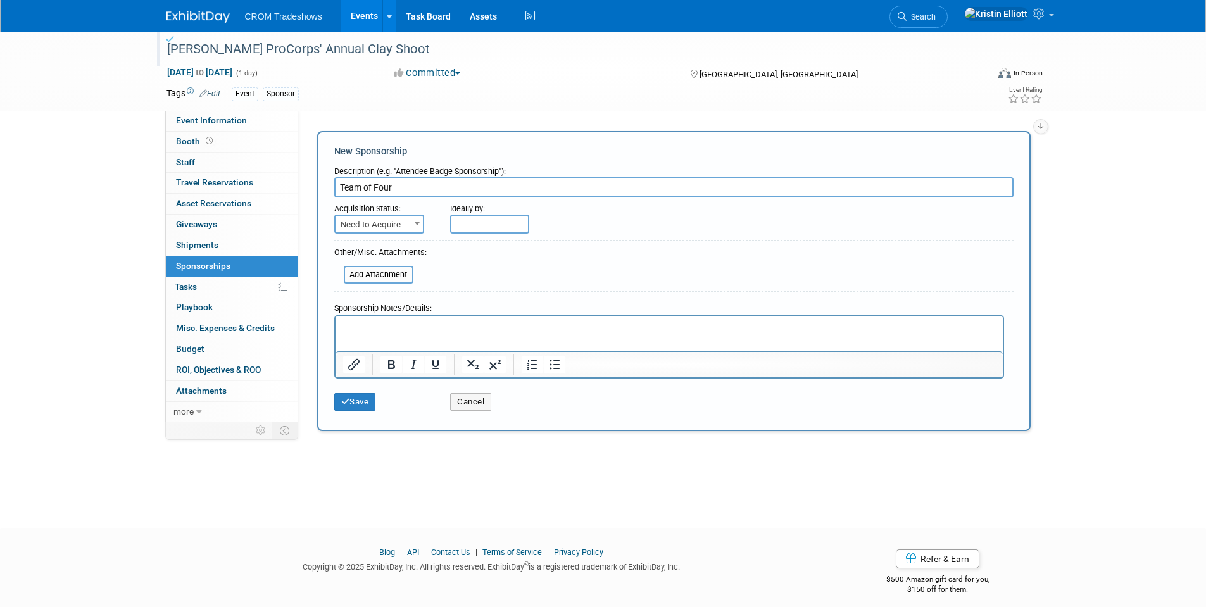
click at [385, 225] on span "Need to Acquire" at bounding box center [378, 225] width 87 height 18
select select "2"
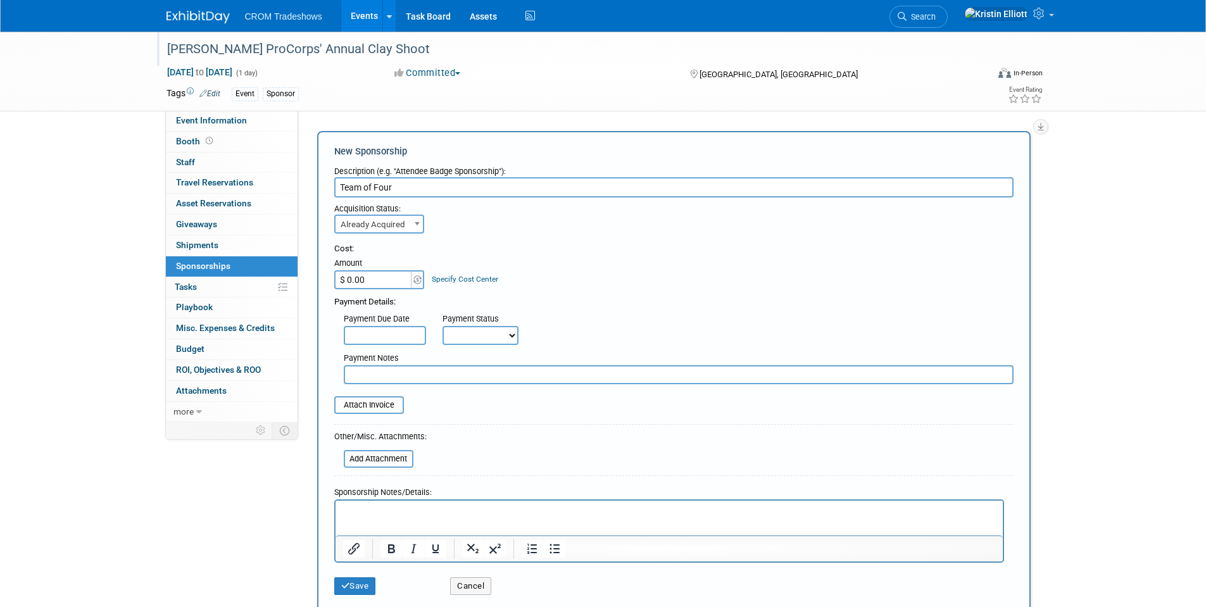
click at [385, 280] on input "$ 0.00" at bounding box center [373, 279] width 79 height 19
type input "$ 650.00"
click at [379, 375] on input "text" at bounding box center [679, 374] width 670 height 19
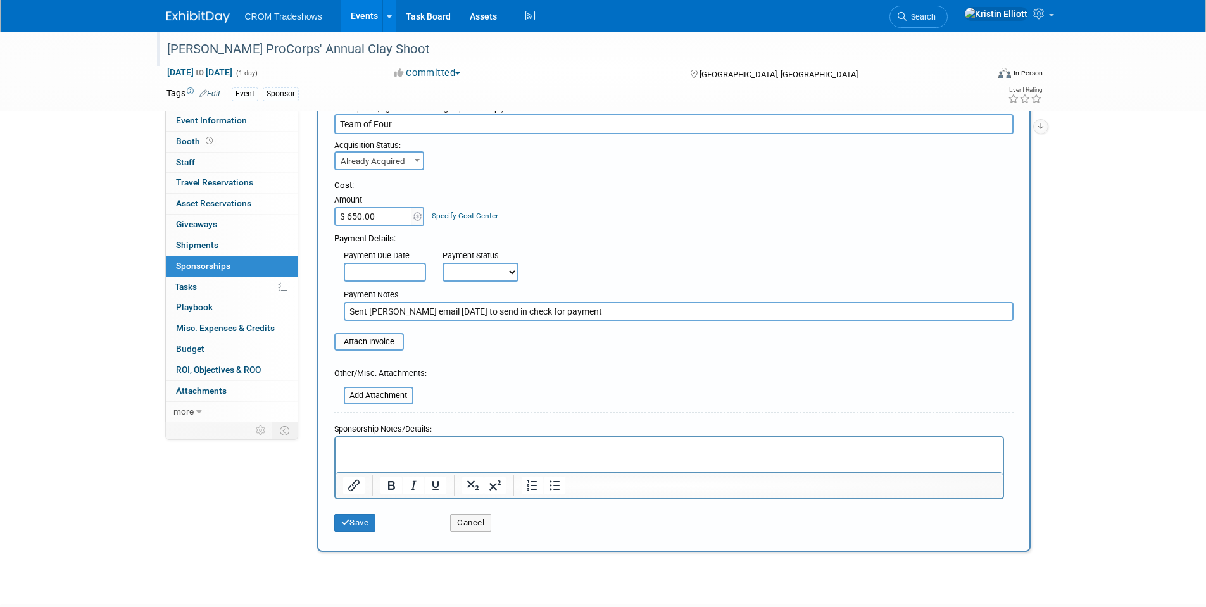
type input "Sent [PERSON_NAME] email [DATE] to send in check for payment"
click at [360, 530] on button "Save" at bounding box center [355, 523] width 42 height 18
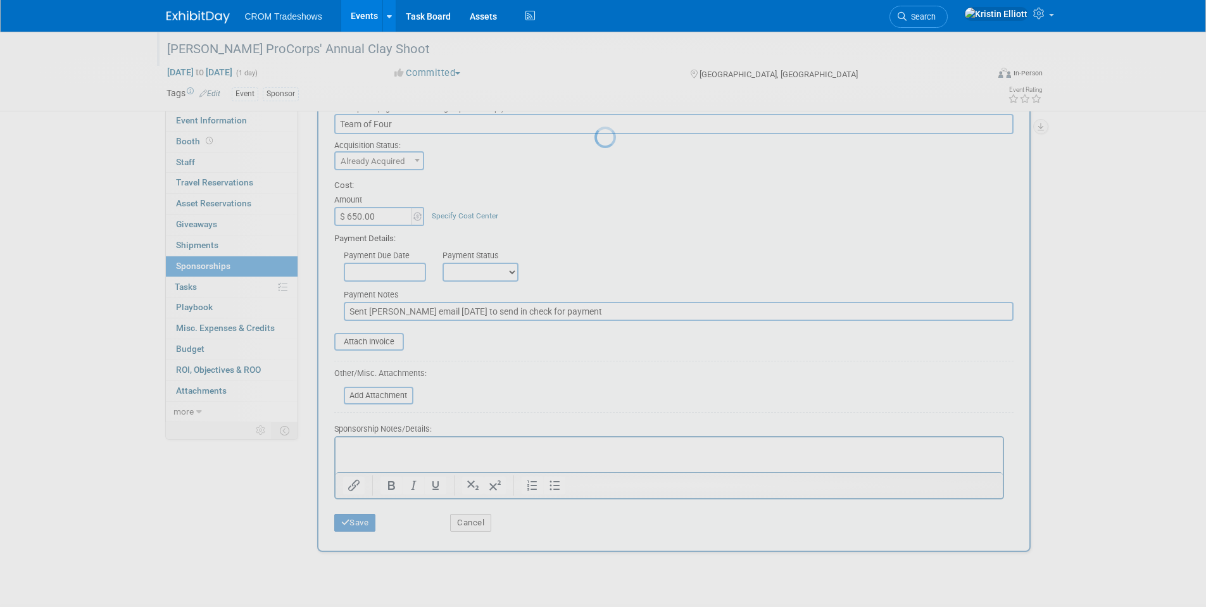
scroll to position [9, 0]
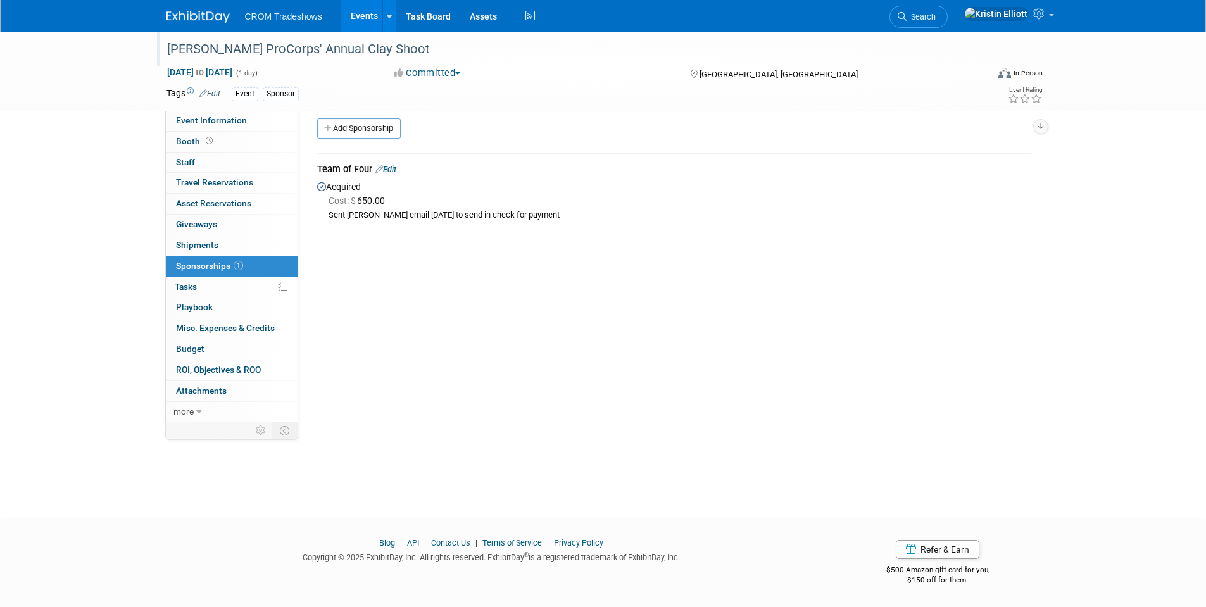
click at [483, 322] on div "Event Website: Edit [URL][DOMAIN_NAME][DOMAIN_NAME] [URL][DOMAIN_NAME][DOMAIN_N…" at bounding box center [669, 256] width 742 height 311
